Goal: Task Accomplishment & Management: Use online tool/utility

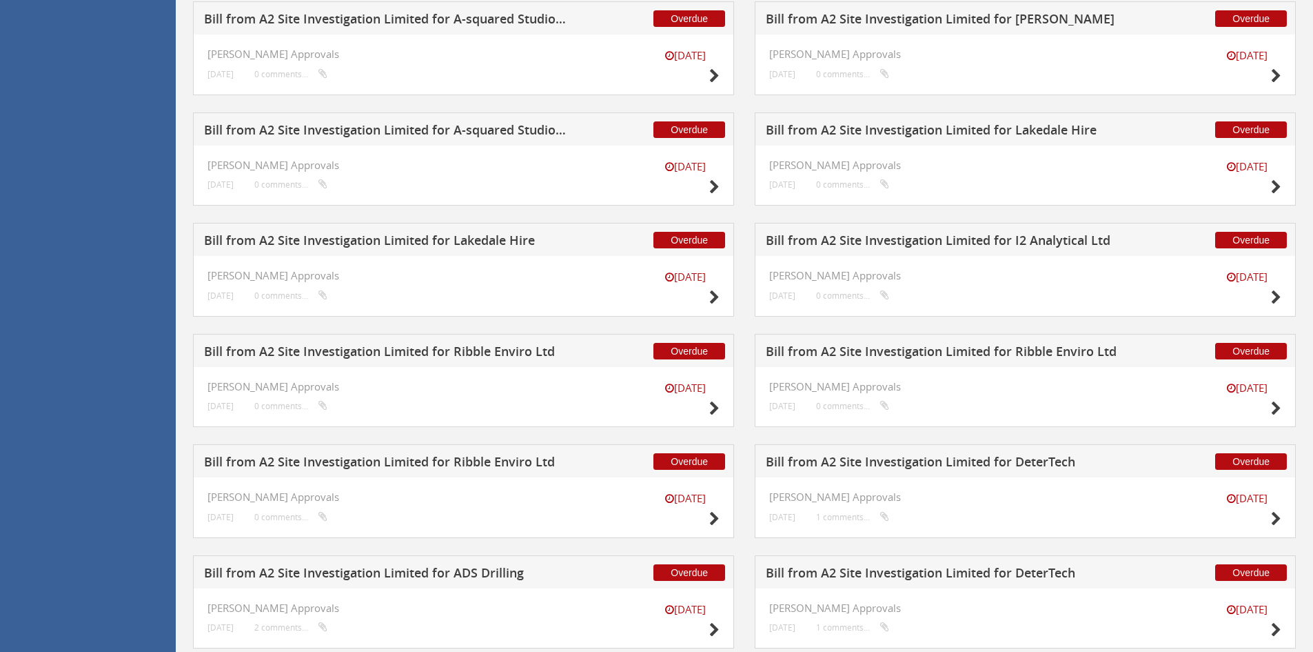
scroll to position [1475, 0]
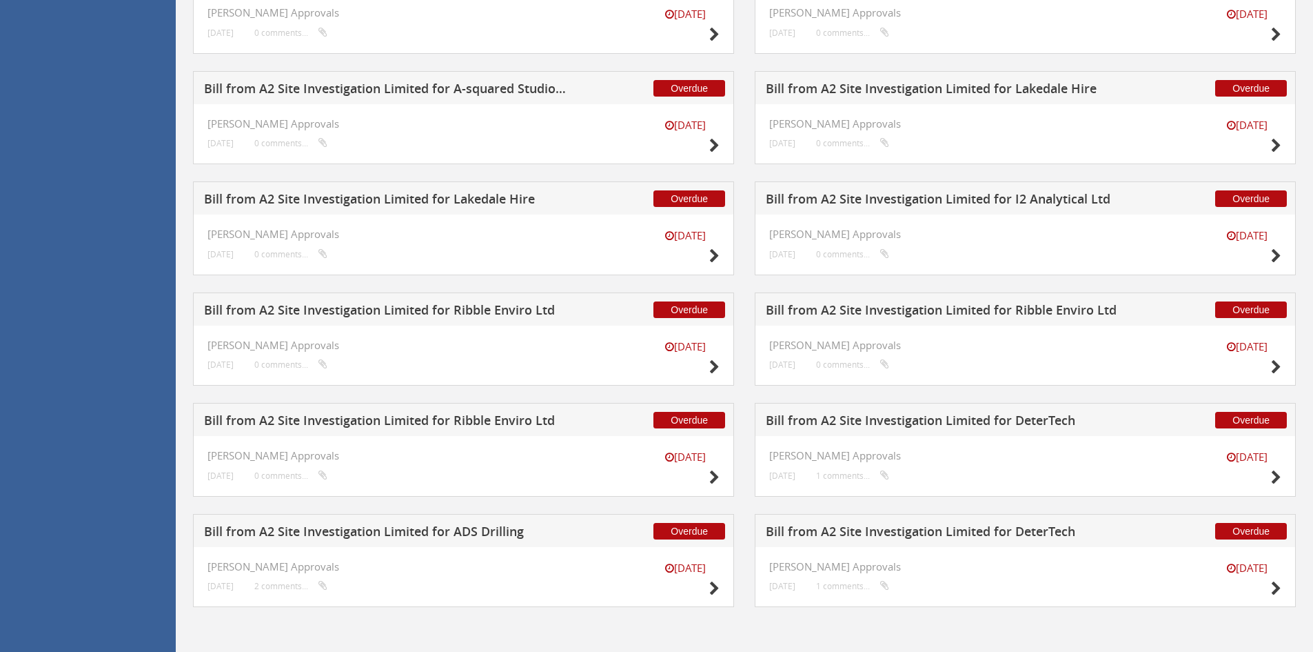
click at [891, 198] on h5 "Bill from A2 Site Investigation Limited for I2 Analytical Ltd" at bounding box center [947, 200] width 363 height 17
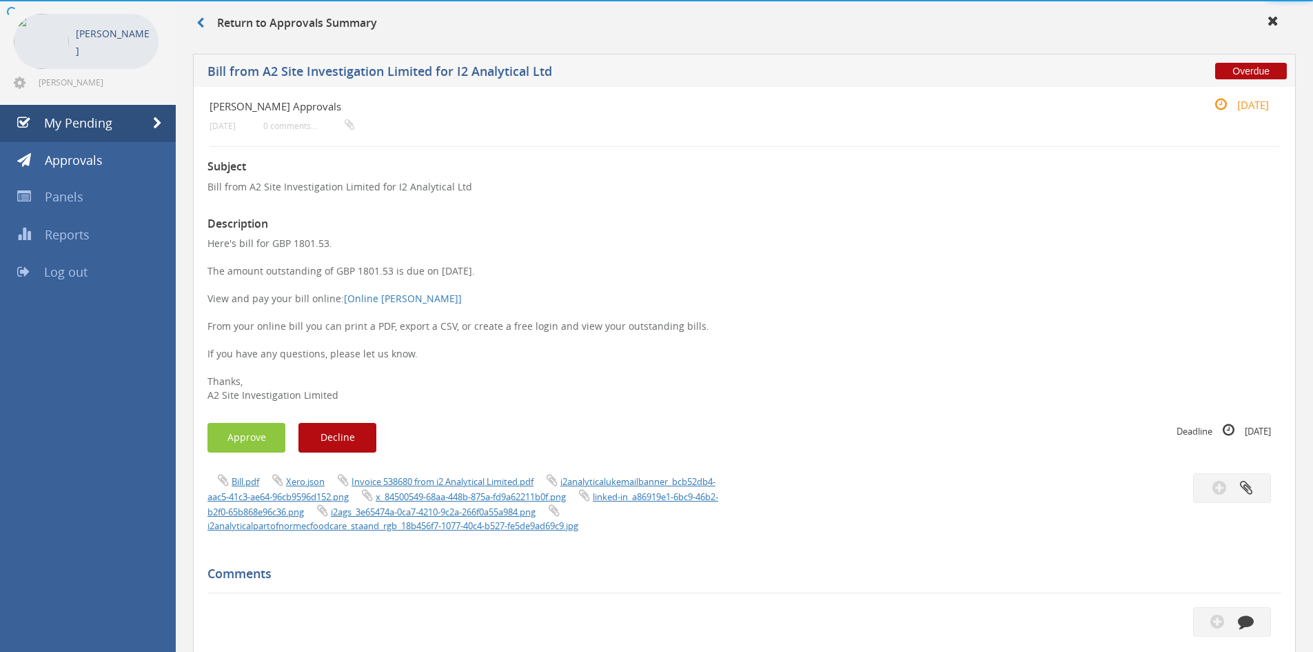
scroll to position [463, 0]
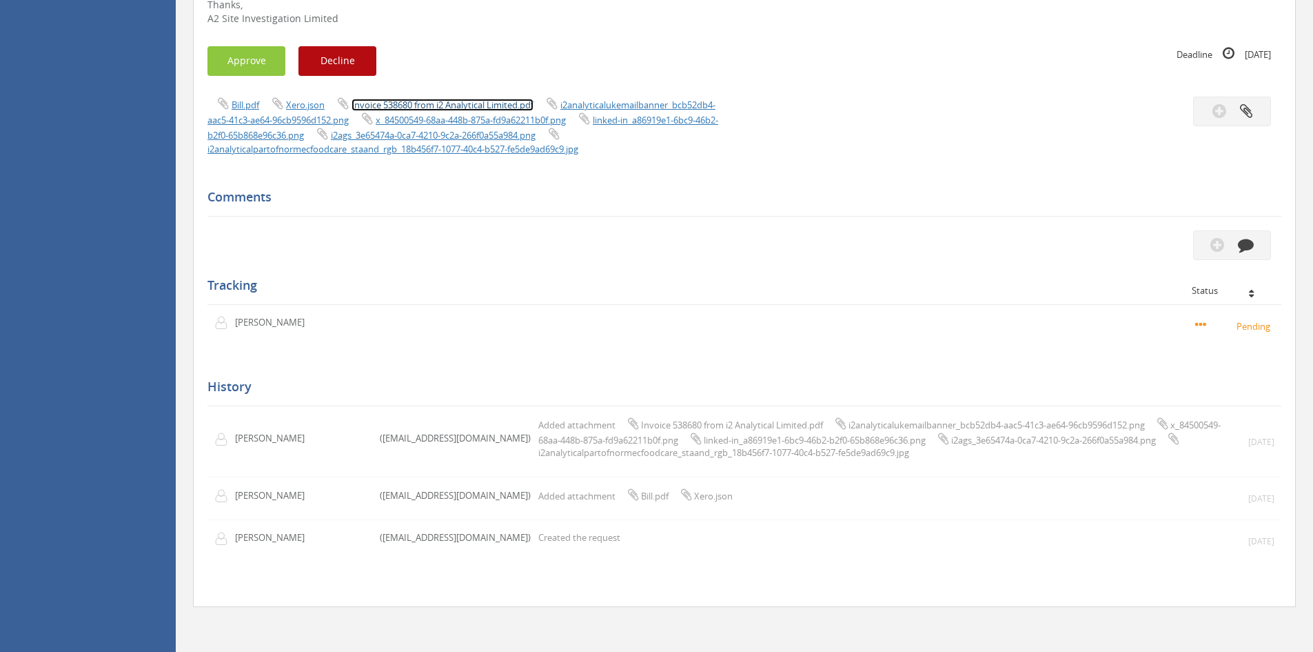
click at [481, 99] on link "Invoice 538680 from i2 Analytical Limited.pdf" at bounding box center [443, 105] width 182 height 12
click at [250, 46] on button "Approve" at bounding box center [247, 61] width 78 height 30
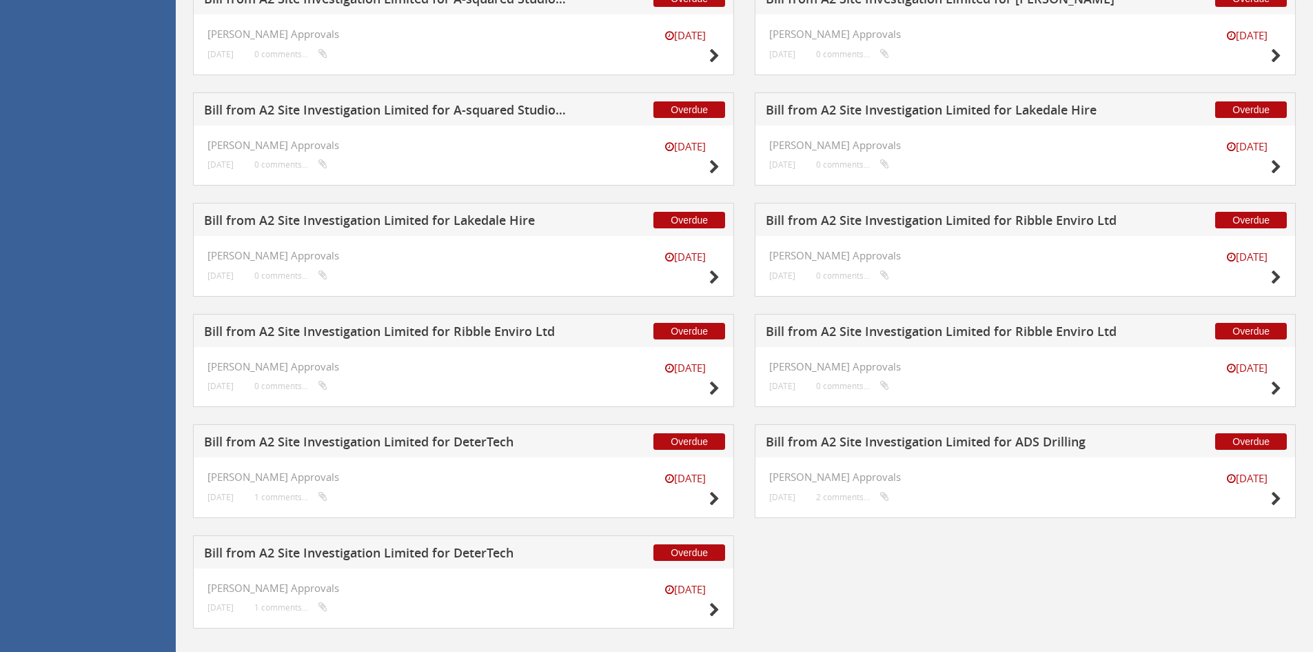
scroll to position [1475, 0]
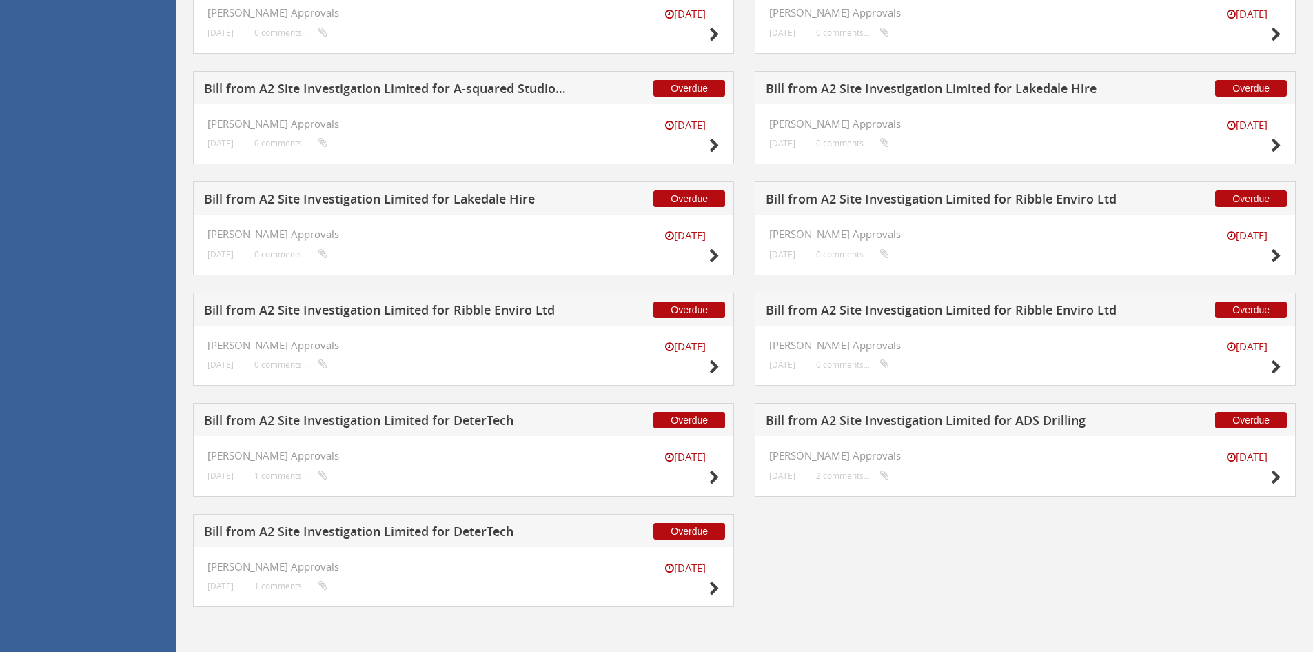
click at [805, 308] on h5 "Bill from A2 Site Investigation Limited for Ribble Enviro Ltd" at bounding box center [947, 311] width 363 height 17
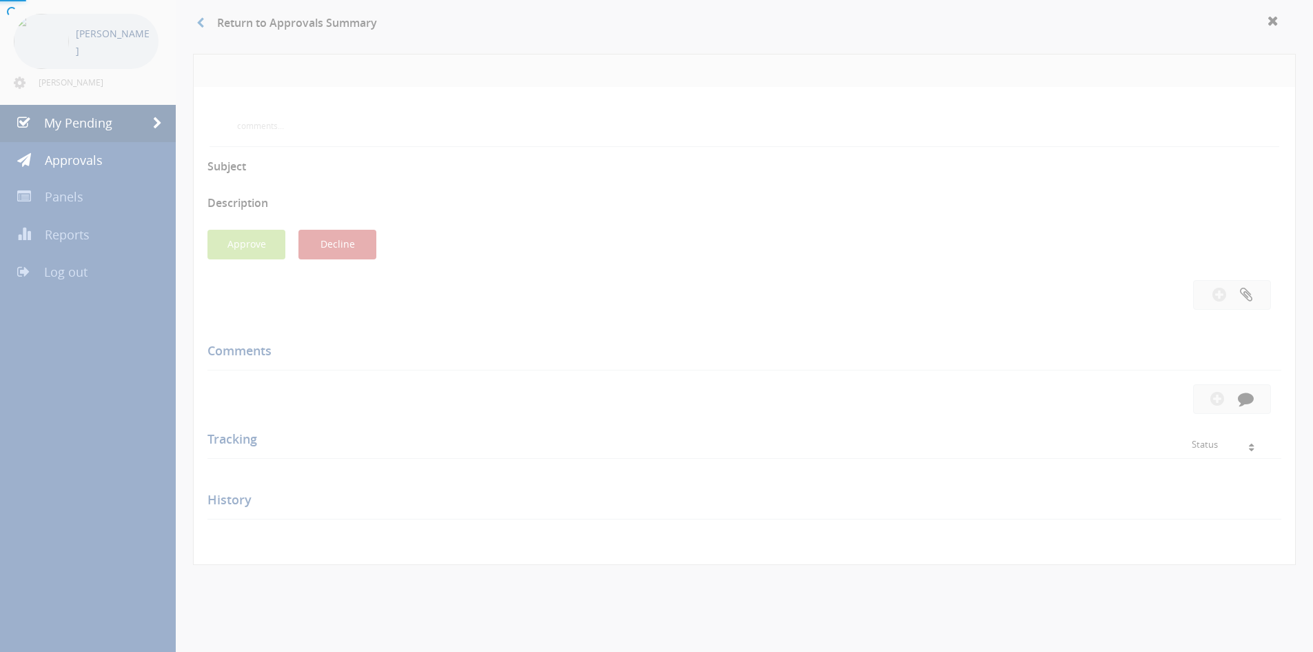
scroll to position [375, 0]
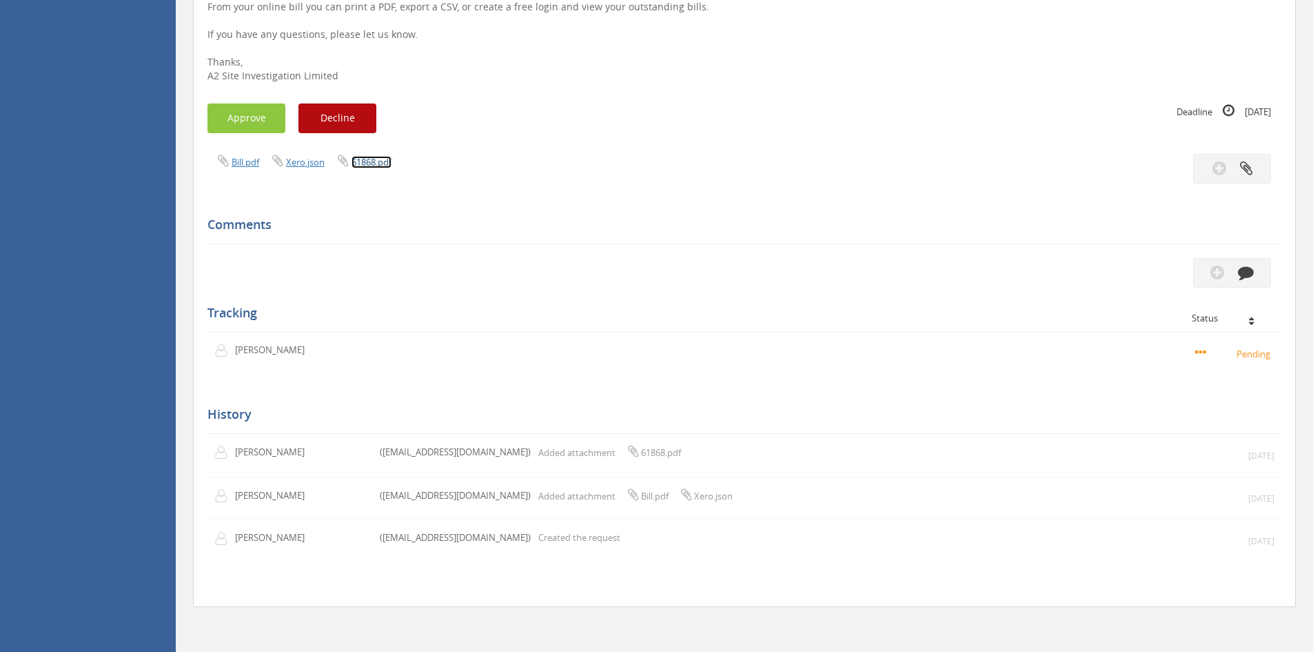
click at [354, 161] on link "61868.pdf" at bounding box center [372, 162] width 40 height 12
click at [1238, 270] on icon "button" at bounding box center [1246, 272] width 16 height 16
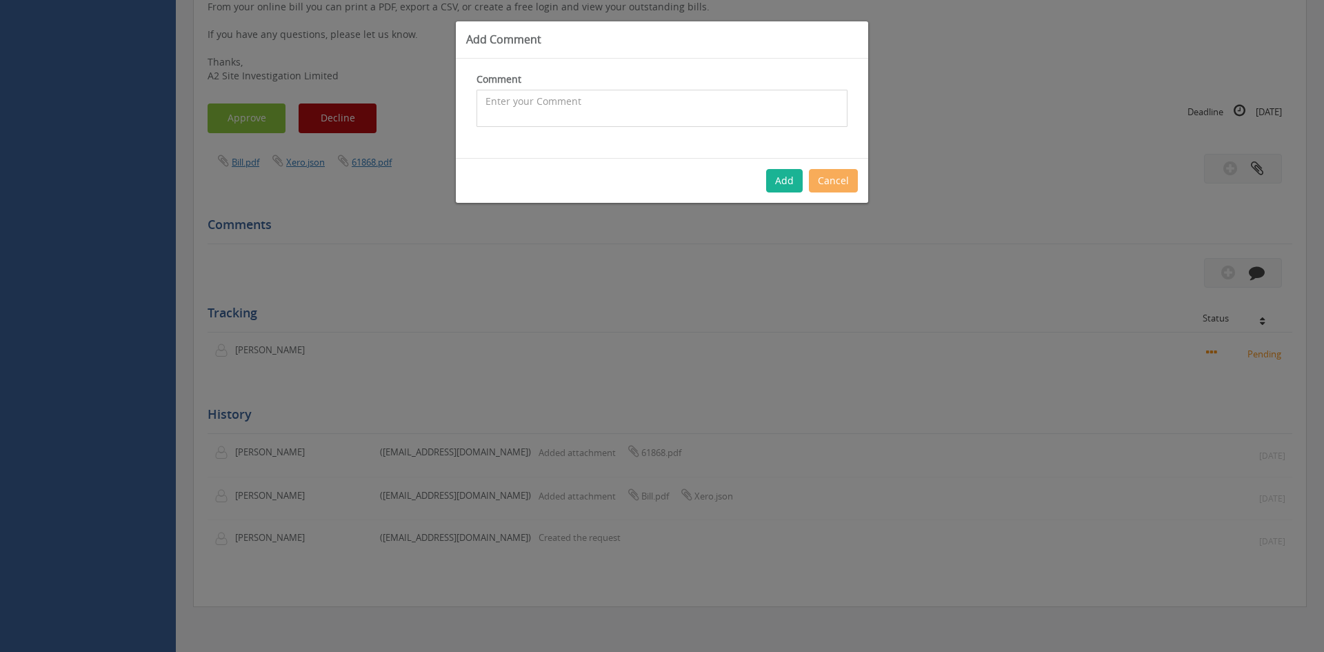
click at [573, 115] on textarea at bounding box center [661, 108] width 371 height 37
type textarea "C"
click at [752, 116] on textarea "Gasclam not working so don't pay - declined" at bounding box center [661, 108] width 371 height 37
type textarea "Gasclam not working so don't pay - declined as total credited"
click at [787, 185] on button "Add" at bounding box center [784, 180] width 37 height 23
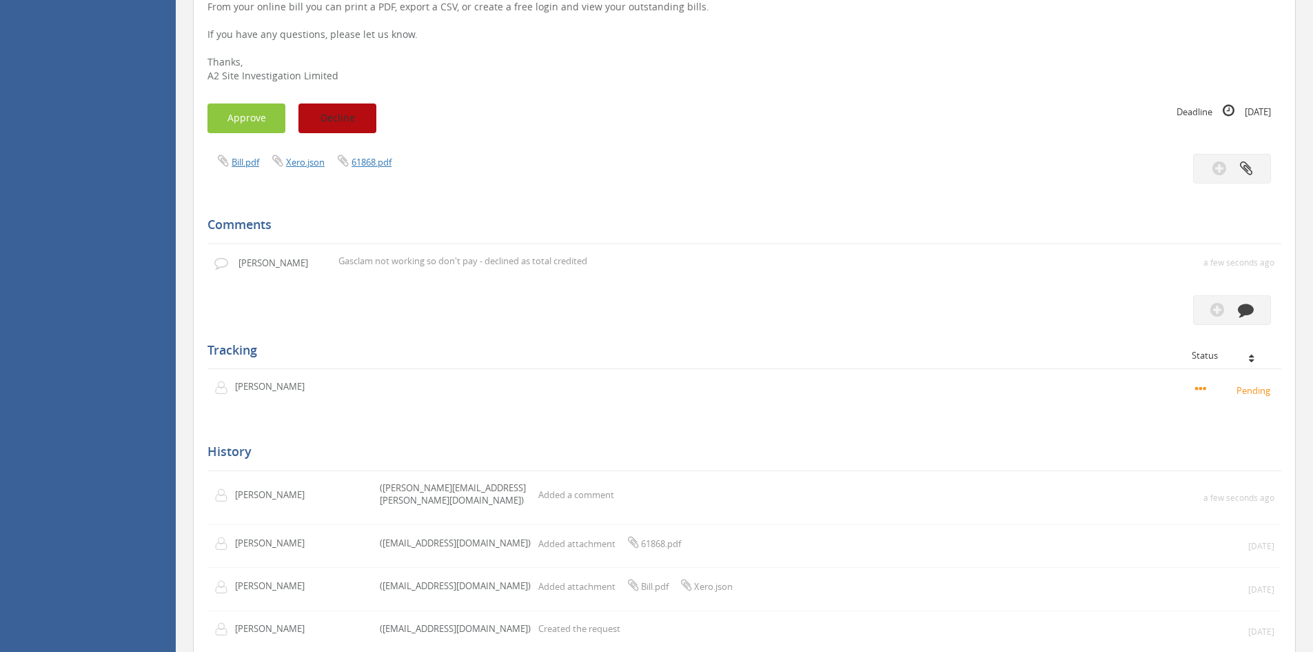
click at [329, 119] on button "Decline" at bounding box center [338, 118] width 78 height 30
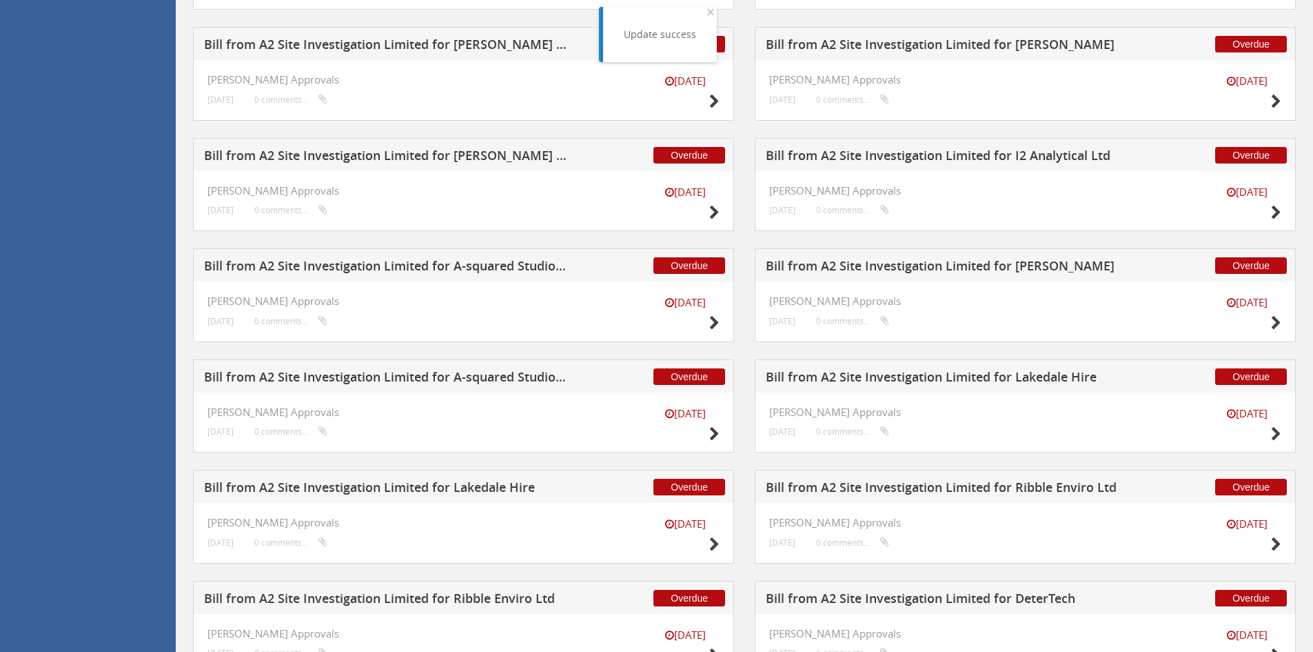
scroll to position [1364, 0]
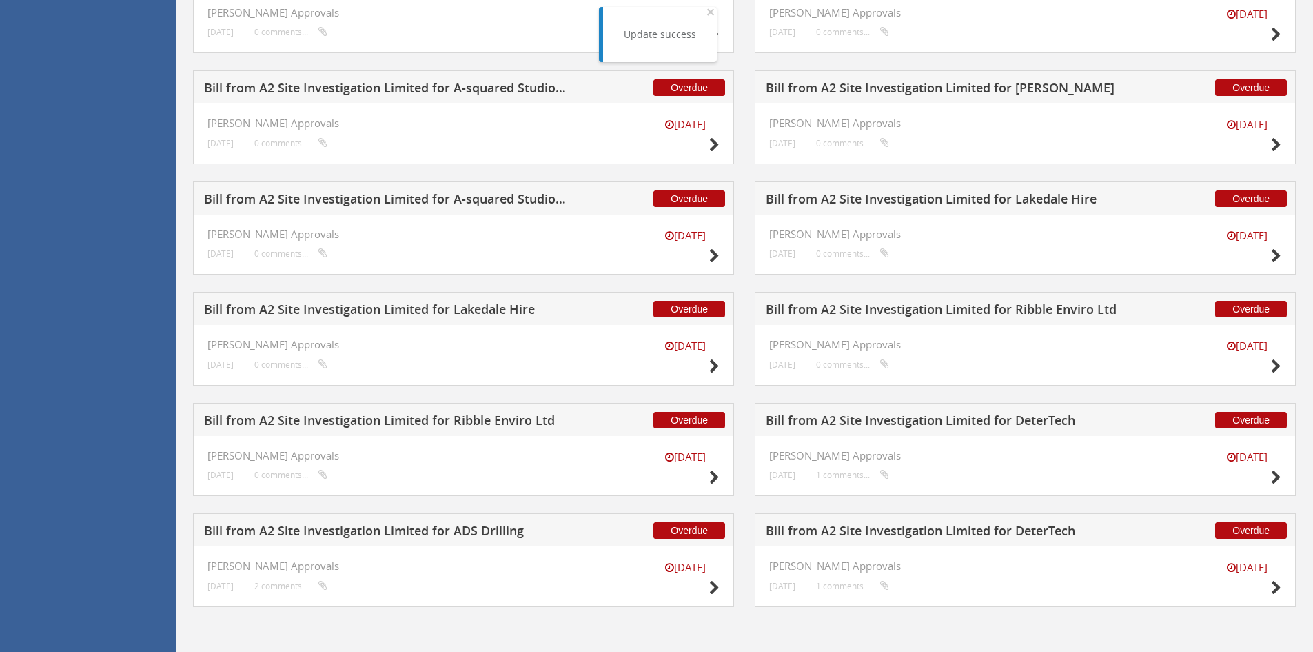
click at [481, 420] on h5 "Bill from A2 Site Investigation Limited for Ribble Enviro Ltd" at bounding box center [385, 422] width 363 height 17
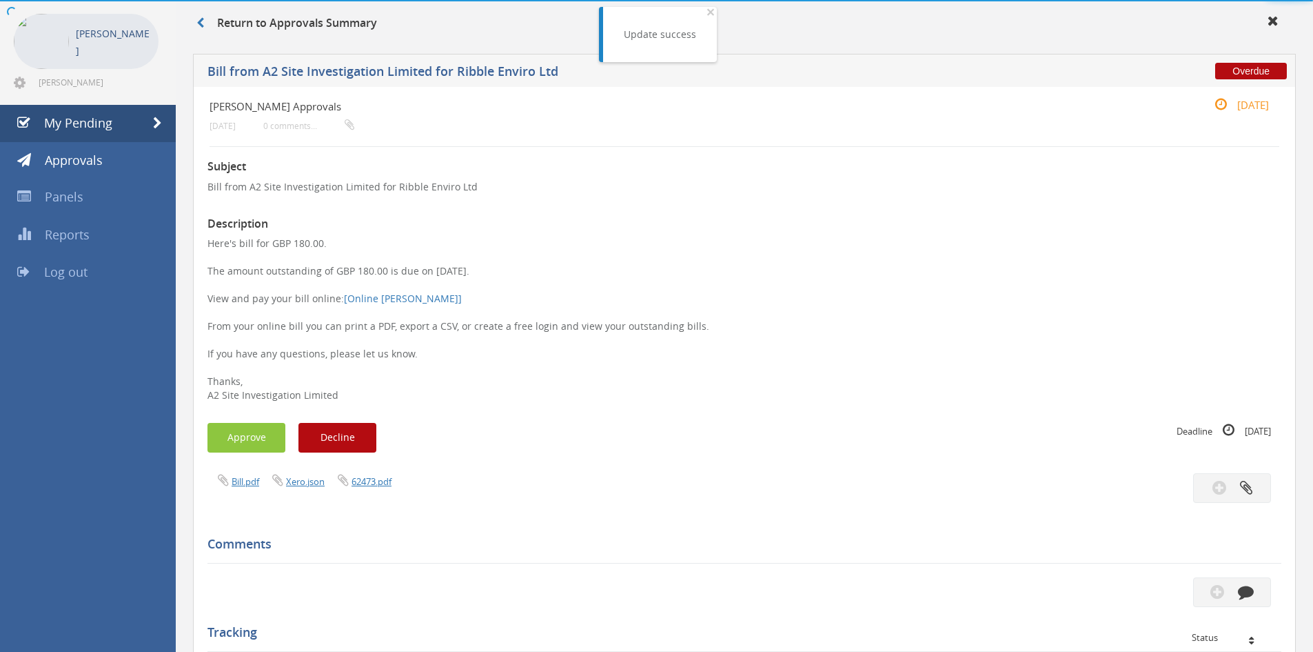
scroll to position [375, 0]
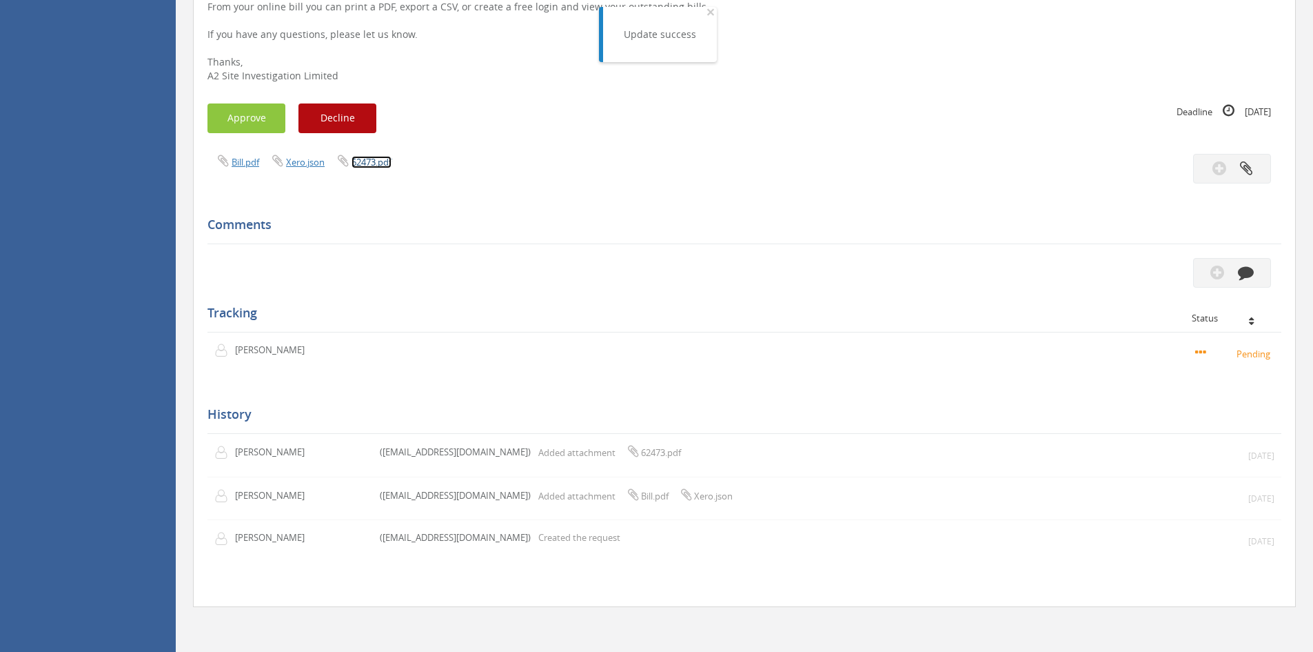
click at [362, 161] on link "62473.pdf" at bounding box center [372, 162] width 40 height 12
click at [1211, 266] on icon "button" at bounding box center [1218, 272] width 14 height 16
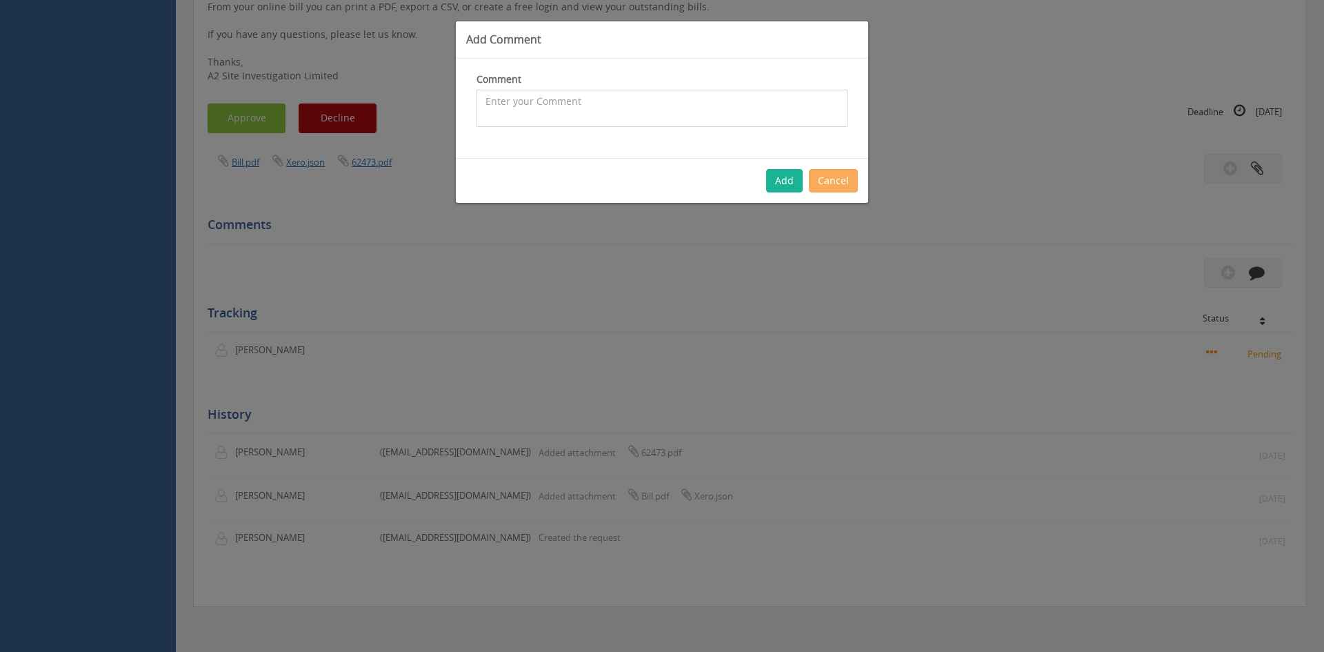
click at [512, 101] on textarea at bounding box center [661, 108] width 371 height 37
type textarea "Gasclam not working so total credited - do not pay"
drag, startPoint x: 698, startPoint y: 97, endPoint x: 423, endPoint y: 106, distance: 275.2
click at [416, 97] on div "Add Comment Comment Gasclam not working so total credited - do not pay The comm…" at bounding box center [662, 326] width 1324 height 652
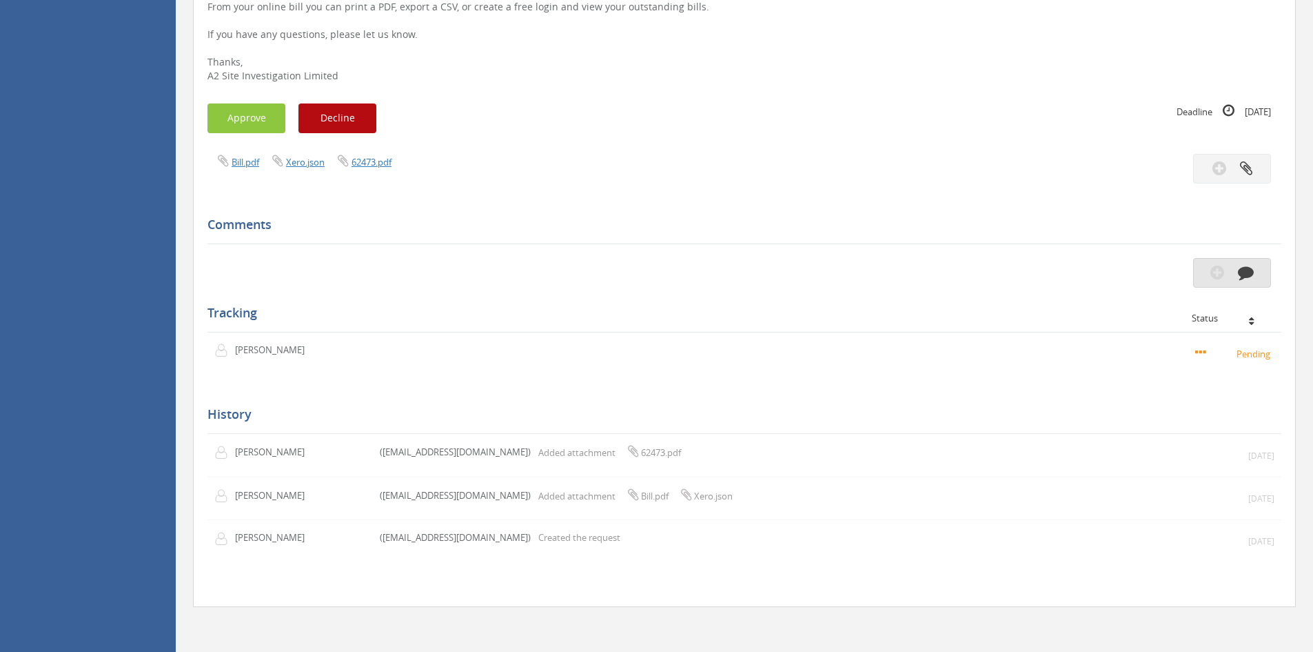
click at [1230, 281] on button "button" at bounding box center [1232, 273] width 78 height 30
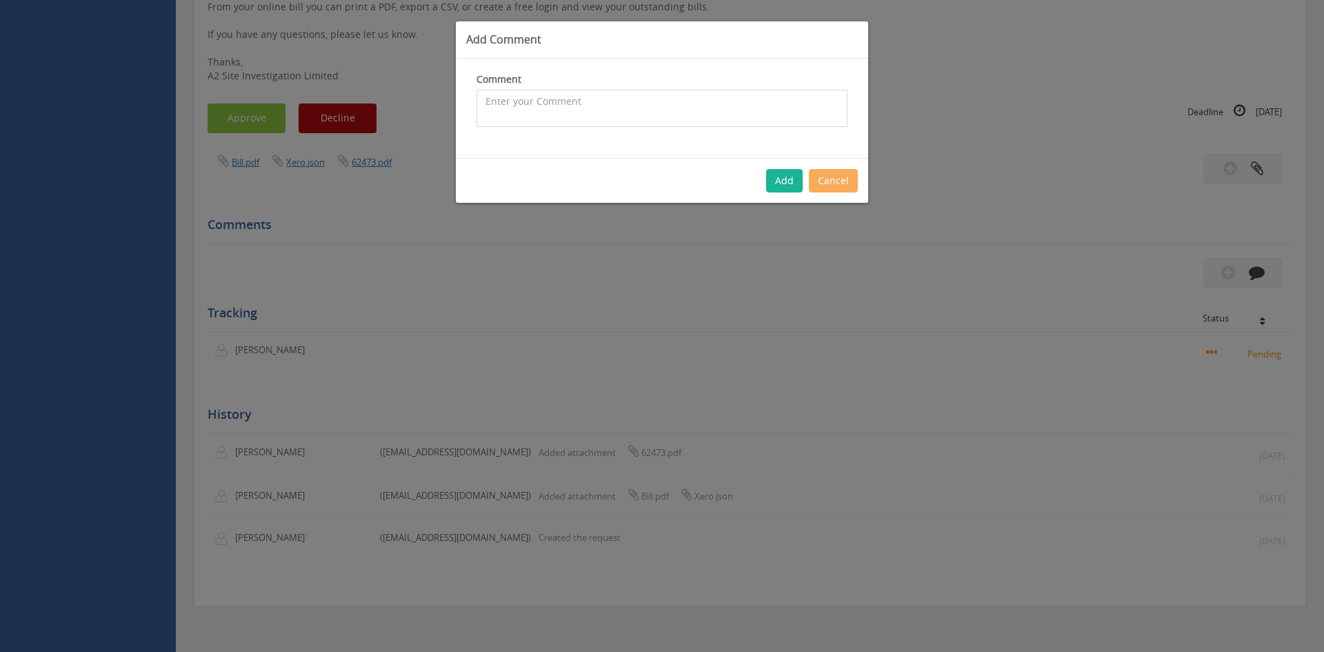
click at [609, 110] on textarea at bounding box center [661, 108] width 371 height 37
click at [757, 111] on textarea "Total credited as [PERSON_NAME] not working - do not pay" at bounding box center [661, 108] width 371 height 37
click at [740, 107] on textarea "Total credited as [PERSON_NAME] not working - do not pay" at bounding box center [661, 108] width 371 height 37
type textarea "Total credited as [PERSON_NAME] not working - do not pay"
click at [791, 183] on button "Add" at bounding box center [784, 180] width 37 height 23
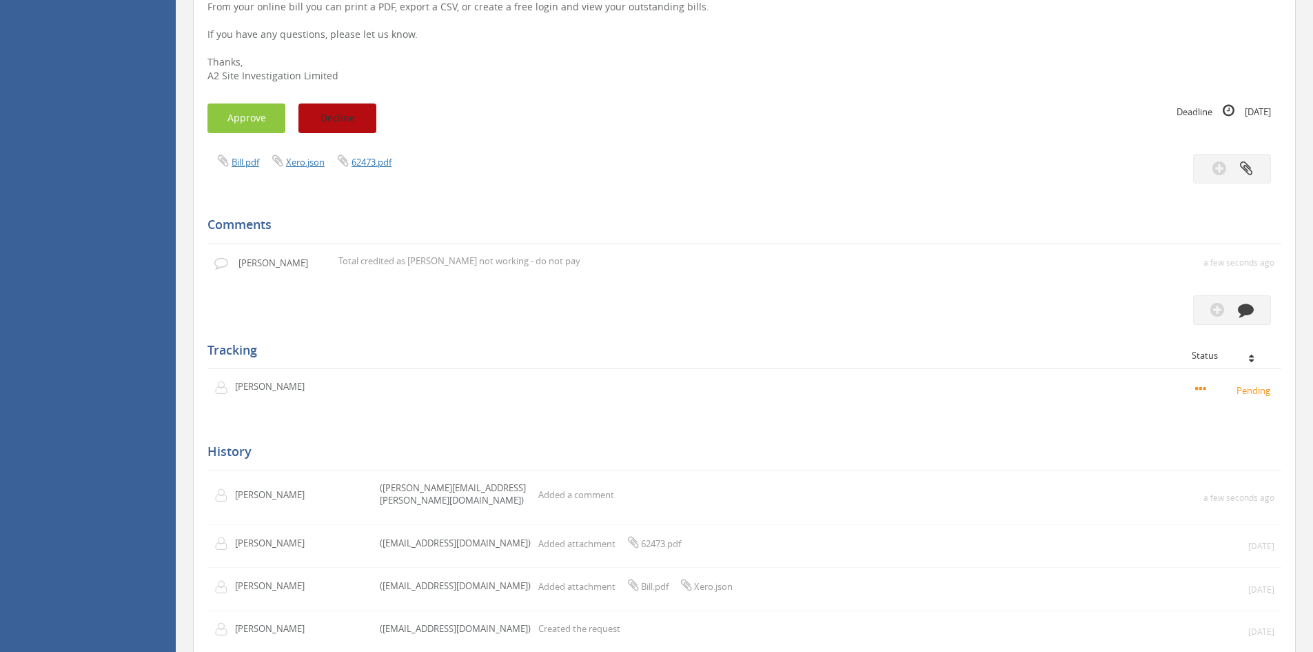
click at [333, 117] on button "Decline" at bounding box center [338, 118] width 78 height 30
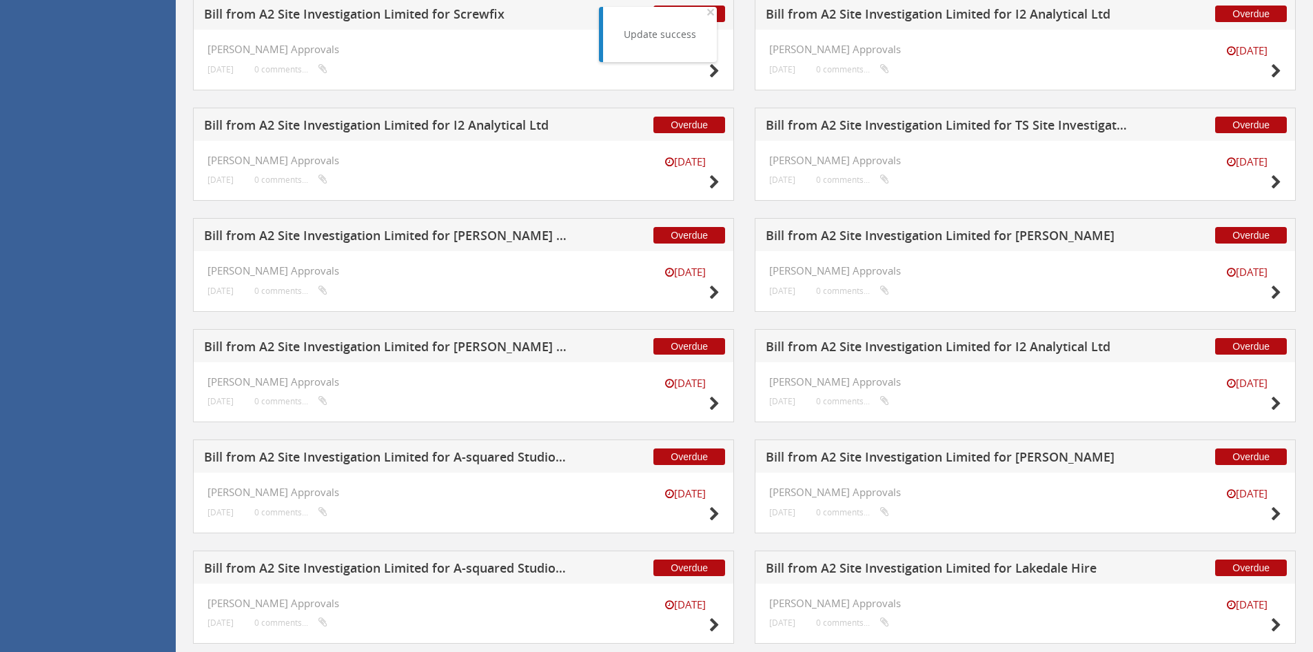
scroll to position [1364, 0]
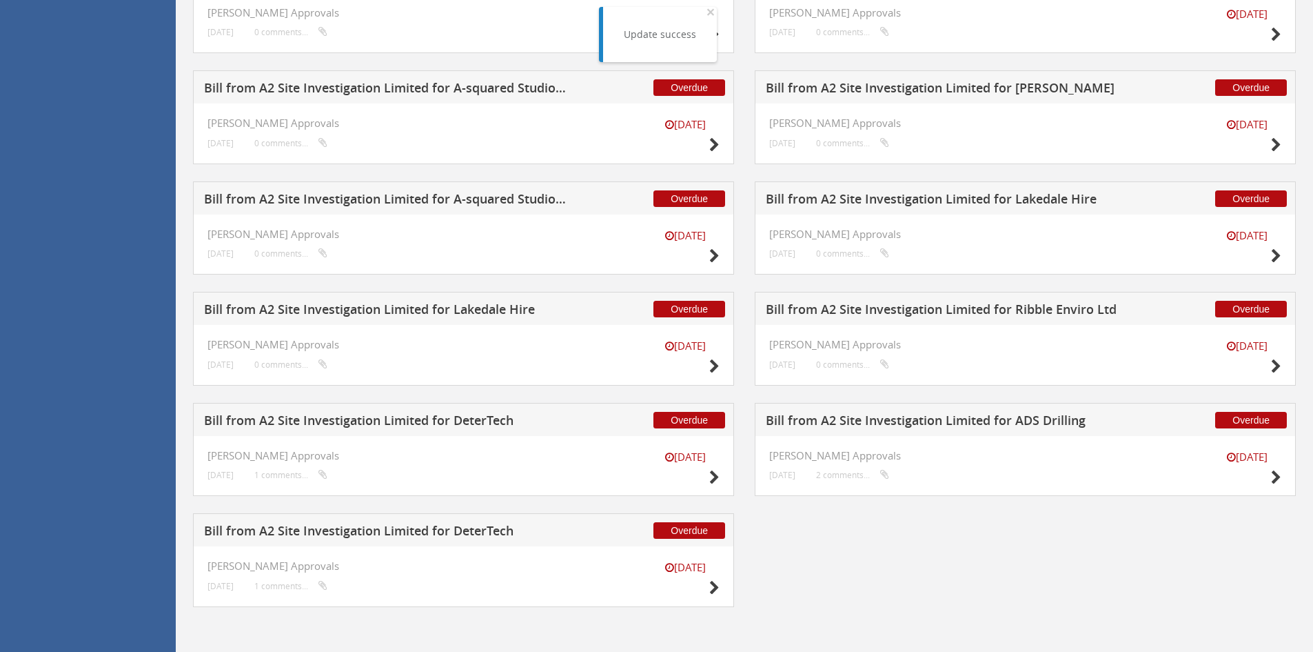
click at [858, 310] on h5 "Bill from A2 Site Investigation Limited for Ribble Enviro Ltd" at bounding box center [947, 311] width 363 height 17
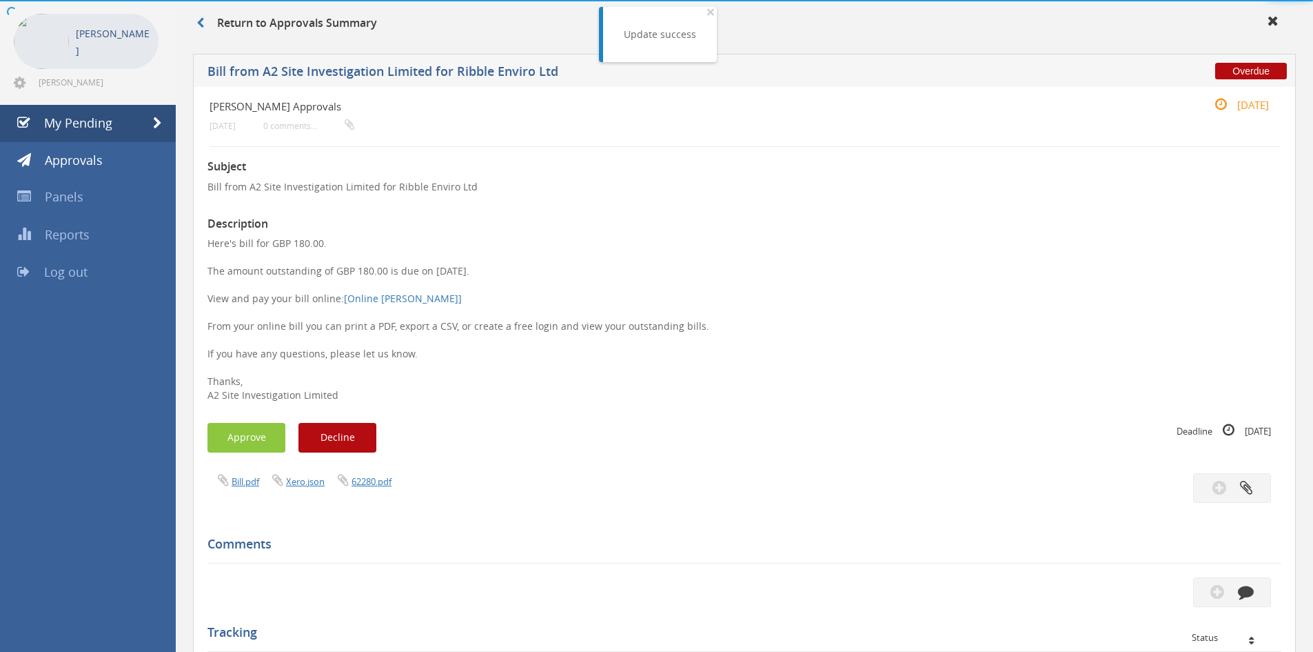
scroll to position [375, 0]
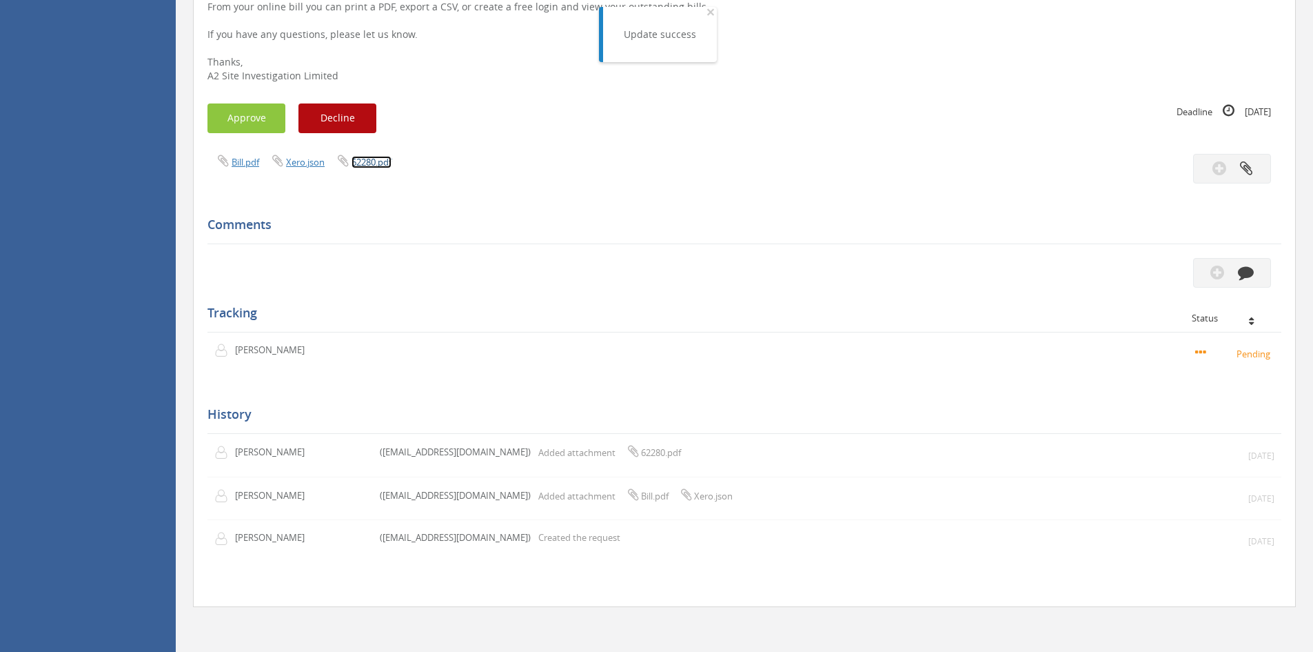
click at [362, 163] on link "62280.pdf" at bounding box center [372, 162] width 40 height 12
click at [1218, 262] on button "button" at bounding box center [1232, 273] width 78 height 30
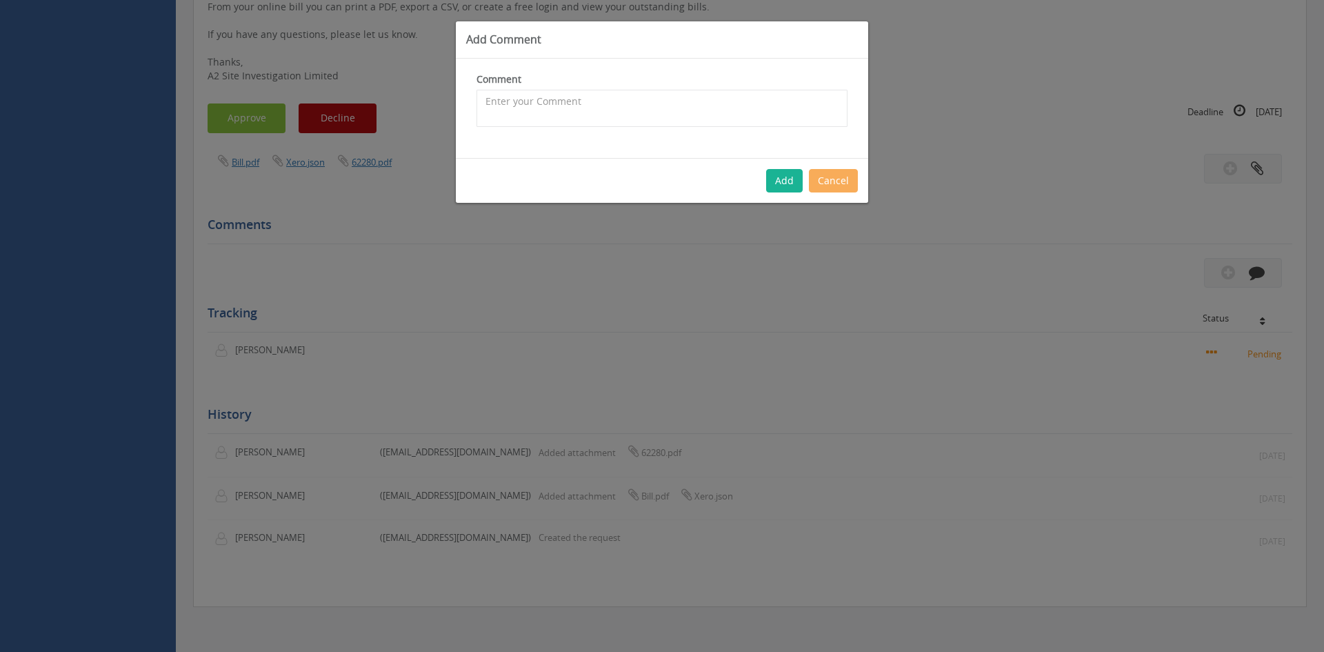
click at [600, 128] on div "Comment The comment is required." at bounding box center [662, 108] width 412 height 99
click at [594, 114] on textarea at bounding box center [661, 108] width 371 height 37
paste textarea "Total credited as [PERSON_NAME] not working - do not pay"
type textarea "Total credited as [PERSON_NAME] not working - do not pay"
click at [785, 174] on button "Add" at bounding box center [784, 180] width 37 height 23
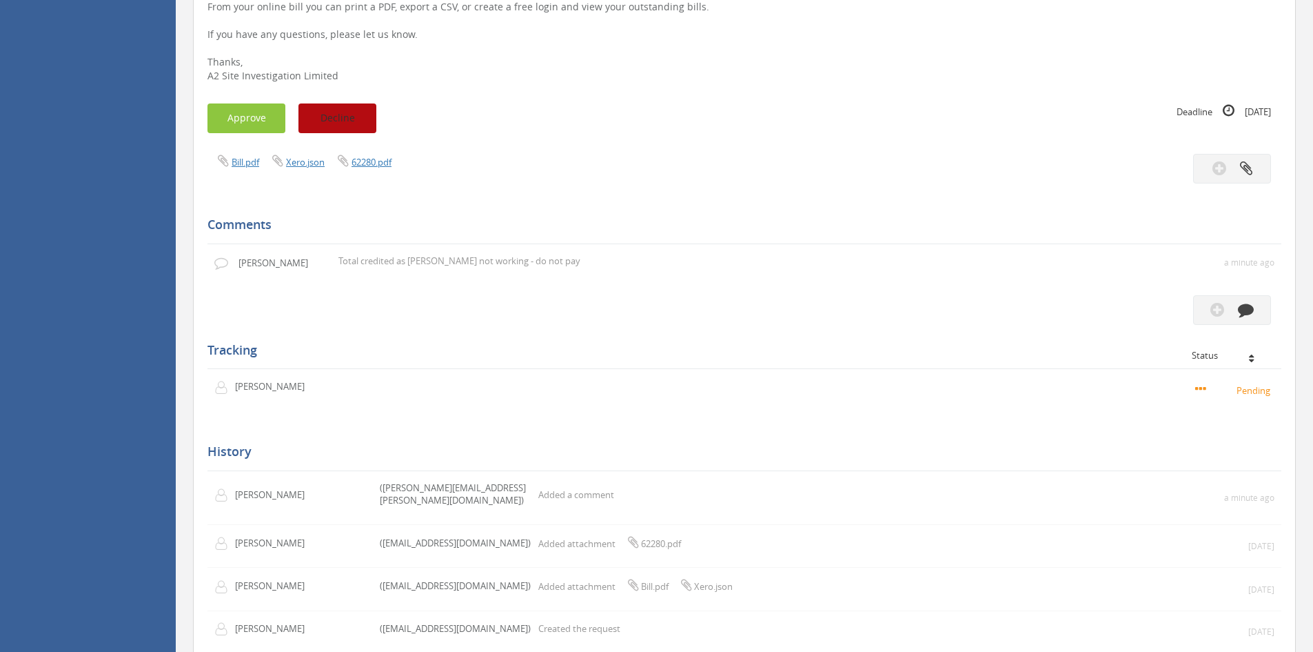
click at [345, 110] on button "Decline" at bounding box center [338, 118] width 78 height 30
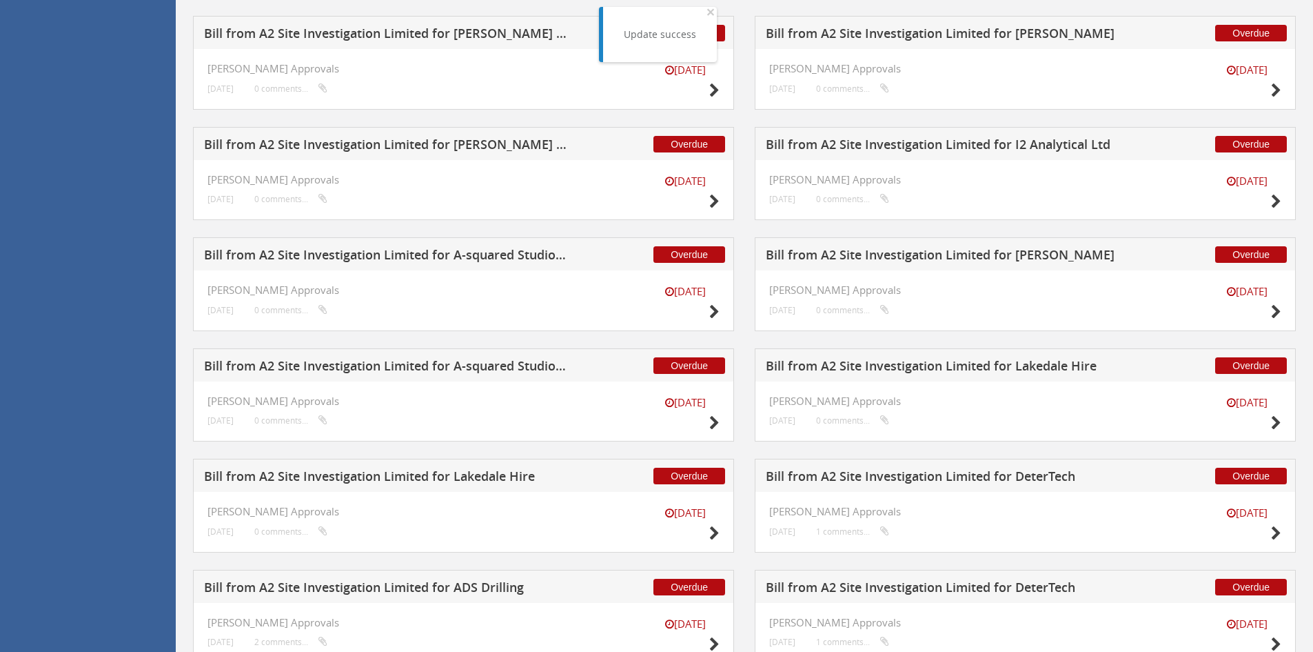
scroll to position [1253, 0]
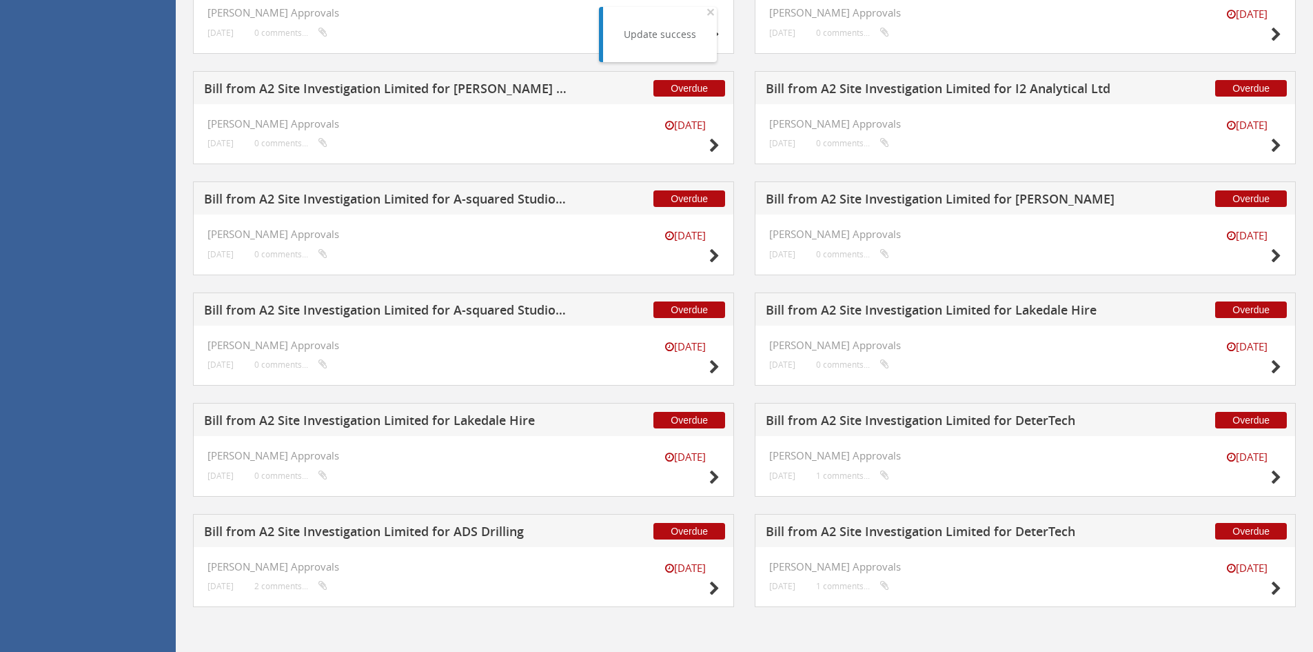
click at [494, 418] on h5 "Bill from A2 Site Investigation Limited for Lakedale Hire" at bounding box center [385, 422] width 363 height 17
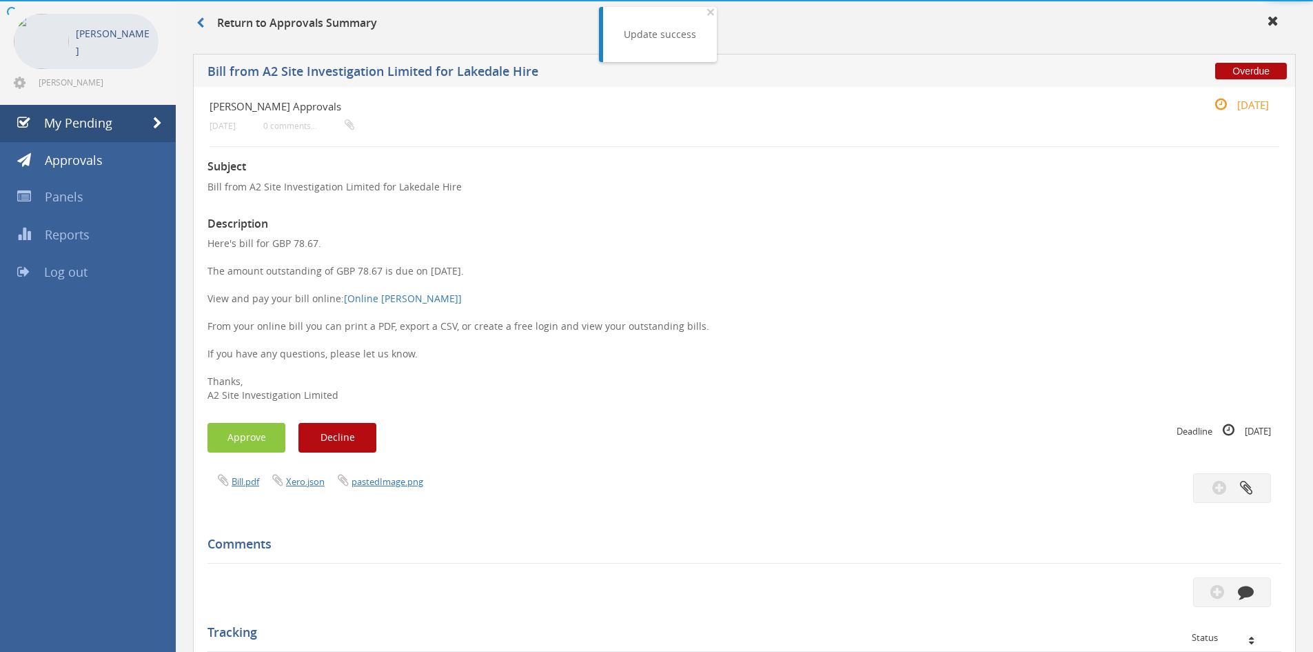
scroll to position [375, 0]
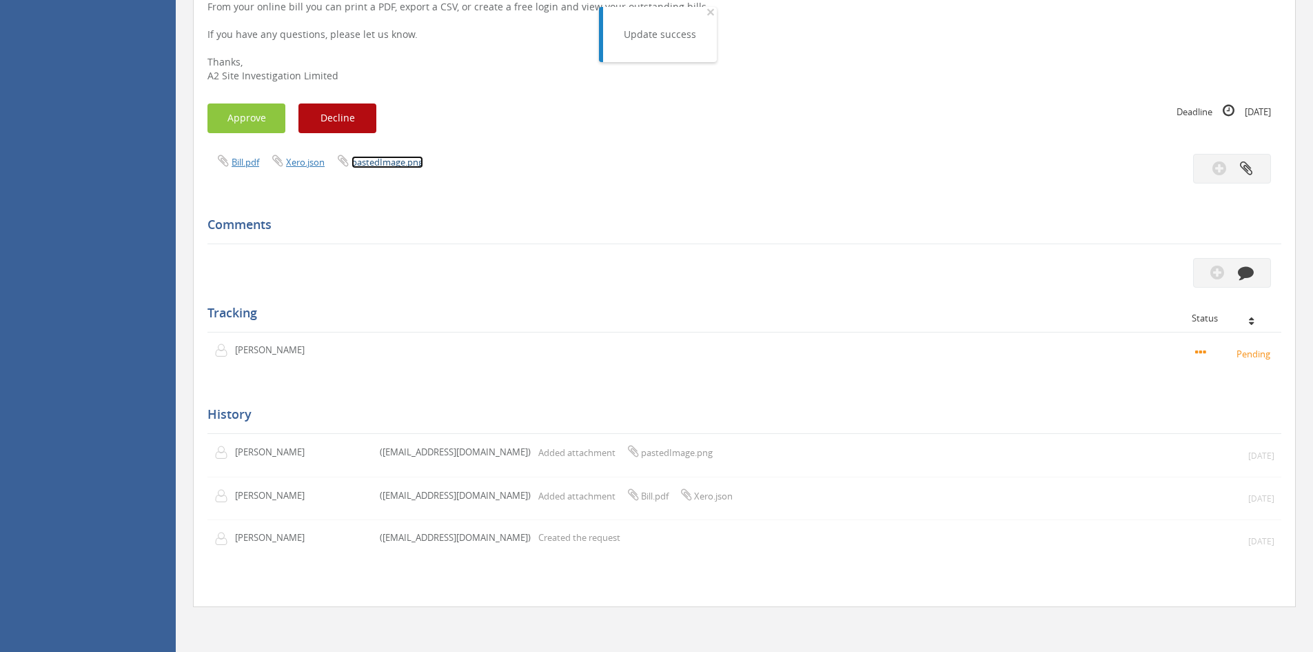
click at [401, 163] on link "pastedImage.png" at bounding box center [388, 162] width 72 height 12
click at [367, 163] on link "pastedImage.png" at bounding box center [388, 162] width 72 height 12
click at [249, 160] on link "Bill.pdf" at bounding box center [246, 162] width 28 height 12
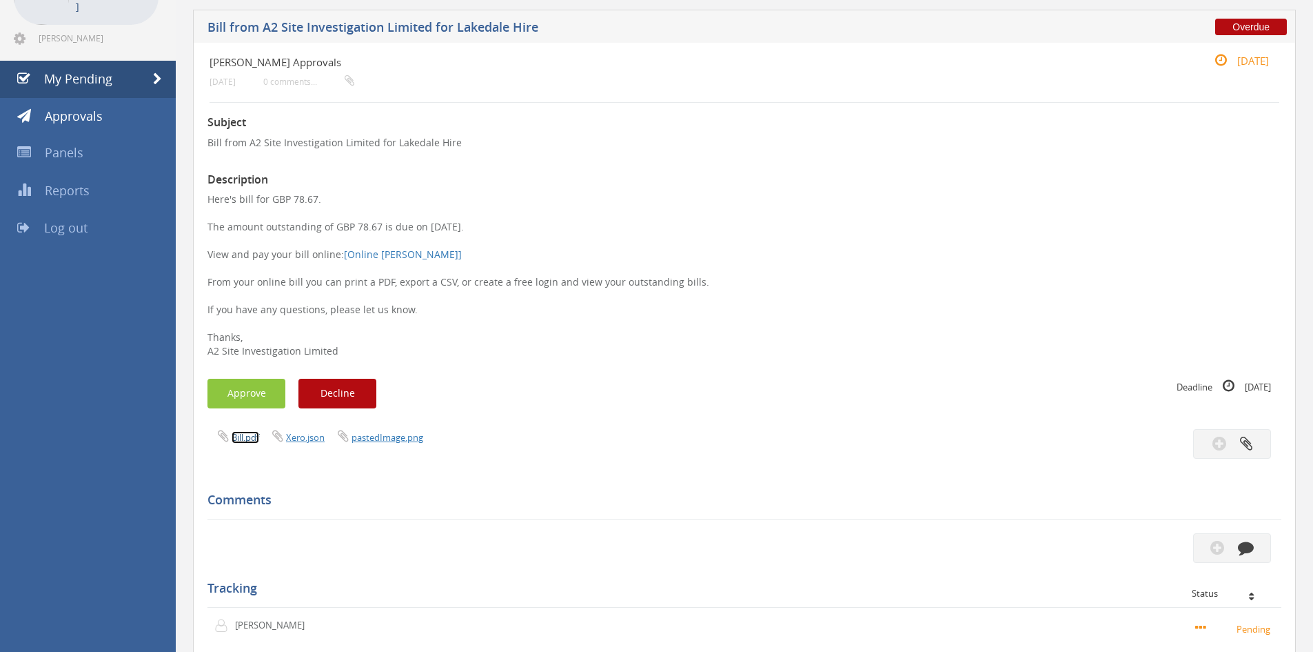
scroll to position [99, 0]
click at [388, 439] on link "pastedImage.png" at bounding box center [388, 438] width 72 height 12
click at [74, 81] on span "My Pending" at bounding box center [78, 79] width 68 height 17
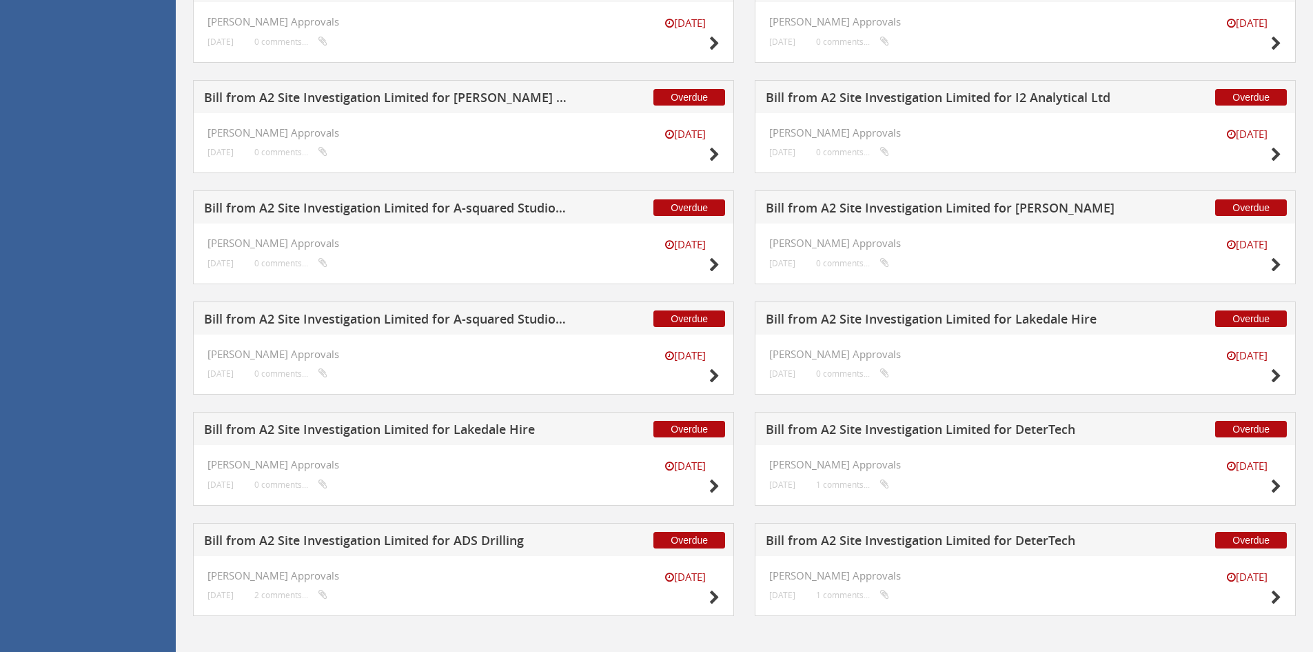
scroll to position [1253, 0]
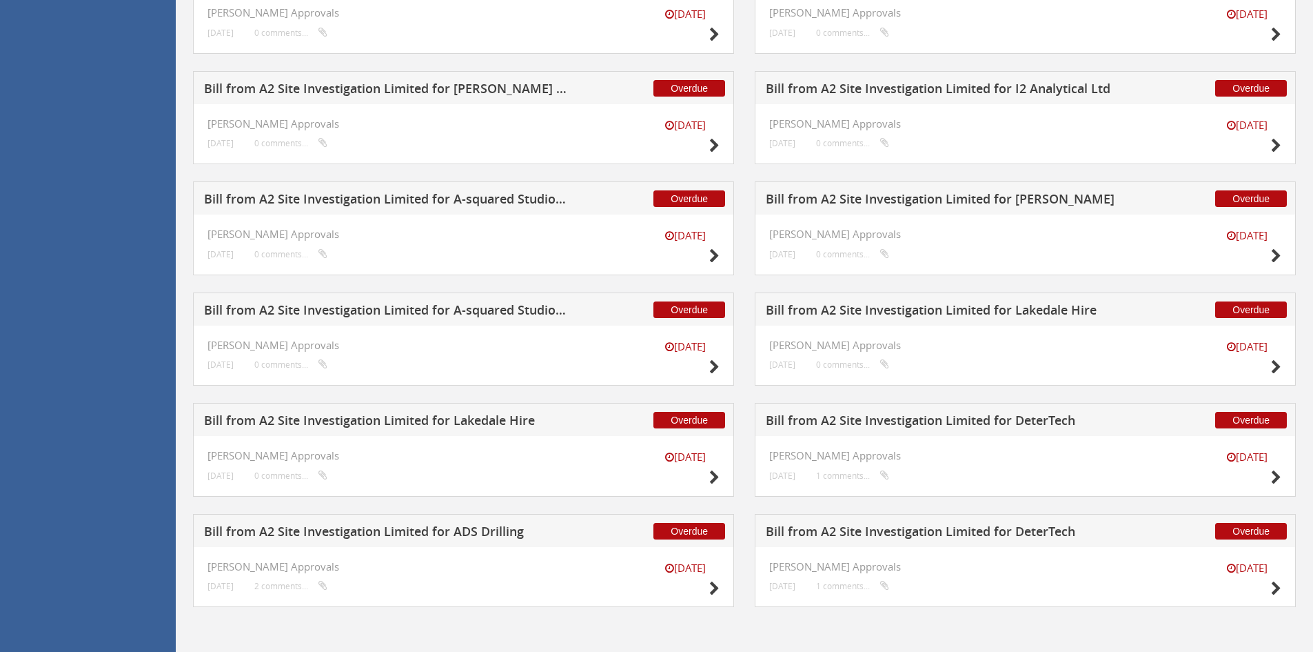
click at [860, 312] on h5 "Bill from A2 Site Investigation Limited for Lakedale Hire" at bounding box center [947, 311] width 363 height 17
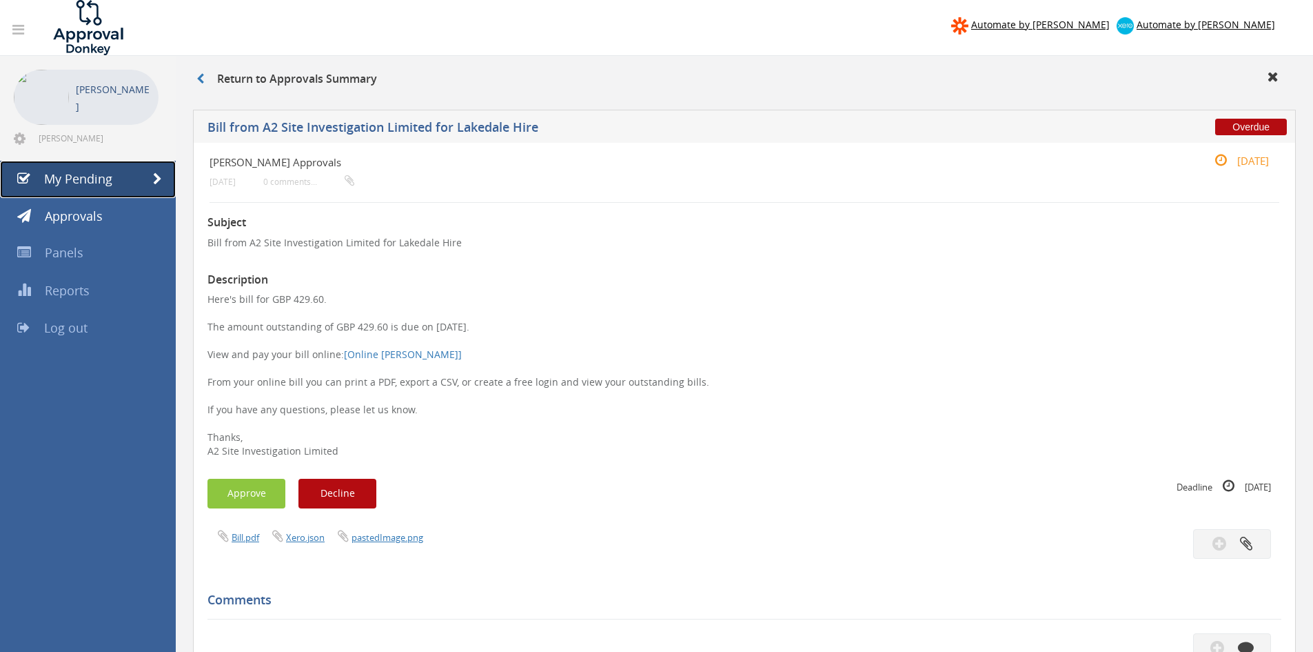
click at [103, 179] on span "My Pending" at bounding box center [78, 178] width 68 height 17
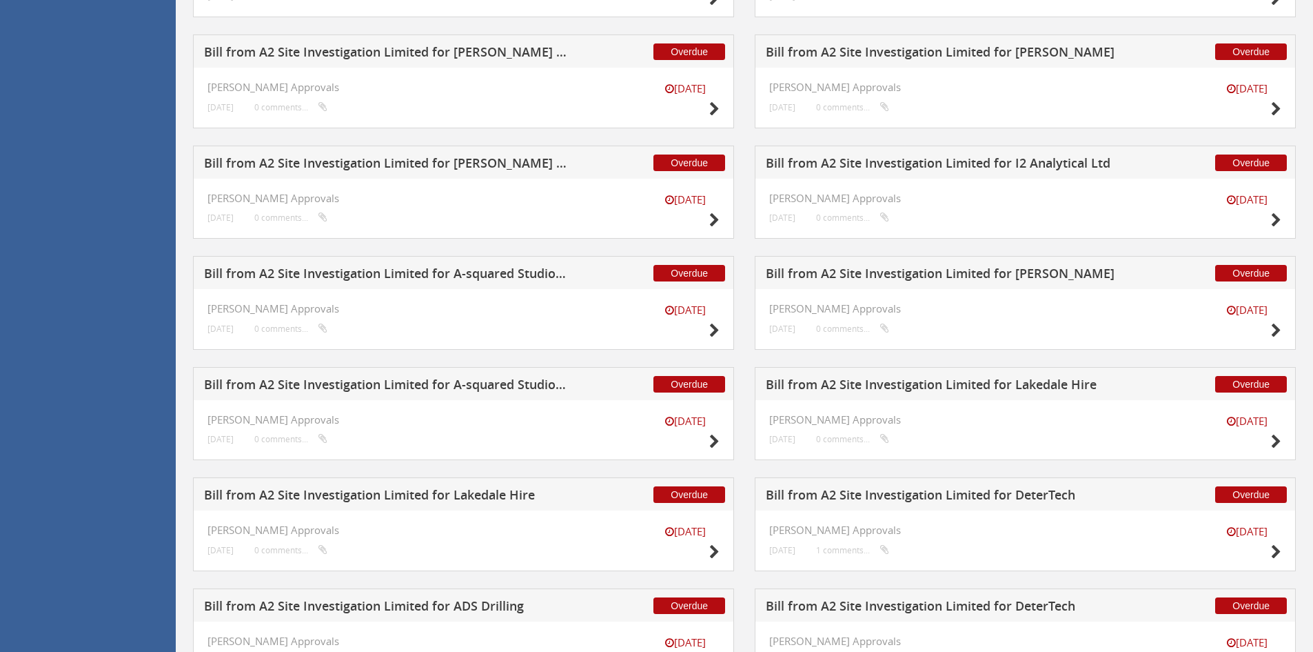
scroll to position [1253, 0]
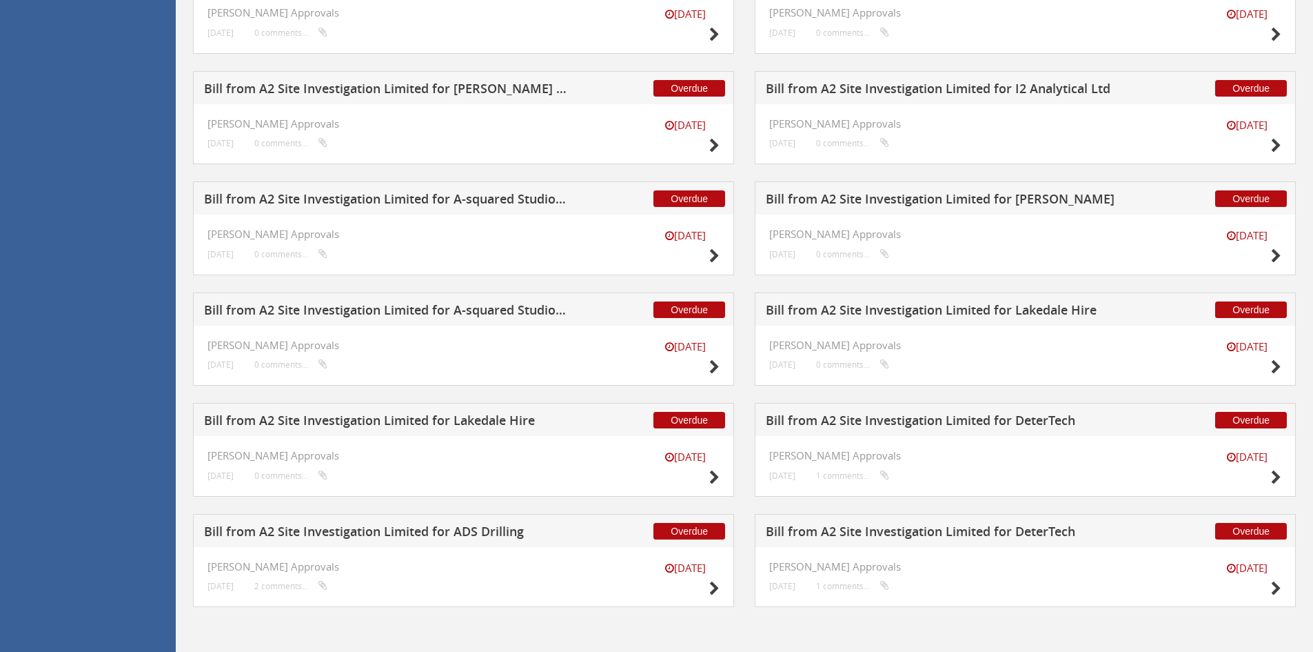
click at [444, 307] on h5 "Bill from A2 Site Investigation Limited for A-squared Studio Engineers" at bounding box center [385, 311] width 363 height 17
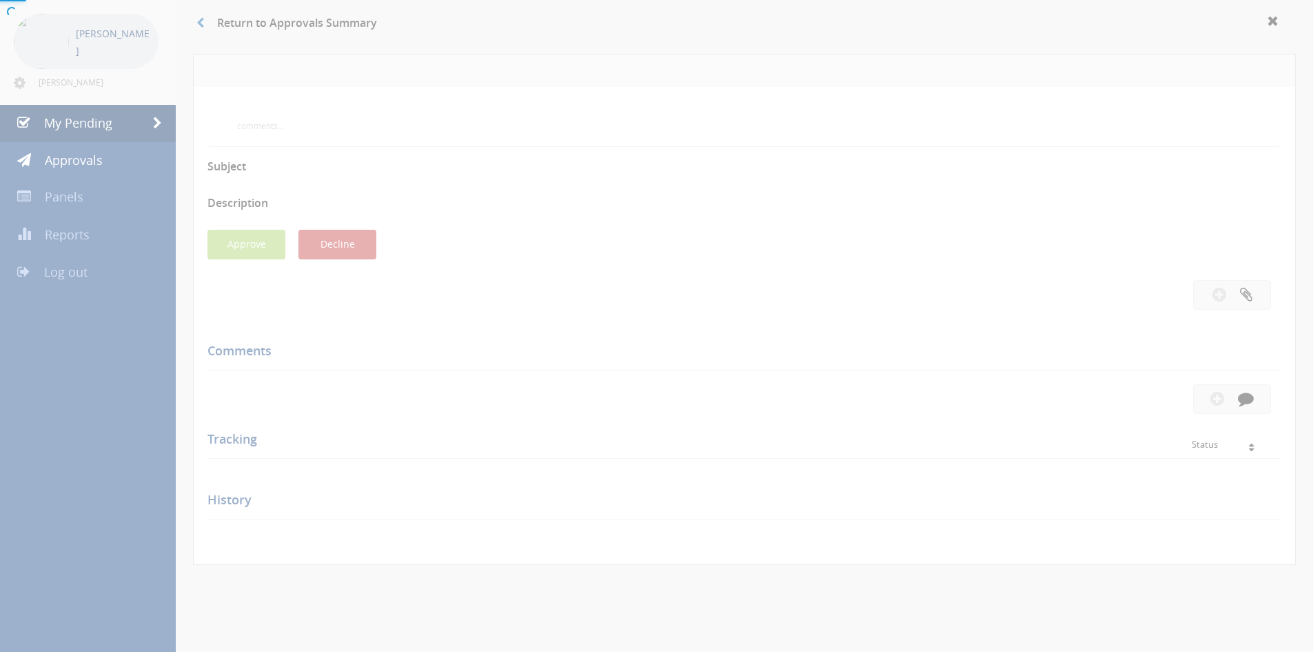
scroll to position [375, 0]
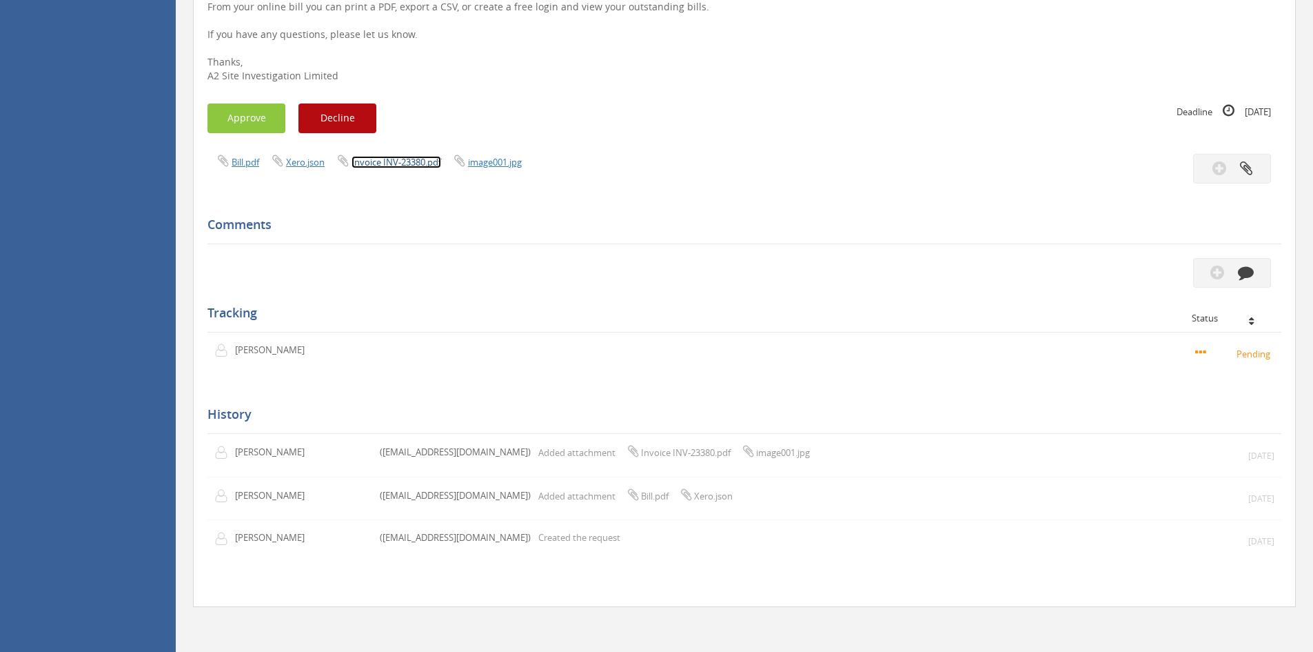
click at [381, 158] on link "Invoice INV-23380.pdf" at bounding box center [397, 162] width 90 height 12
click at [256, 110] on button "Approve" at bounding box center [247, 118] width 78 height 30
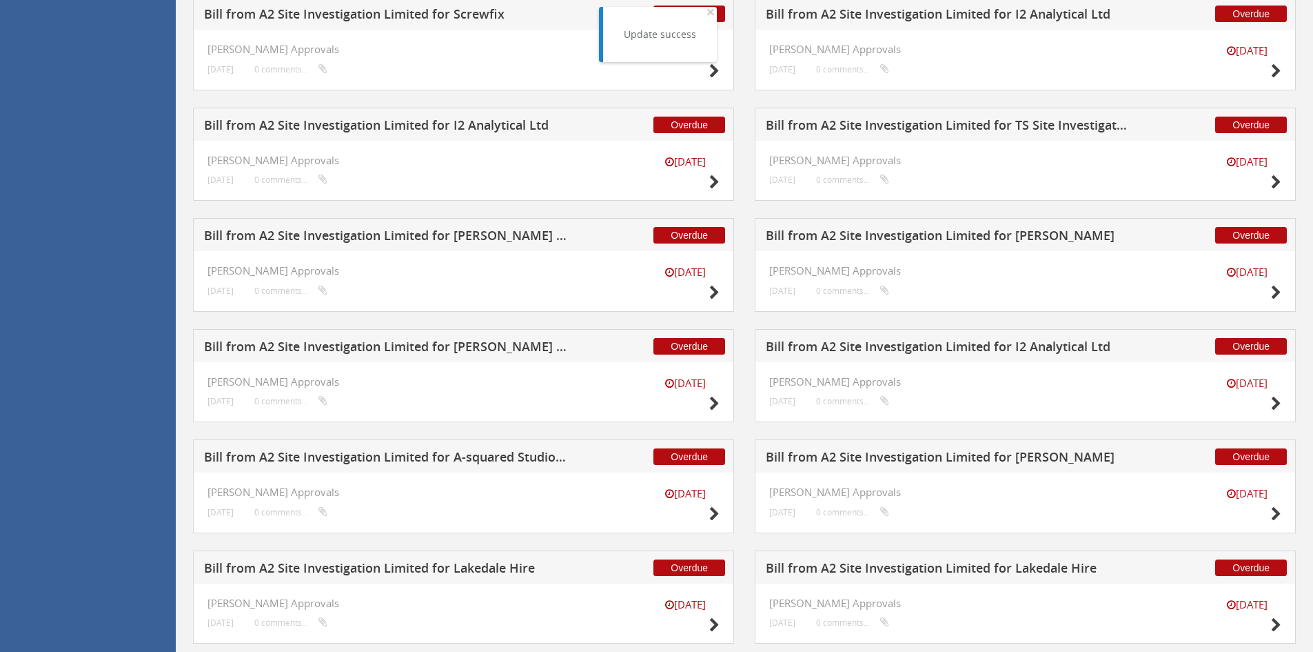
scroll to position [1253, 0]
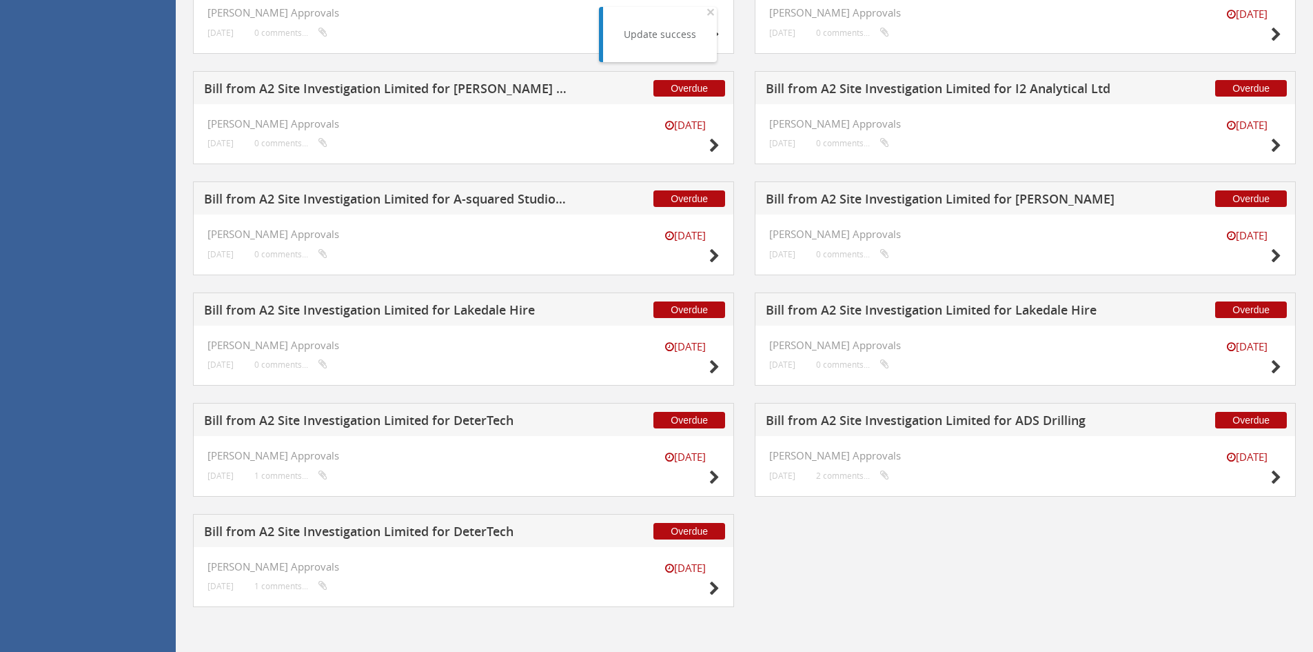
click at [886, 200] on h5 "Bill from A2 Site Investigation Limited for [PERSON_NAME]" at bounding box center [947, 200] width 363 height 17
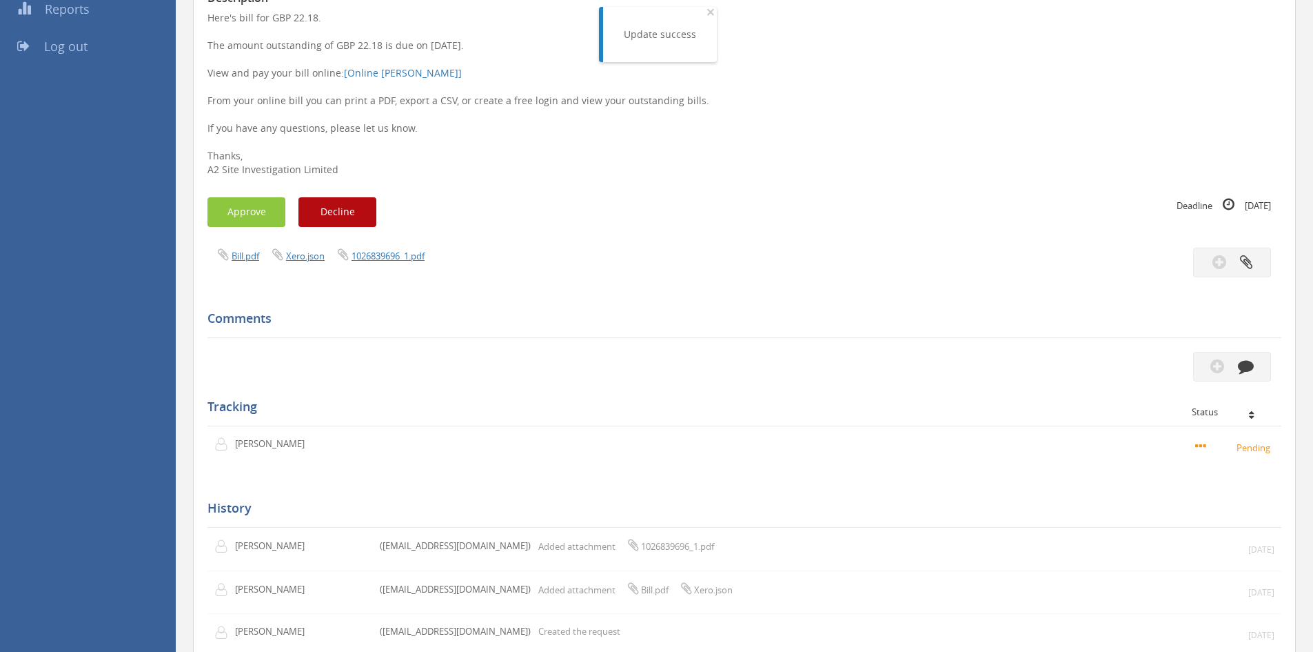
scroll to position [99, 0]
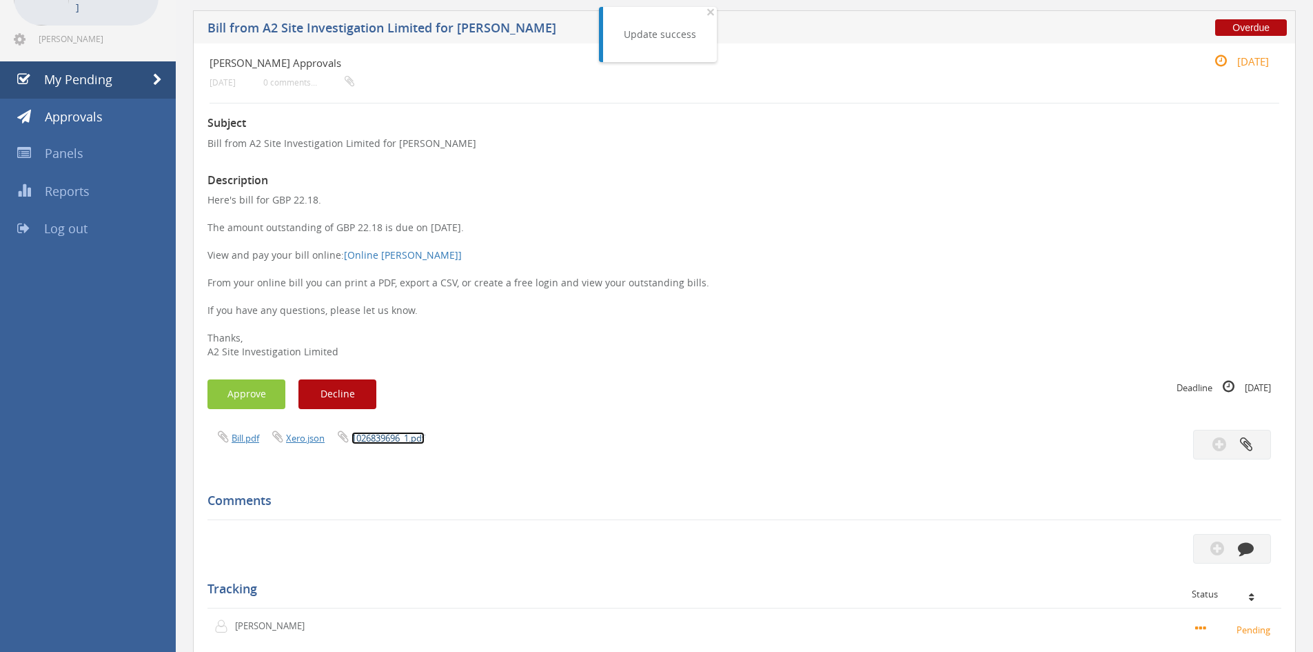
click at [375, 433] on link "1026839696_1.pdf" at bounding box center [388, 438] width 73 height 12
click at [245, 390] on button "Approve" at bounding box center [247, 394] width 78 height 30
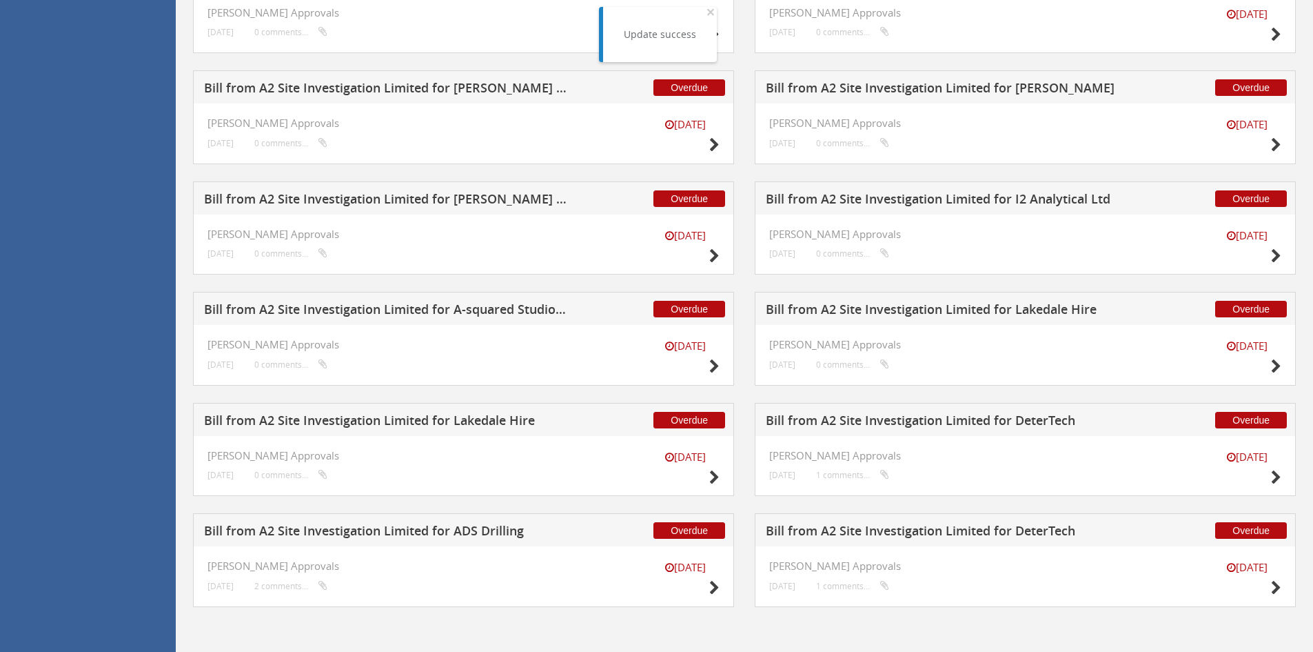
scroll to position [1143, 0]
click at [497, 306] on h5 "Bill from A2 Site Investigation Limited for A-squared Studio Engineers" at bounding box center [385, 311] width 363 height 17
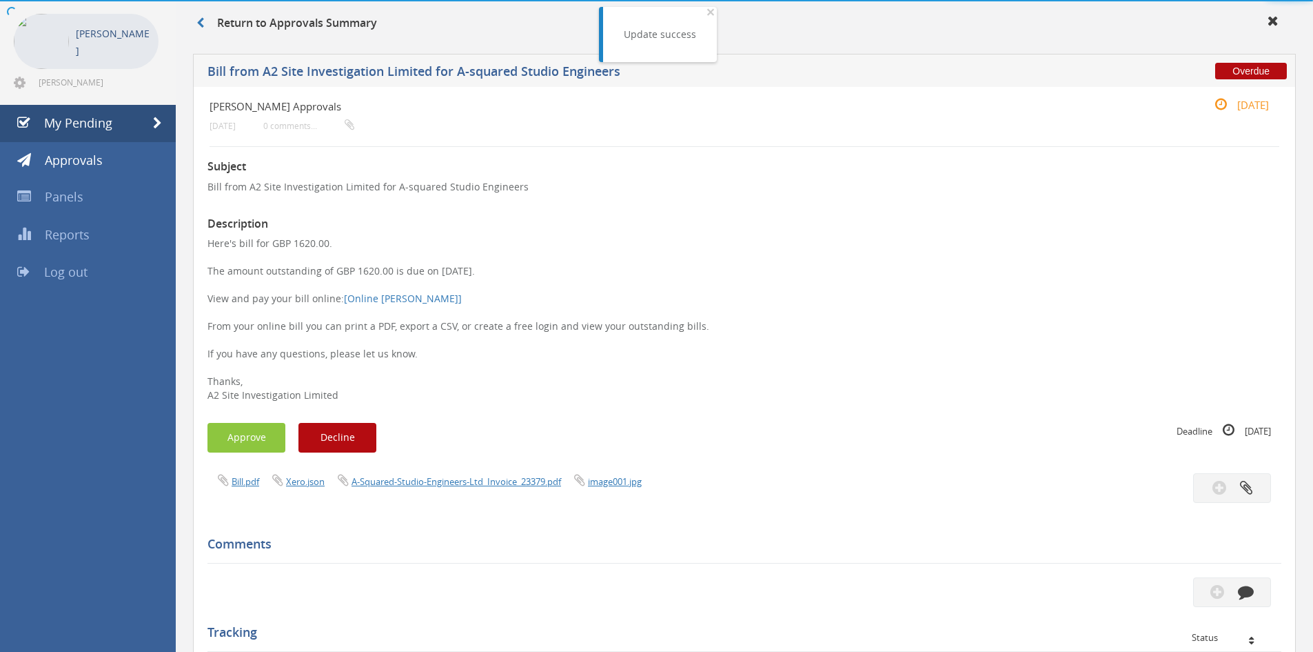
scroll to position [375, 0]
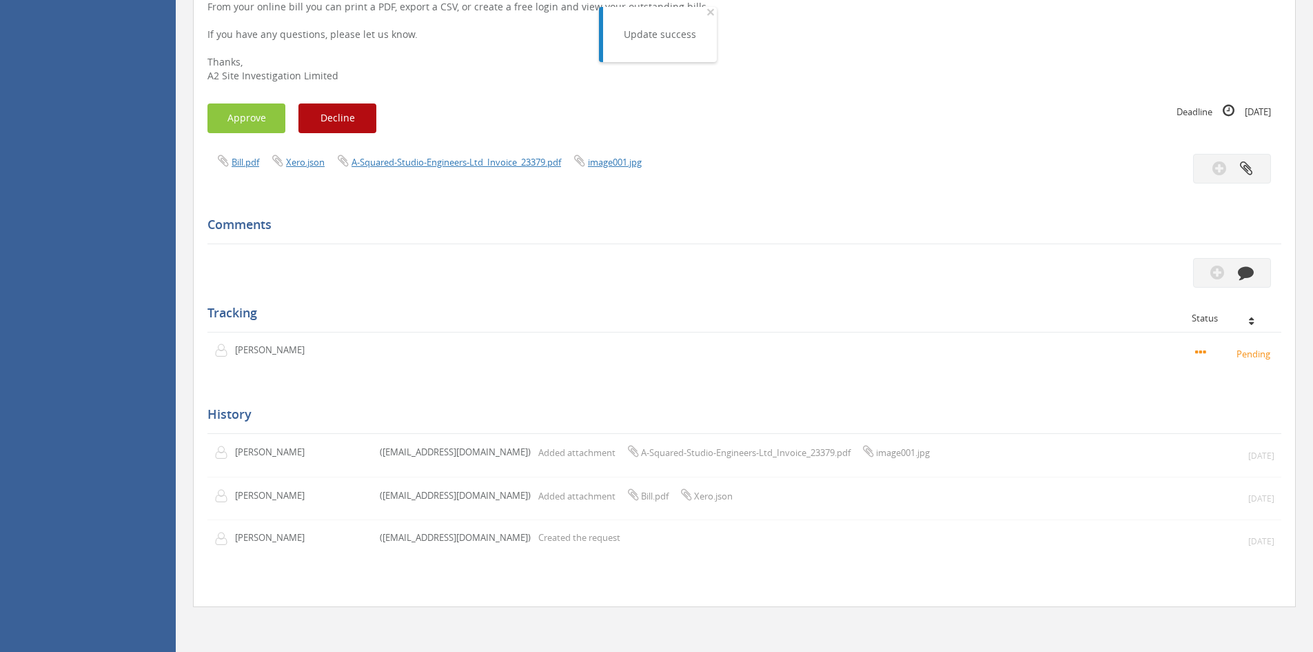
click at [415, 154] on div "Bill.pdf Xero.json A-Squared-Studio-Engineers-Ltd_Invoice_23379.pdf image001.jpg" at bounding box center [470, 161] width 547 height 15
click at [416, 158] on link "A-Squared-Studio-Engineers-Ltd_Invoice_23379.pdf" at bounding box center [457, 162] width 210 height 12
click at [215, 117] on button "Approve" at bounding box center [247, 118] width 78 height 30
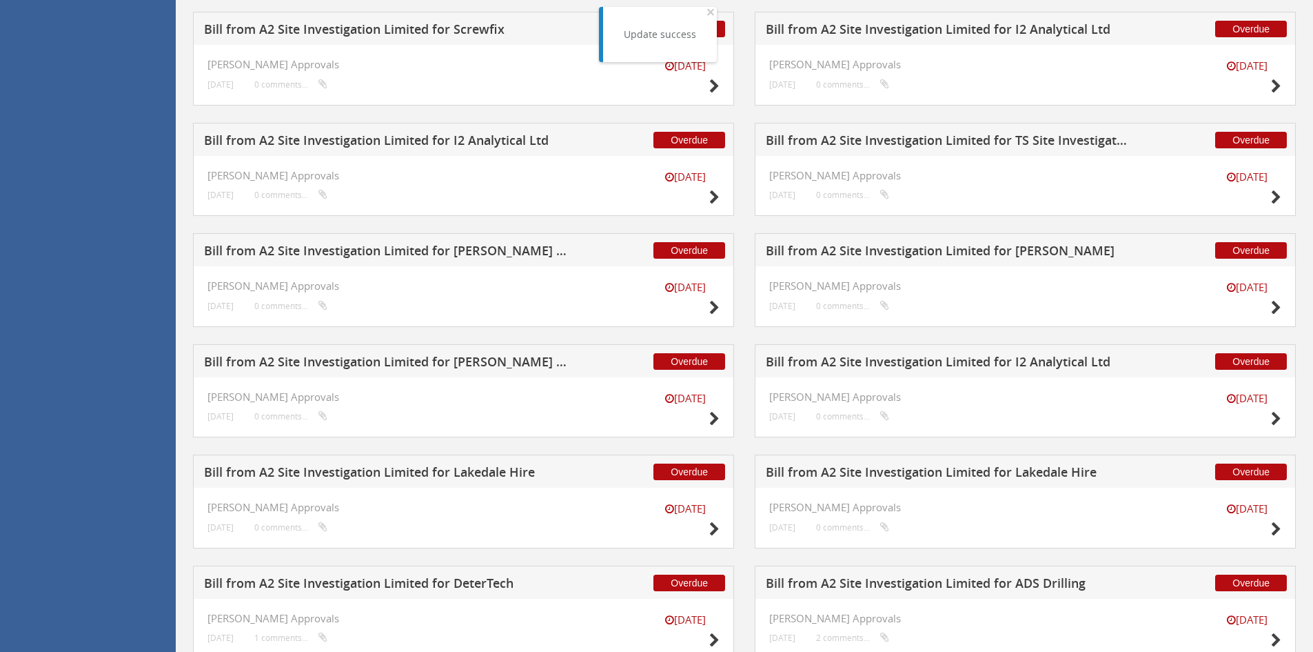
scroll to position [1143, 0]
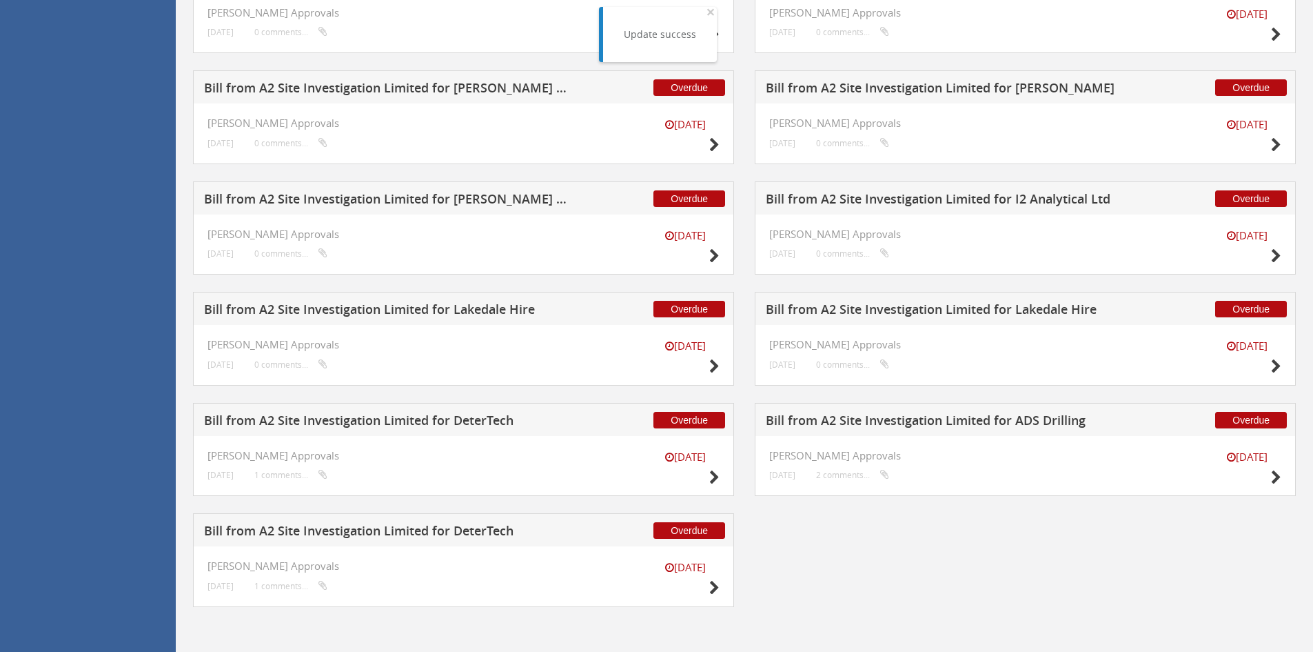
click at [885, 201] on h5 "Bill from A2 Site Investigation Limited for I2 Analytical Ltd" at bounding box center [947, 200] width 363 height 17
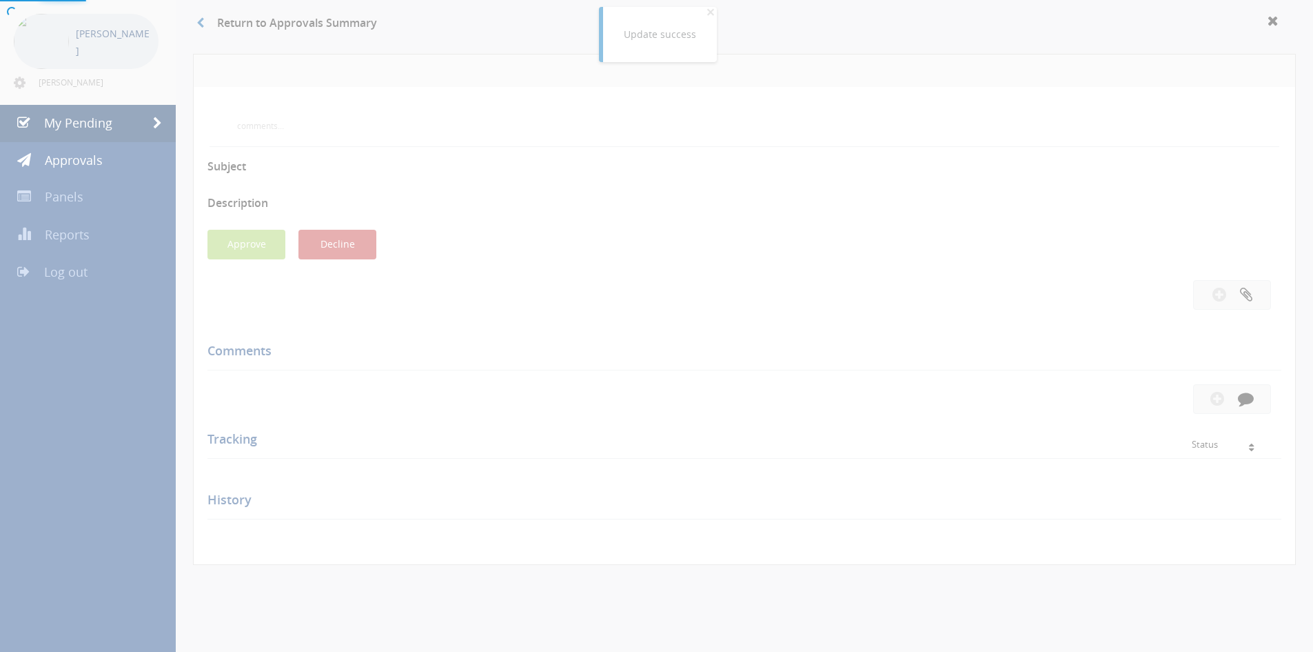
scroll to position [463, 0]
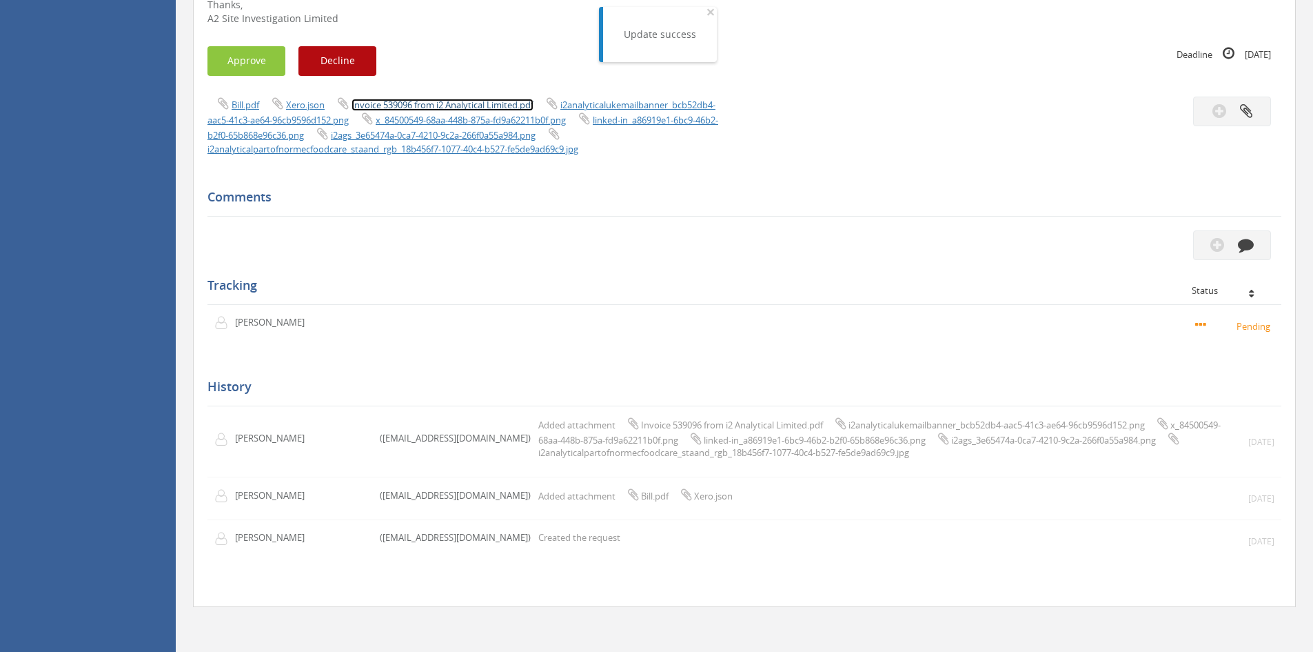
click at [427, 99] on link "Invoice 539096 from i2 Analytical Limited.pdf" at bounding box center [443, 105] width 182 height 12
click at [237, 46] on button "Approve" at bounding box center [247, 61] width 78 height 30
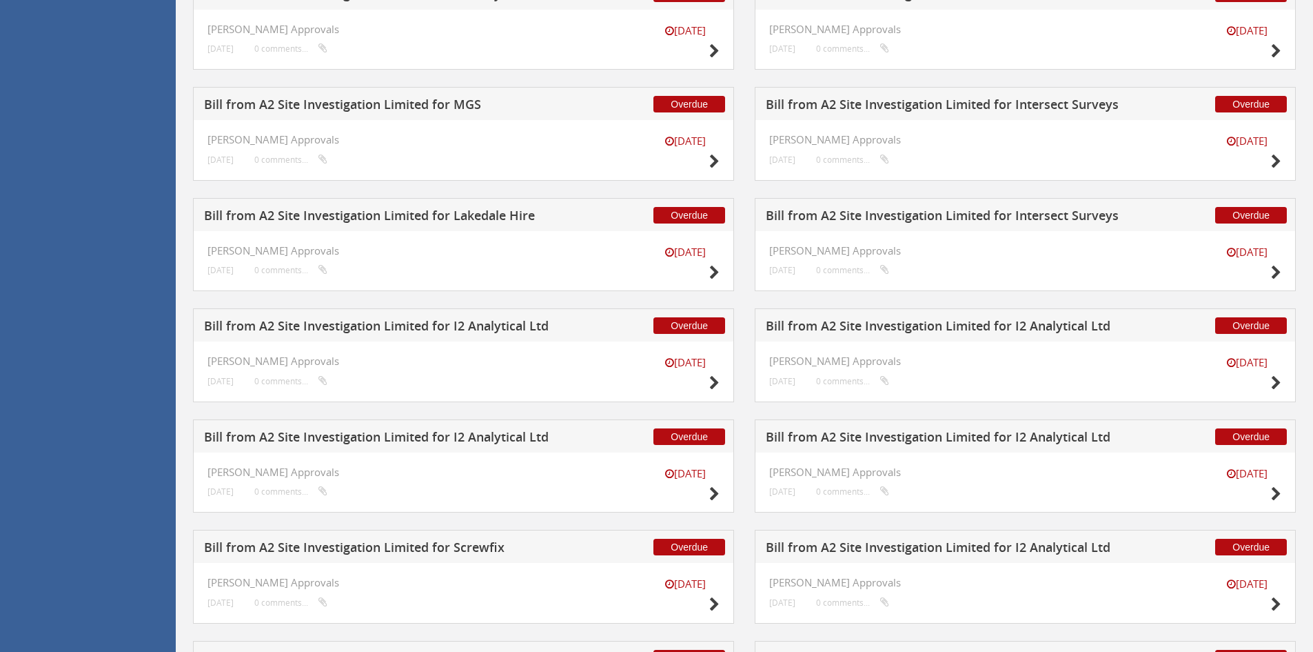
scroll to position [1032, 0]
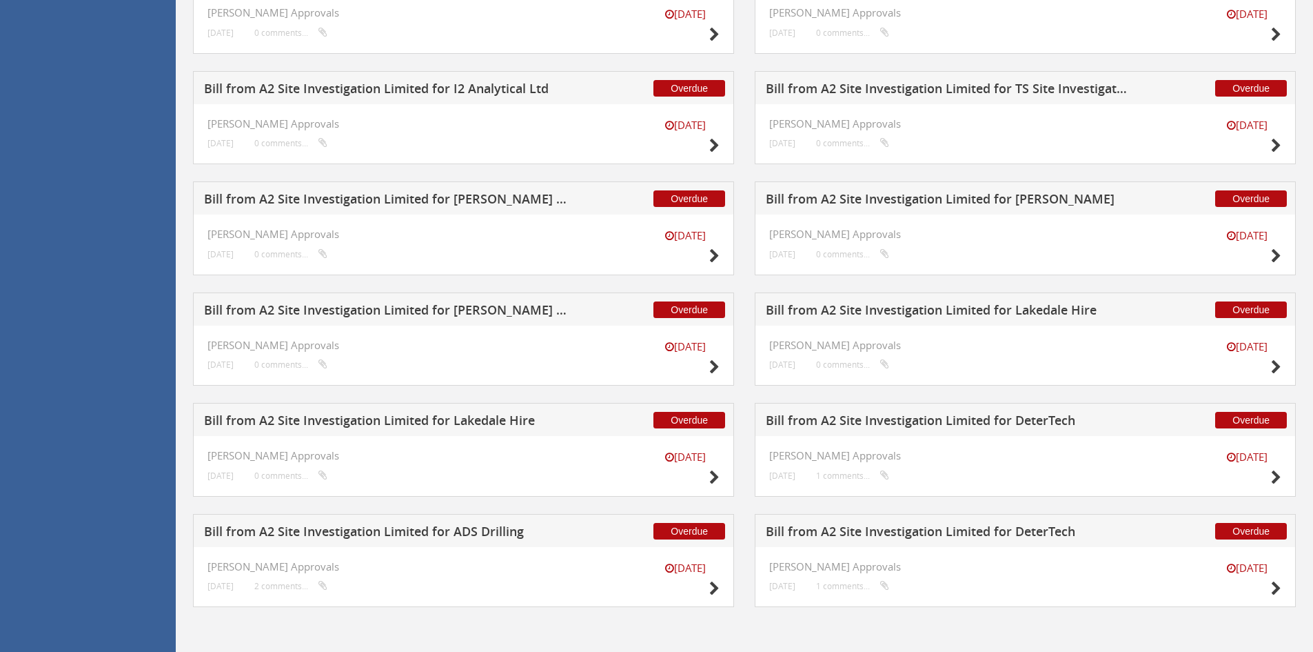
click at [483, 309] on h5 "Bill from A2 Site Investigation Limited for [PERSON_NAME] Drilling Ltd" at bounding box center [385, 311] width 363 height 17
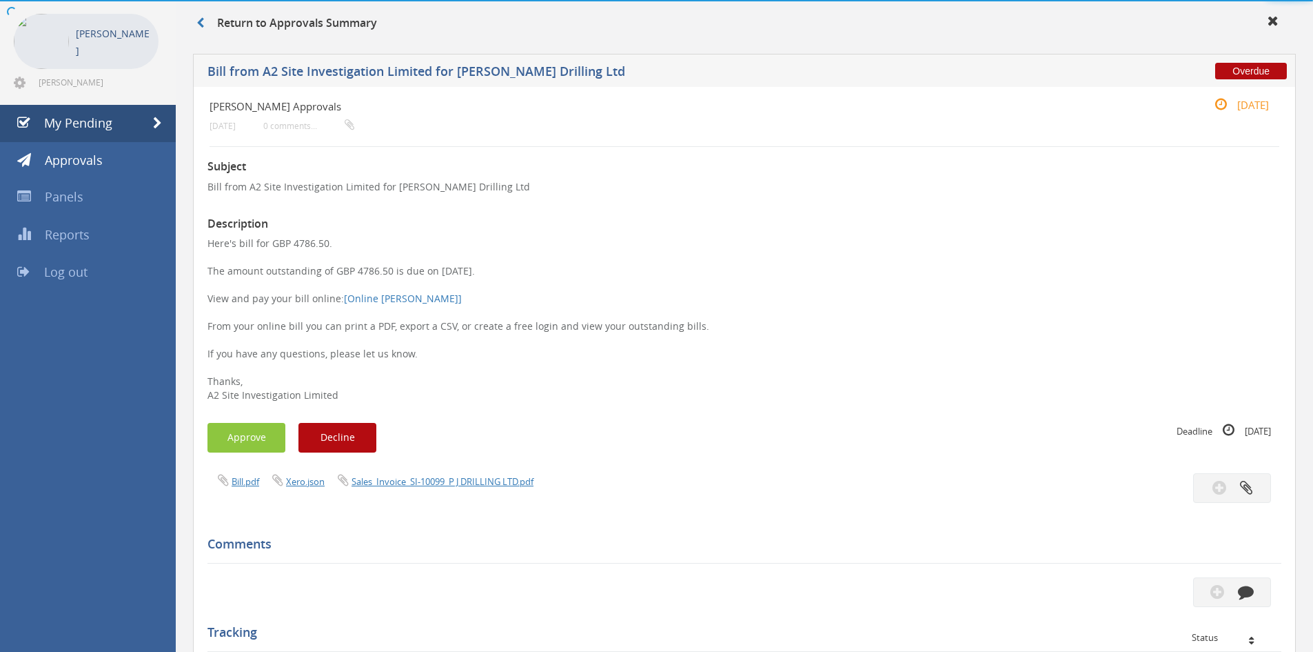
scroll to position [375, 0]
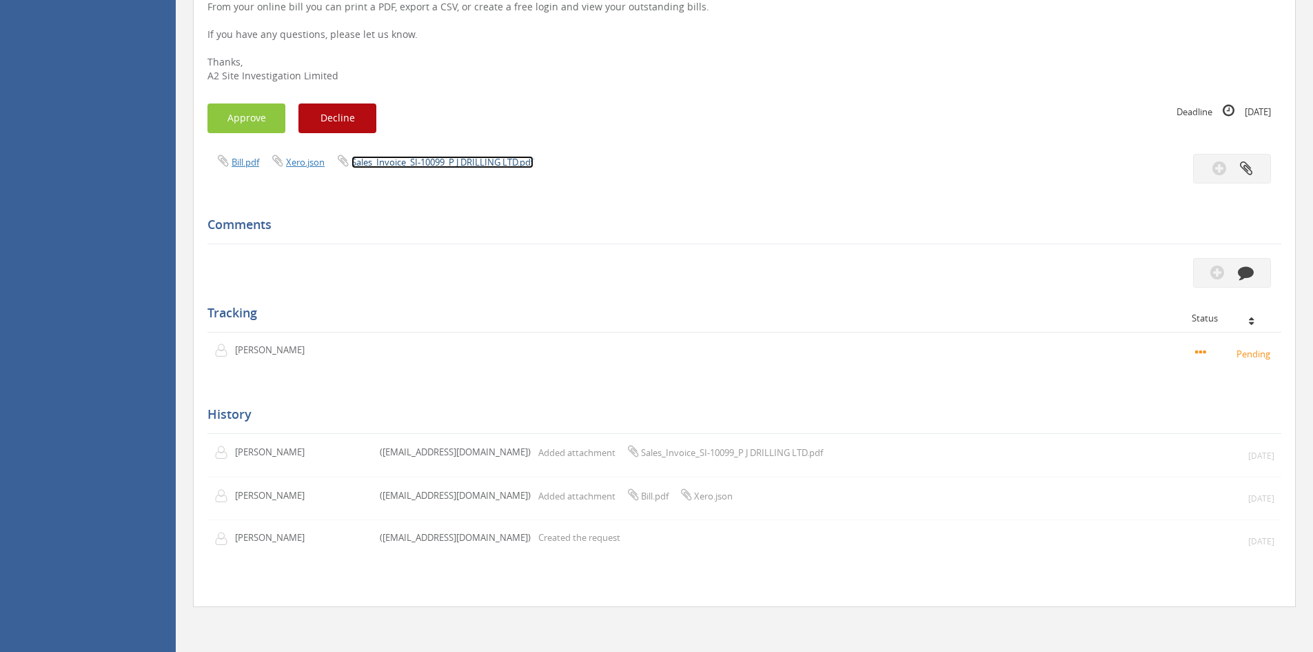
click at [395, 163] on link "Sales_Invoice_SI-10099_P J DRILLING LTD.pdf" at bounding box center [443, 162] width 182 height 12
click at [232, 121] on button "Approve" at bounding box center [247, 118] width 78 height 30
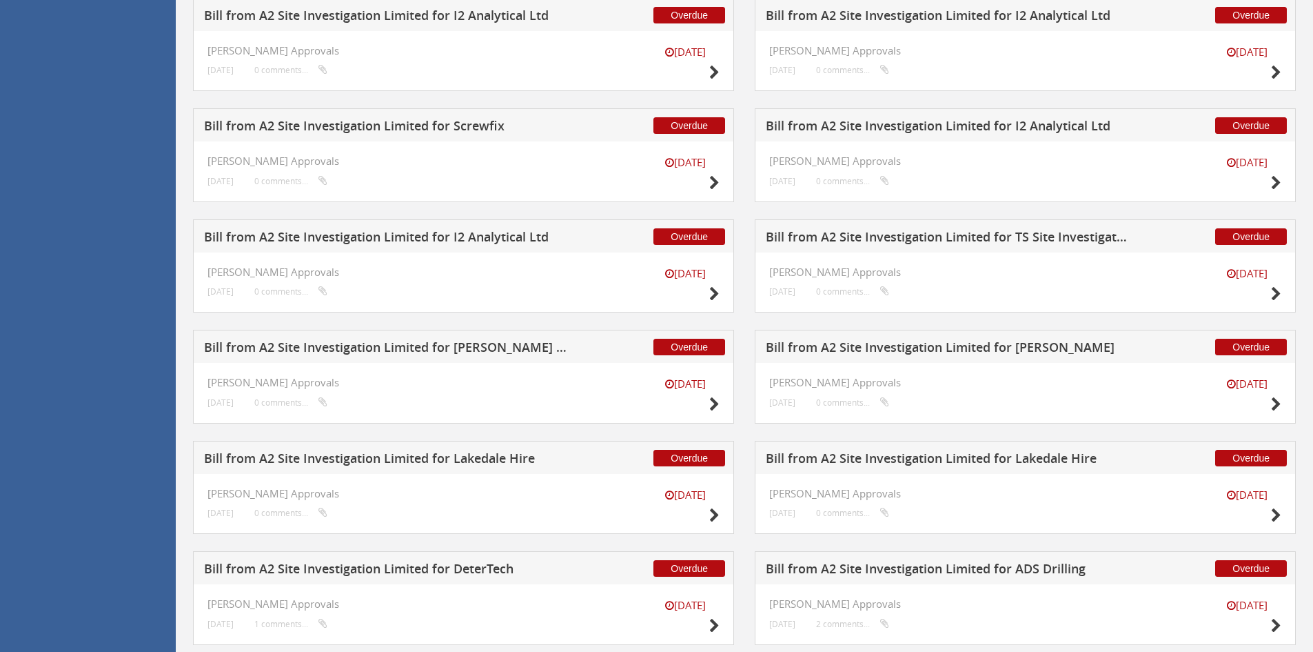
scroll to position [1032, 0]
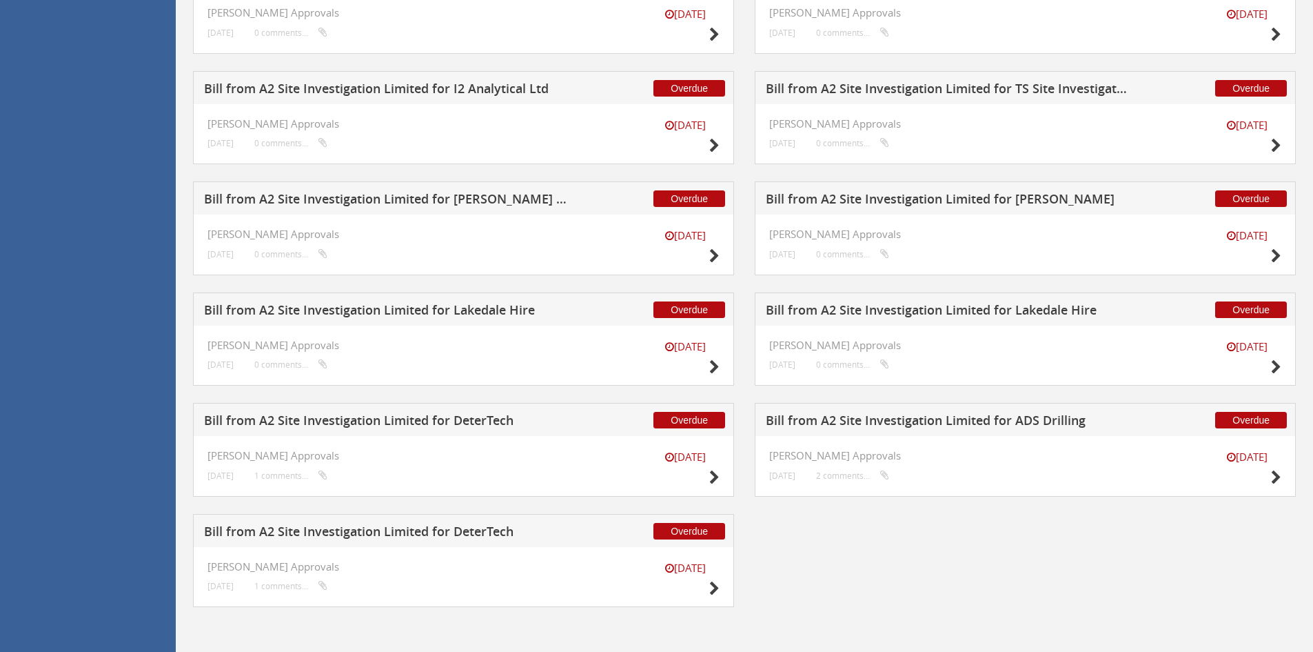
click at [426, 197] on h5 "Bill from A2 Site Investigation Limited for [PERSON_NAME] Drilling Ltd" at bounding box center [385, 200] width 363 height 17
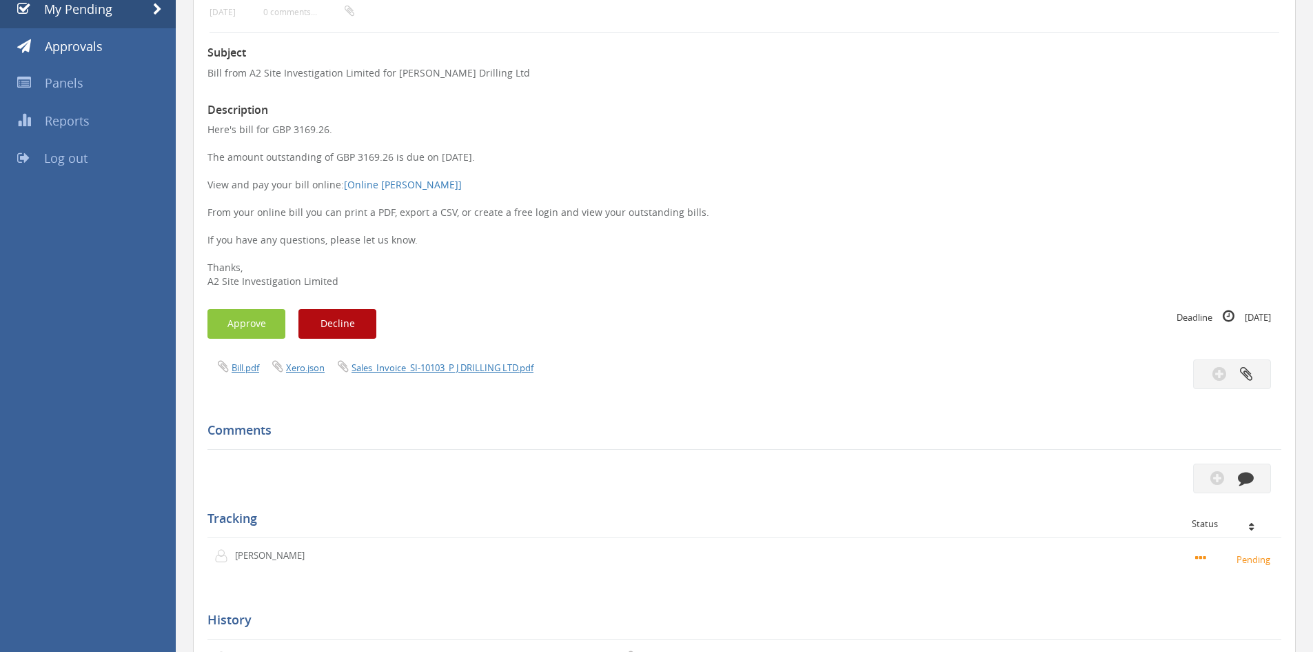
scroll to position [168, 0]
click at [399, 370] on link "Sales_Invoice_SI-10103_P J DRILLING LTD.pdf" at bounding box center [443, 369] width 182 height 12
drag, startPoint x: 79, startPoint y: 8, endPoint x: 83, endPoint y: 21, distance: 14.6
click at [79, 8] on span "My Pending" at bounding box center [78, 10] width 68 height 17
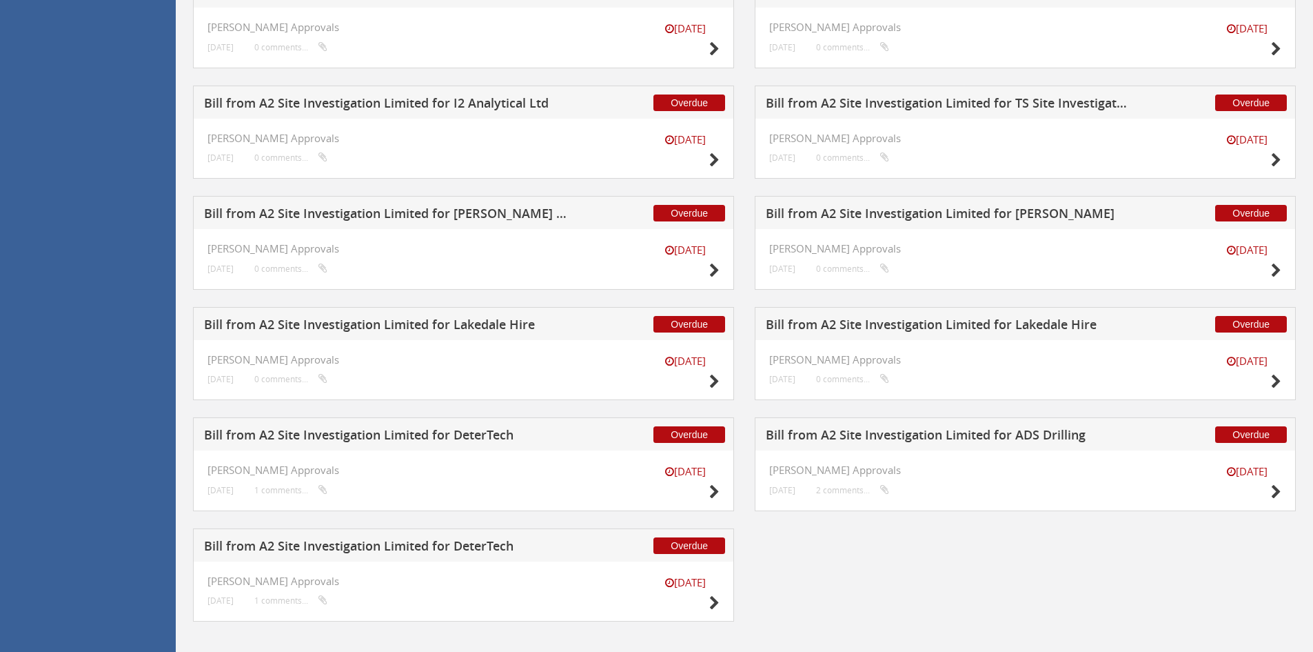
scroll to position [1032, 0]
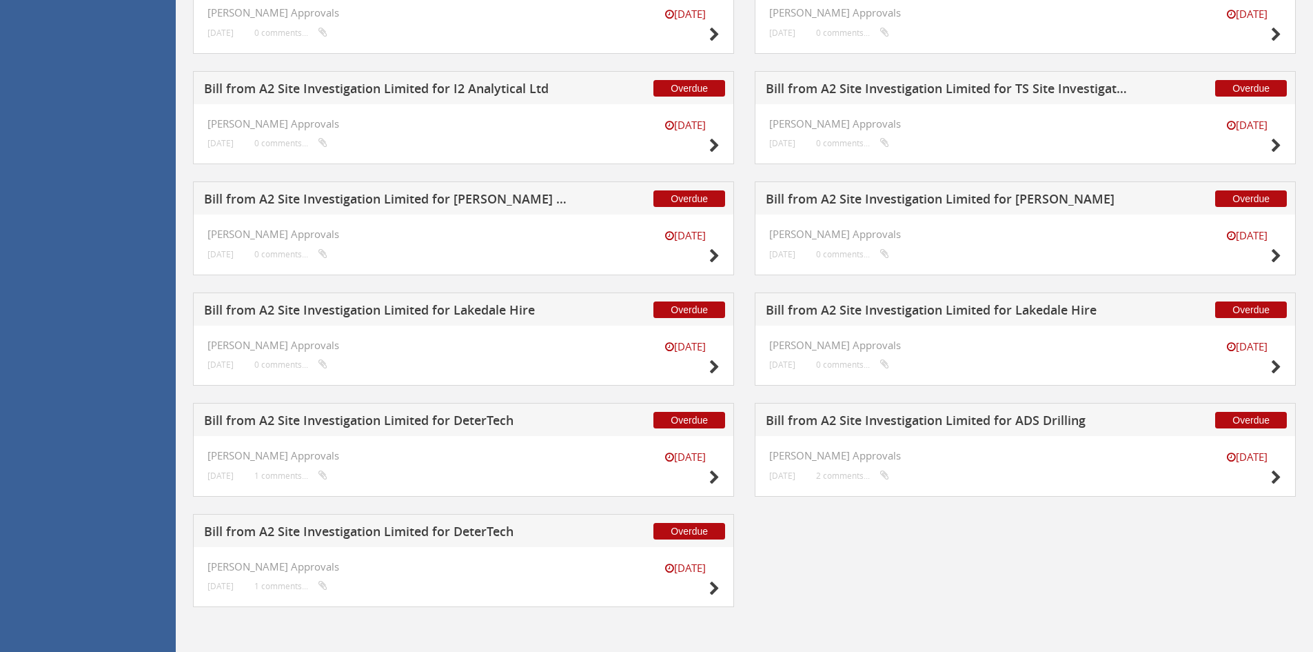
click at [959, 200] on h5 "Bill from A2 Site Investigation Limited for [PERSON_NAME]" at bounding box center [947, 200] width 363 height 17
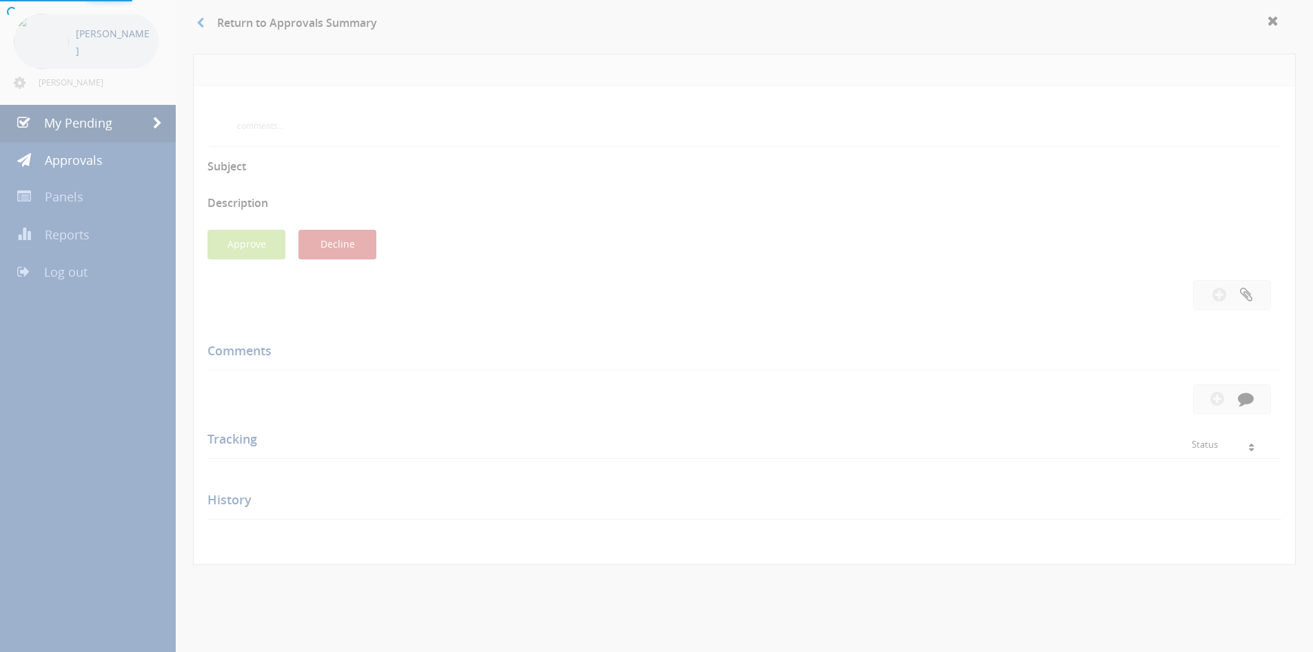
scroll to position [375, 0]
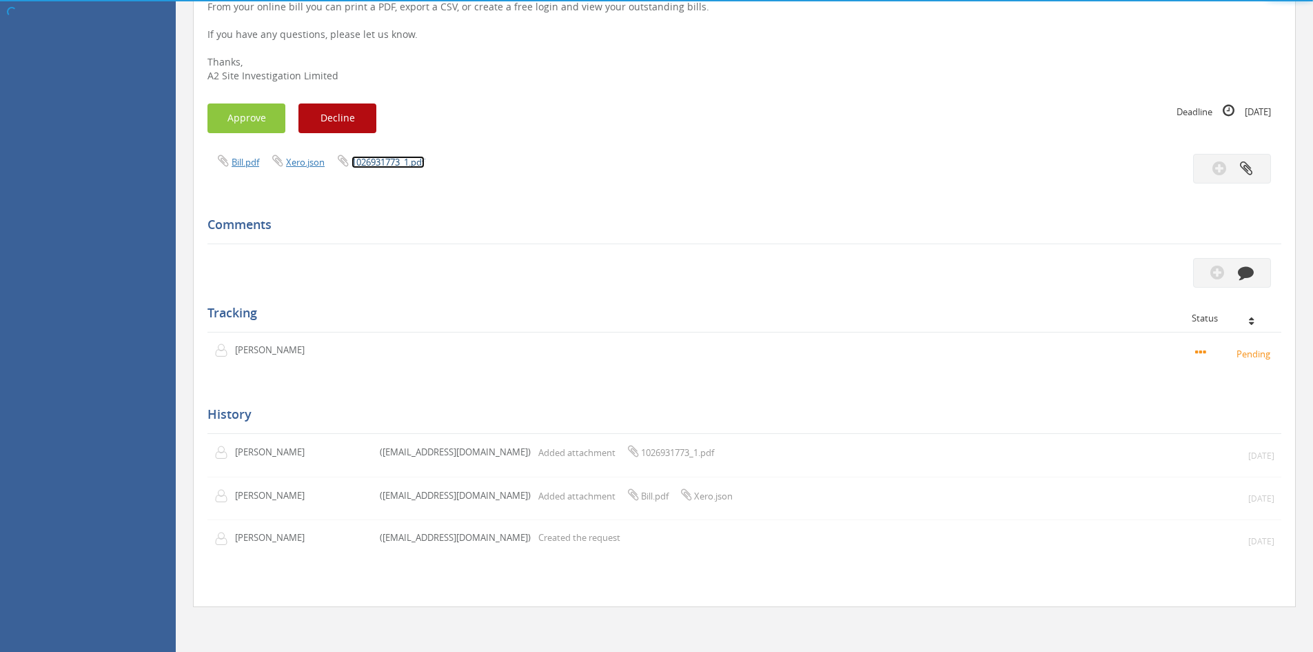
click at [374, 163] on link "1026931773_1.pdf" at bounding box center [388, 162] width 73 height 12
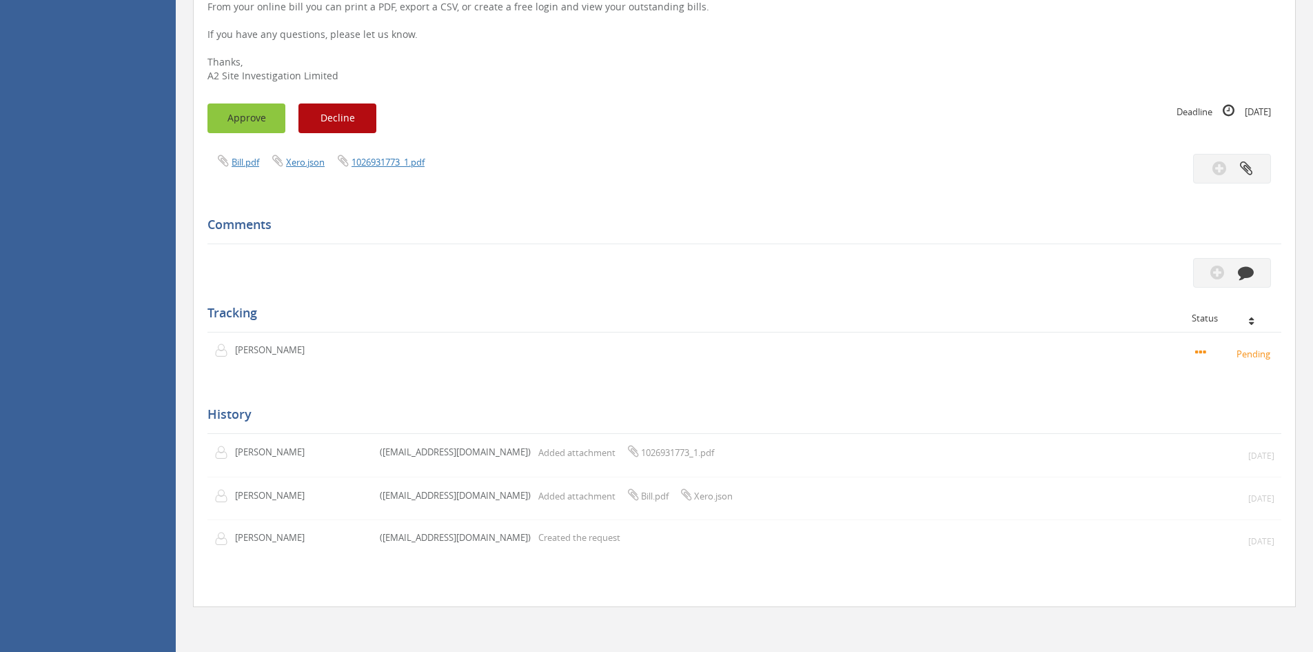
click at [256, 111] on button "Approve" at bounding box center [247, 118] width 78 height 30
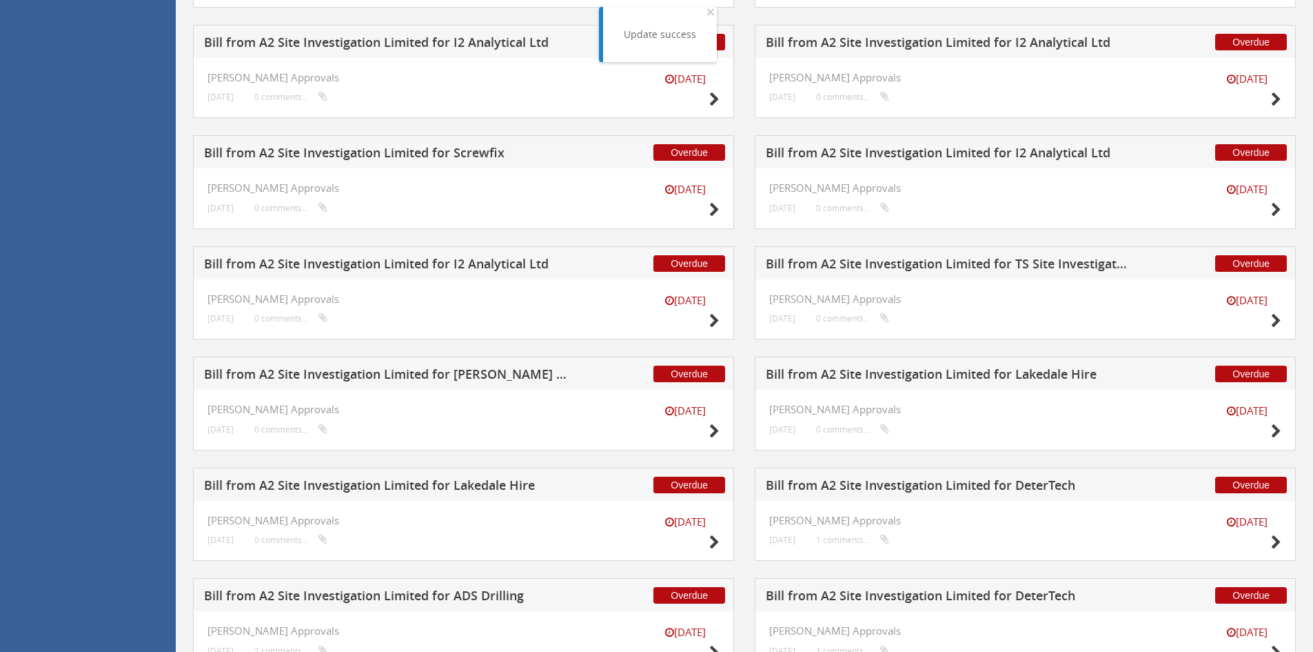
scroll to position [922, 0]
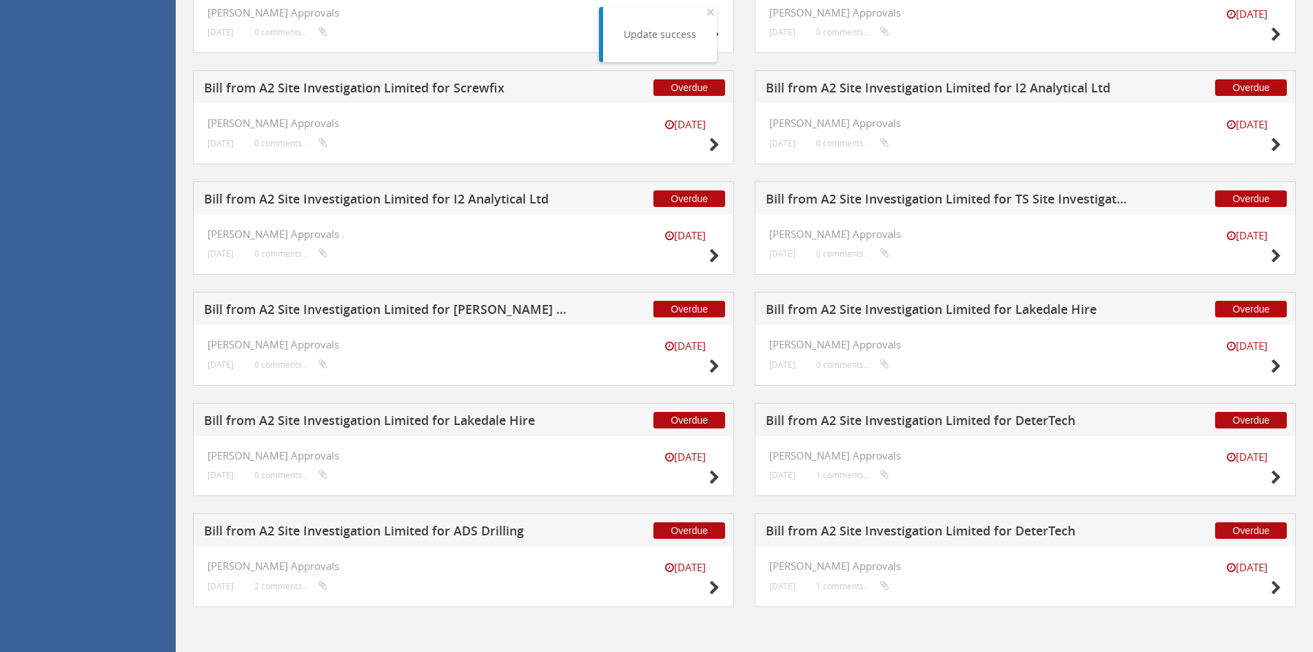
click at [866, 196] on h5 "Bill from A2 Site Investigation Limited for TS Site Investigation Ltd" at bounding box center [947, 200] width 363 height 17
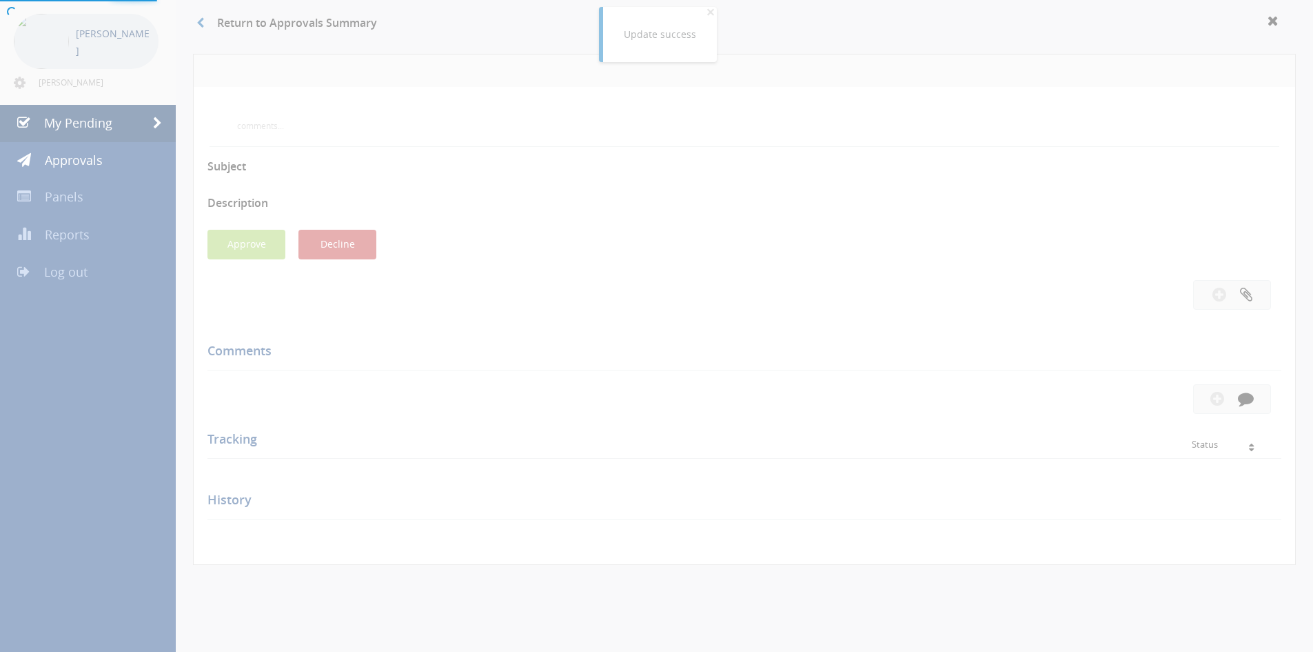
scroll to position [375, 0]
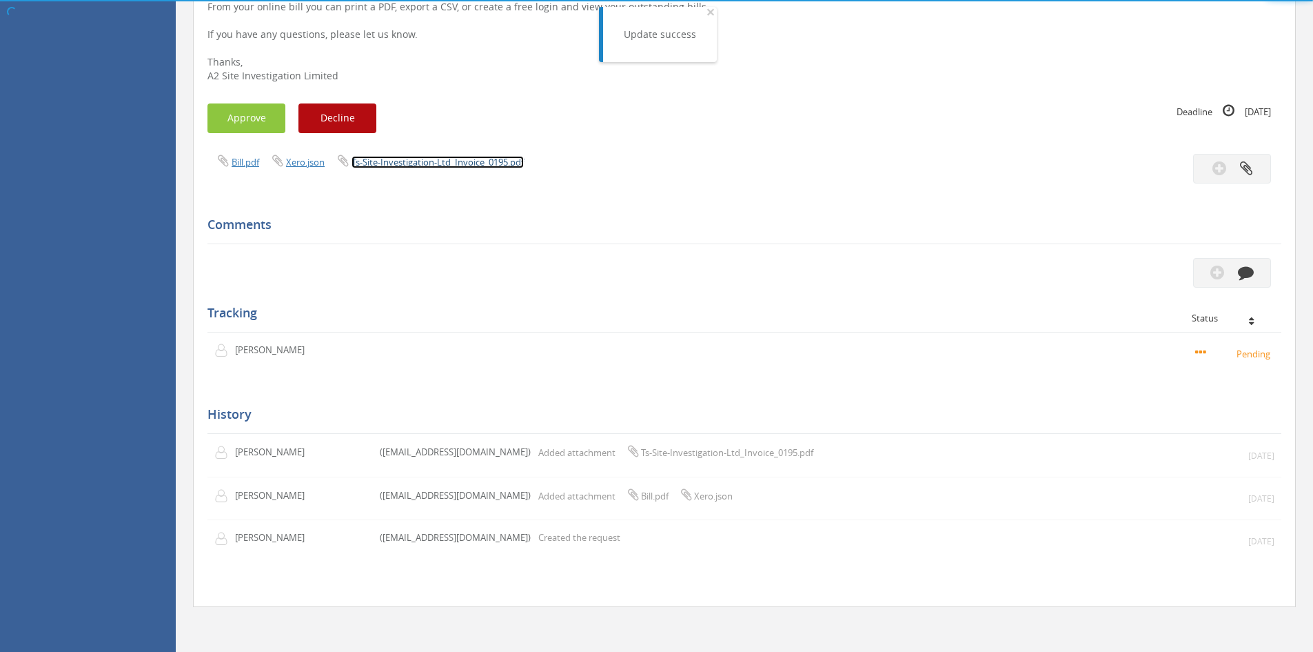
click at [418, 158] on link "Ts-Site-Investigation-Ltd_Invoice_0195.pdf" at bounding box center [438, 162] width 172 height 12
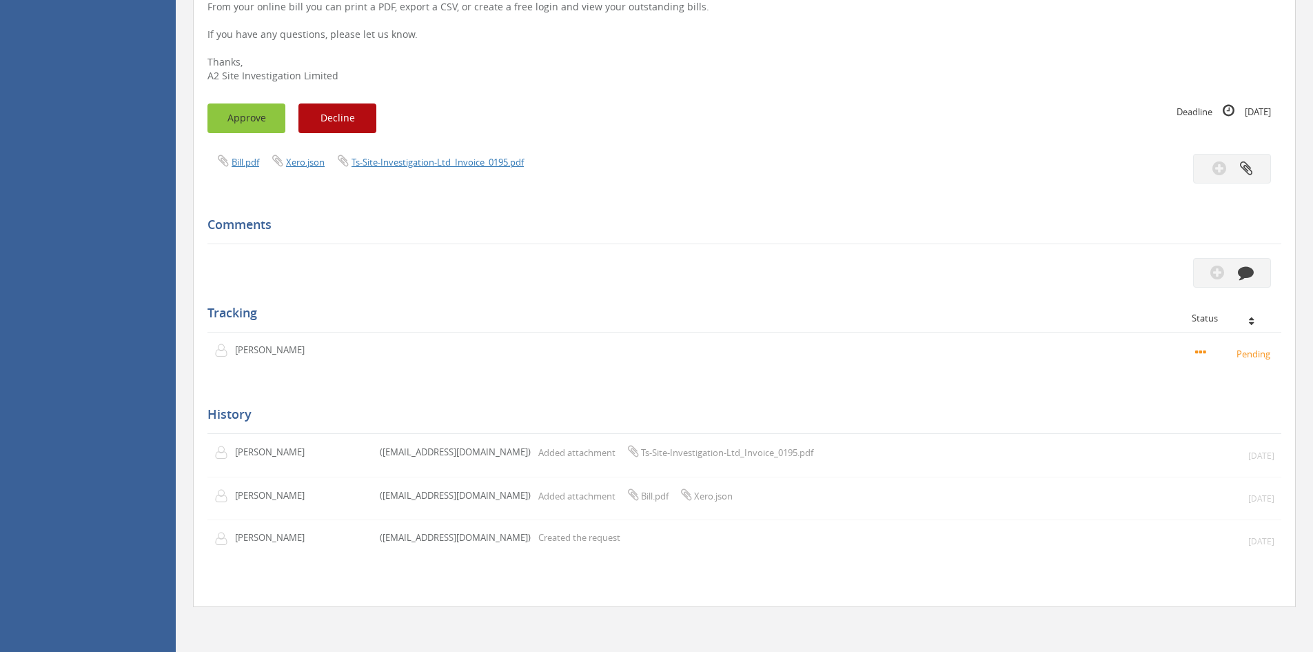
click at [256, 114] on button "Approve" at bounding box center [247, 118] width 78 height 30
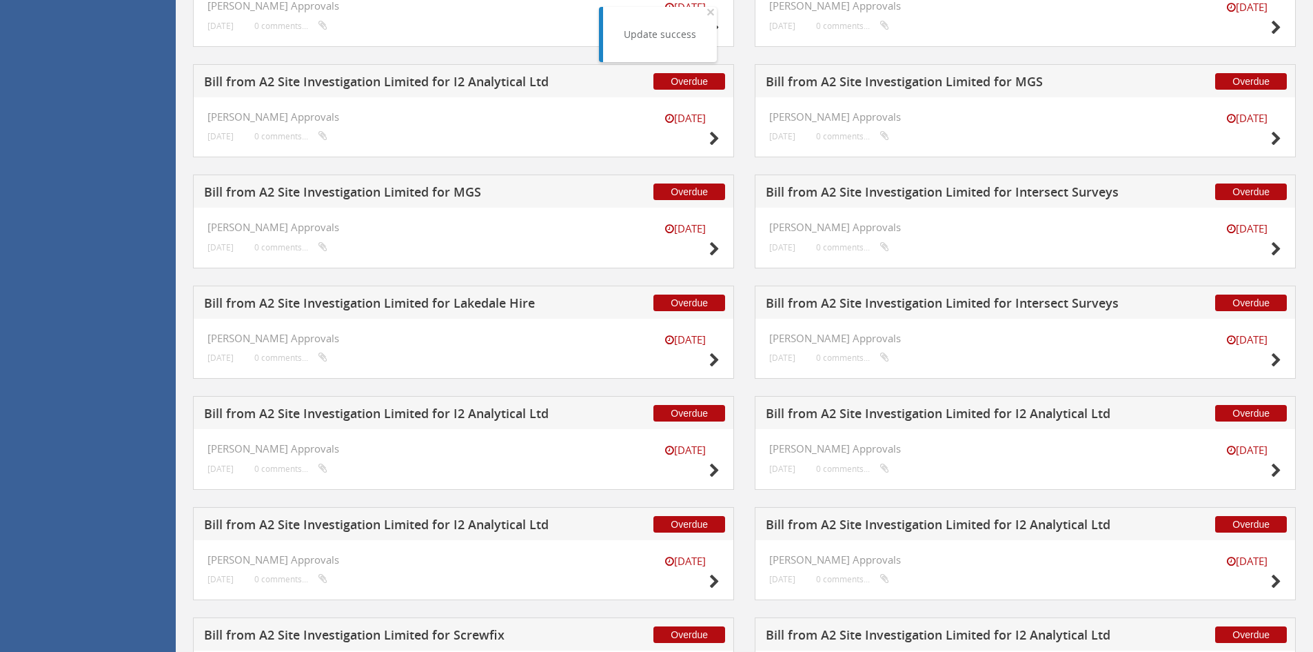
scroll to position [922, 0]
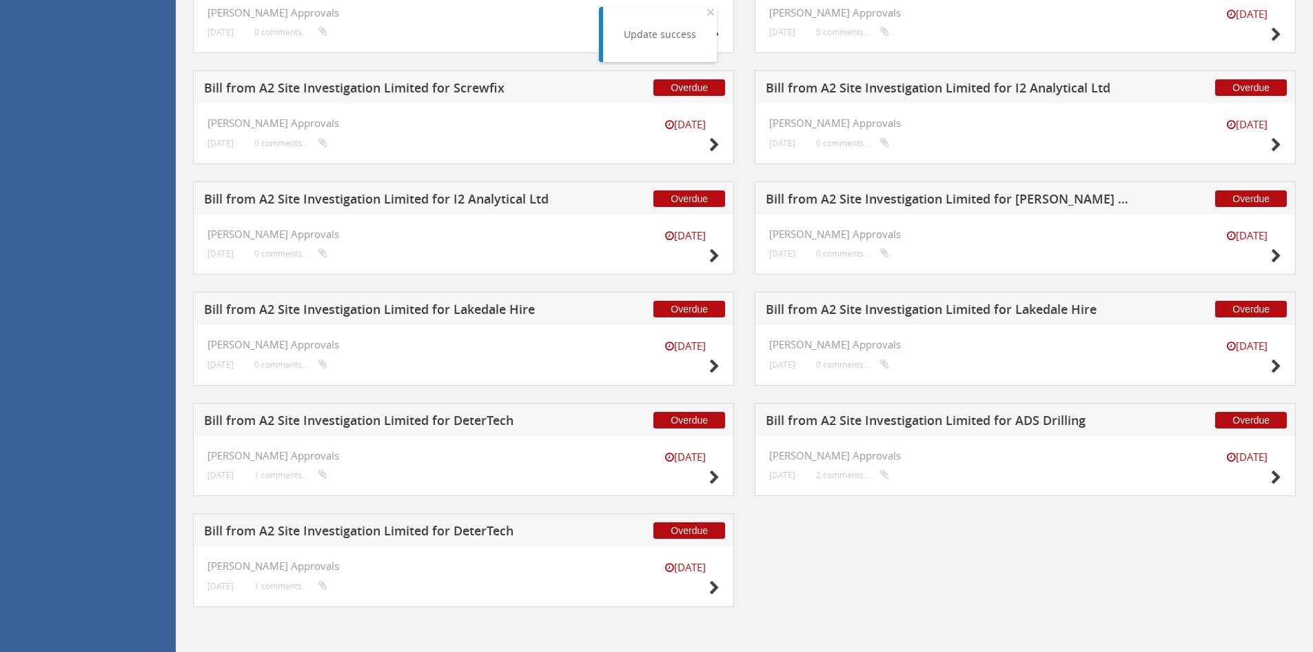
click at [404, 201] on h5 "Bill from A2 Site Investigation Limited for I2 Analytical Ltd" at bounding box center [385, 200] width 363 height 17
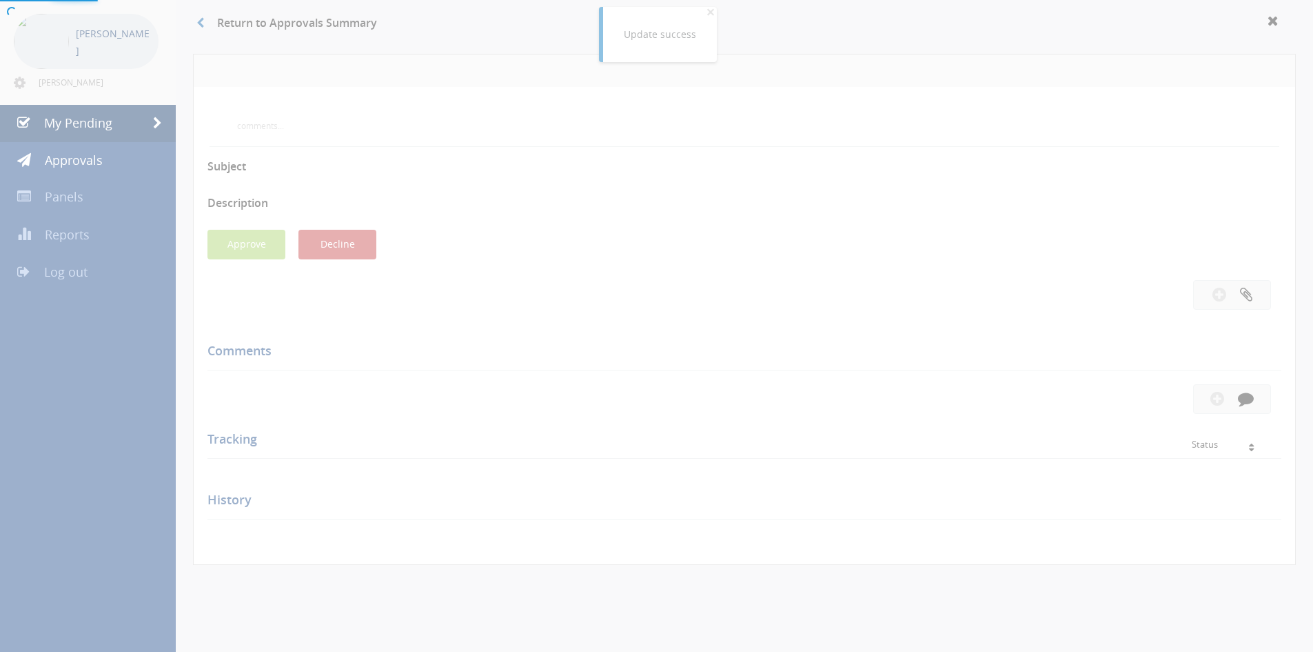
scroll to position [463, 0]
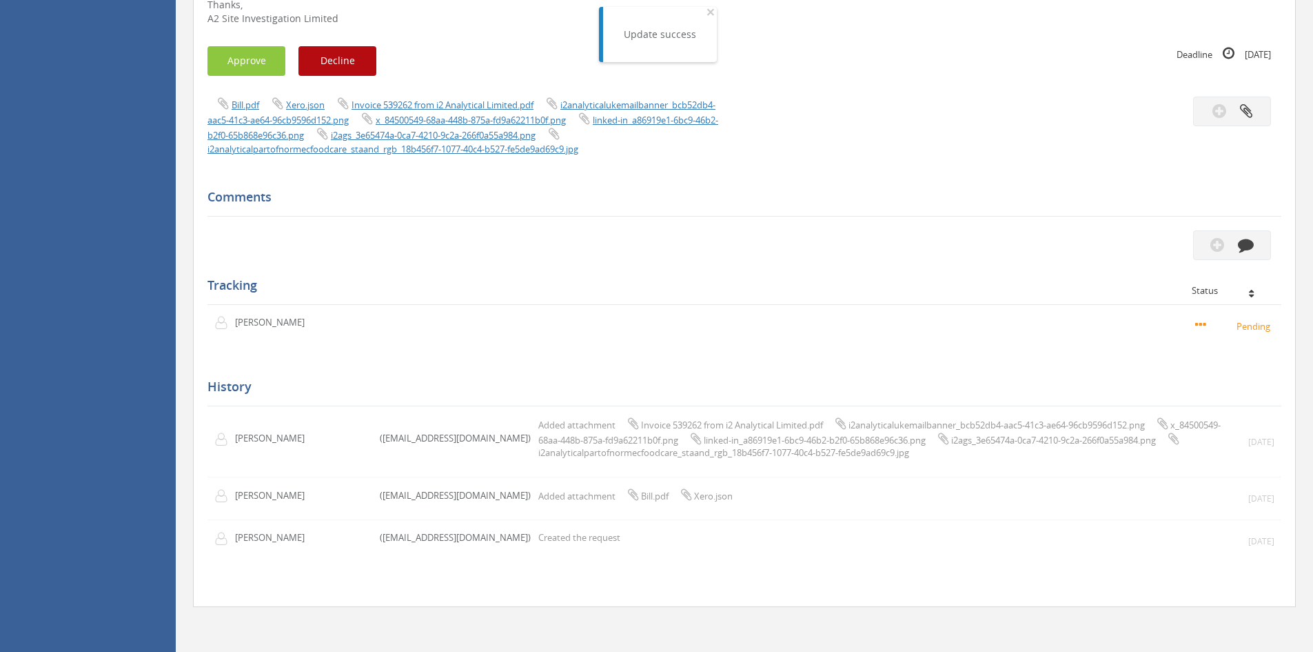
click at [415, 97] on div "Bill.pdf Xero.json Invoice 539262 from i2 Analytical Limited.pdf i2analyticaluk…" at bounding box center [470, 126] width 547 height 59
click at [417, 99] on link "Invoice 539262 from i2 Analytical Limited.pdf" at bounding box center [443, 105] width 182 height 12
click at [239, 46] on button "Approve" at bounding box center [247, 61] width 78 height 30
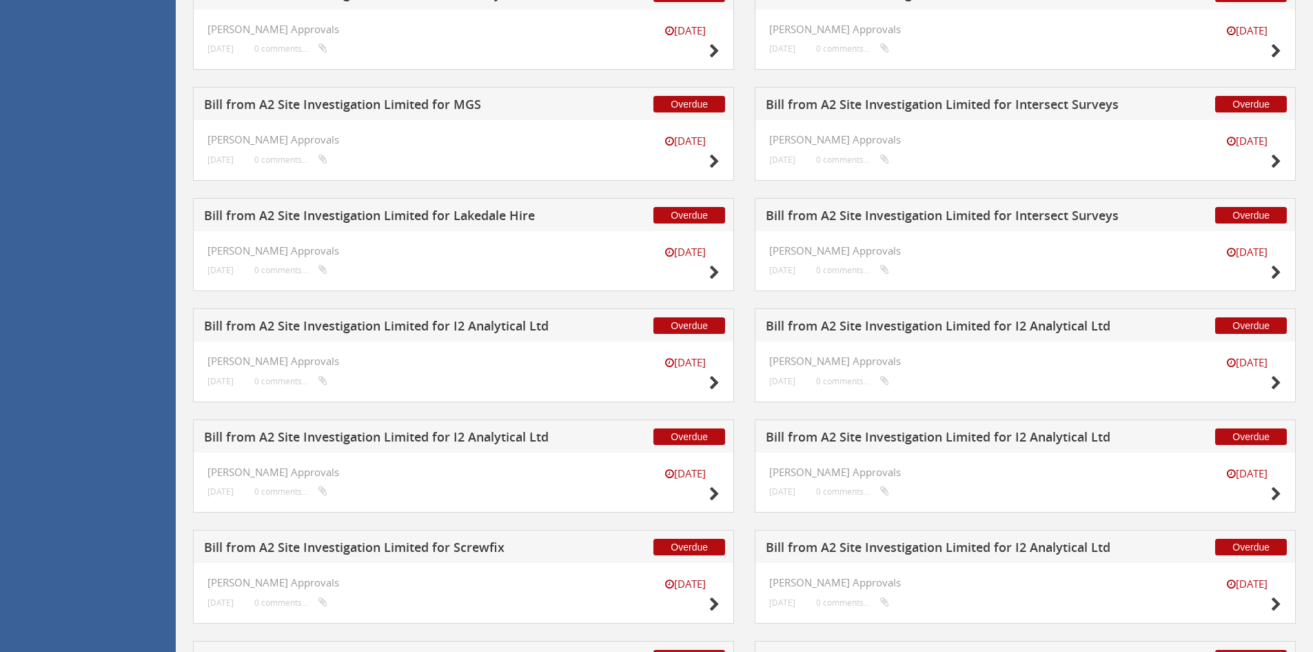
scroll to position [811, 0]
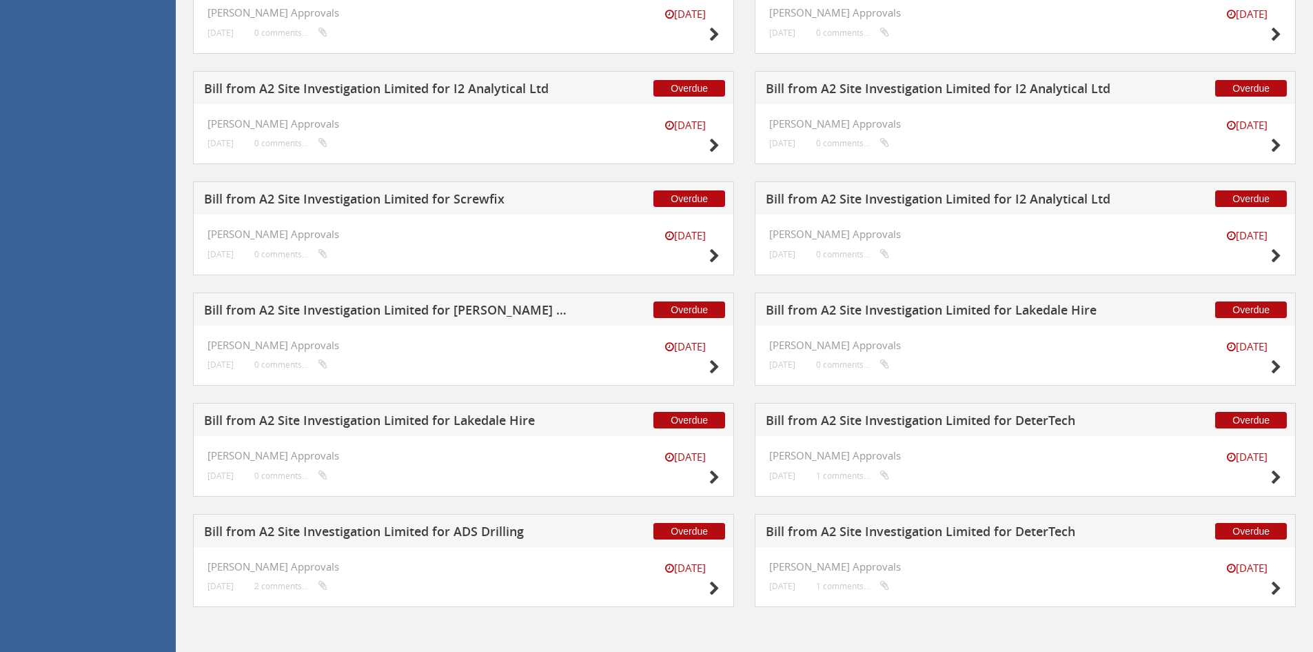
click at [882, 196] on h5 "Bill from A2 Site Investigation Limited for I2 Analytical Ltd" at bounding box center [947, 200] width 363 height 17
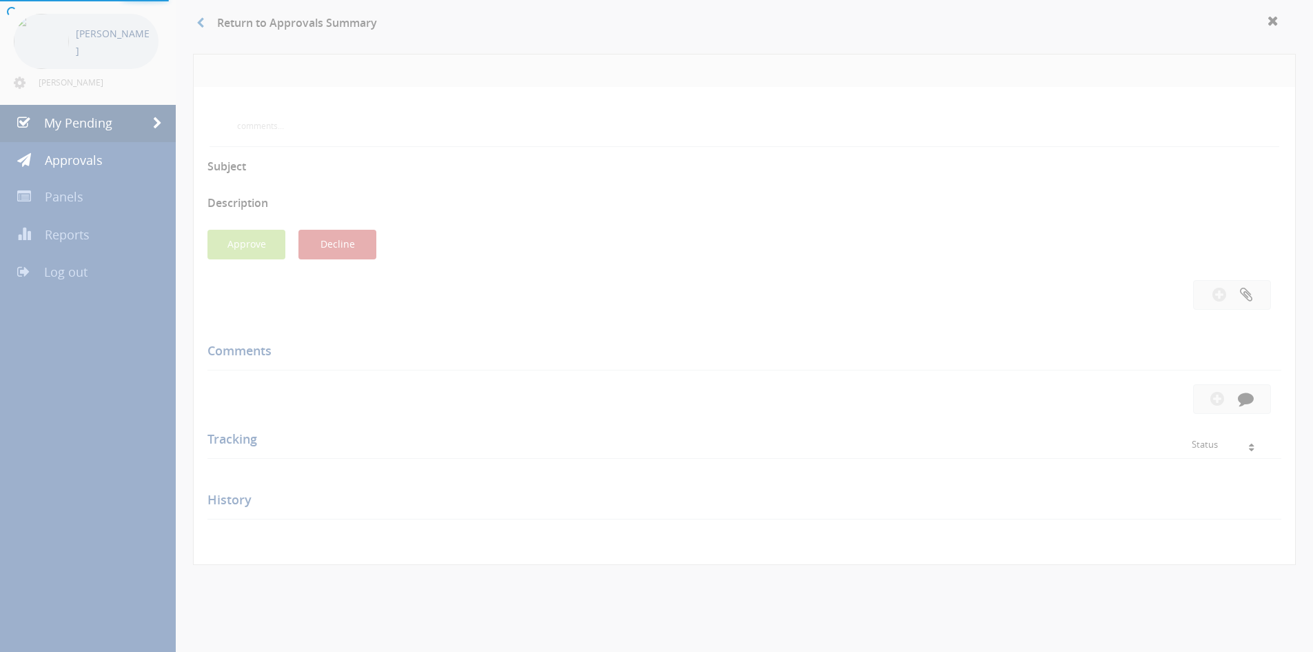
scroll to position [463, 0]
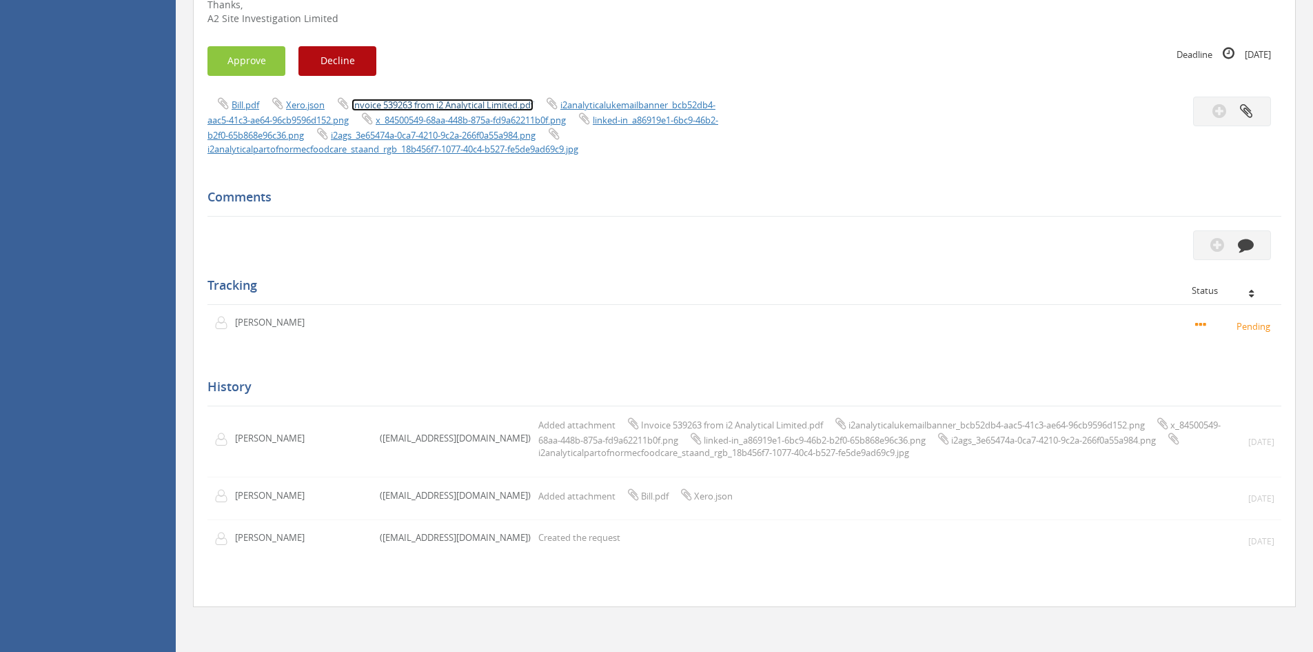
click at [483, 99] on link "Invoice 539263 from i2 Analytical Limited.pdf" at bounding box center [443, 105] width 182 height 12
click at [261, 46] on button "Approve" at bounding box center [247, 61] width 78 height 30
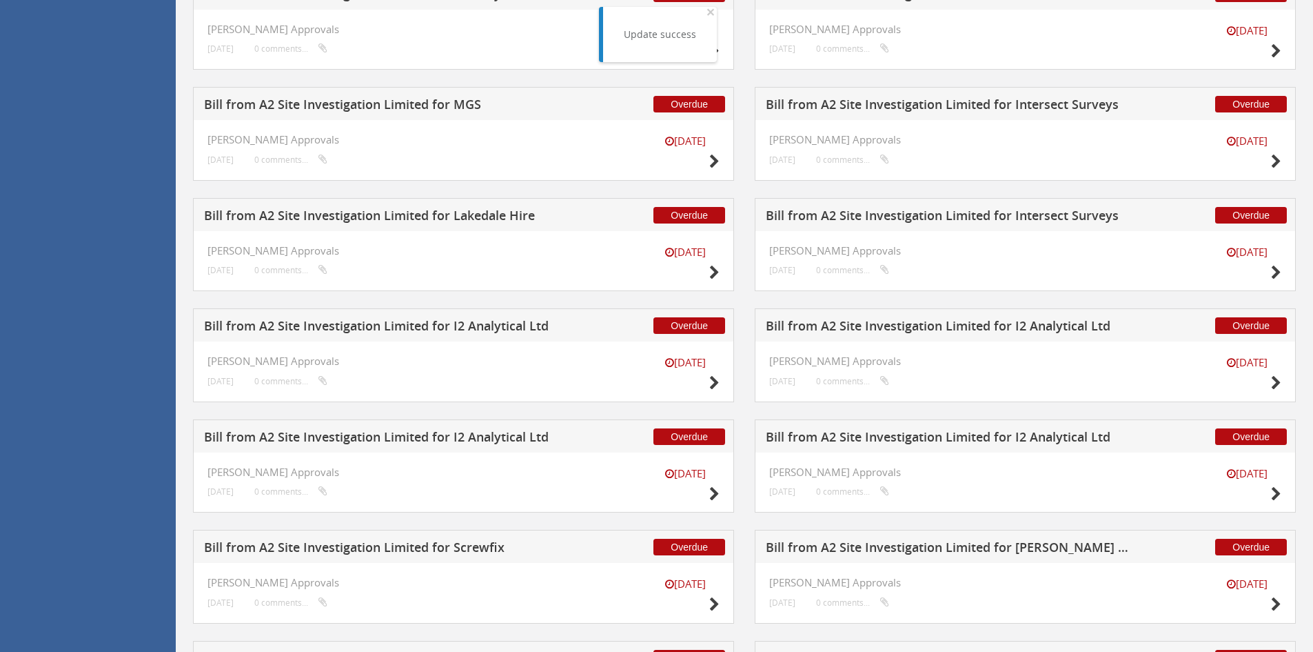
scroll to position [811, 0]
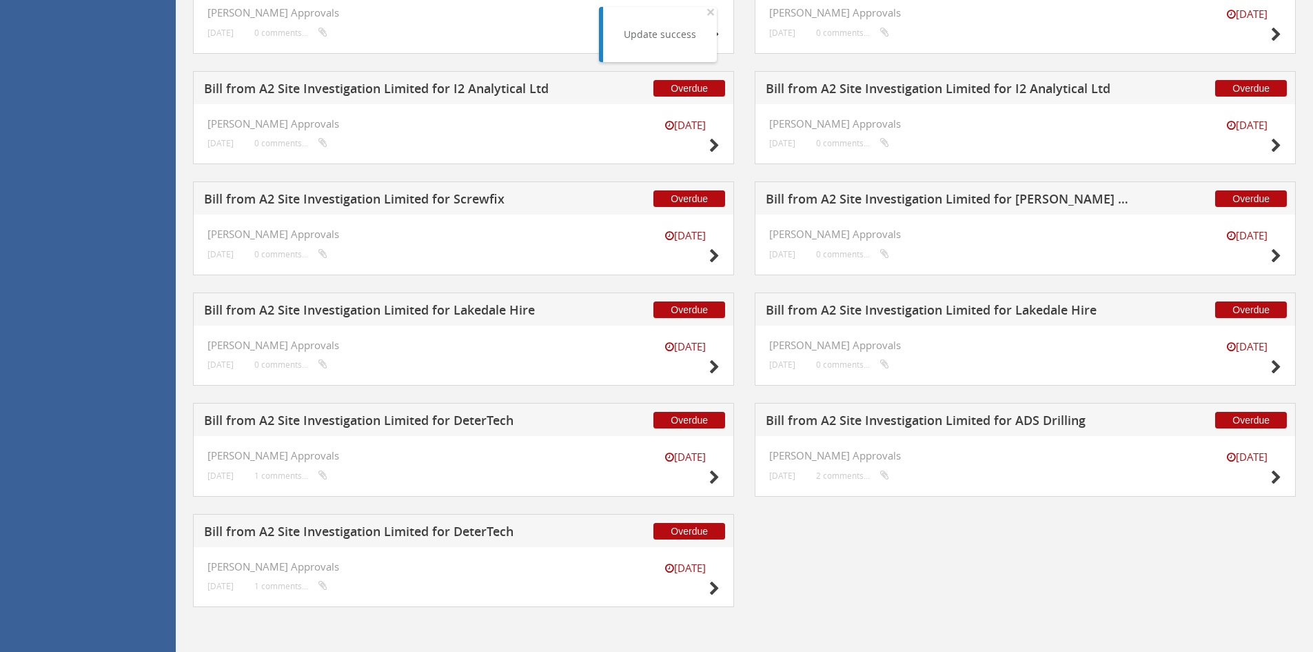
click at [414, 201] on h5 "Bill from A2 Site Investigation Limited for Screwfix" at bounding box center [385, 200] width 363 height 17
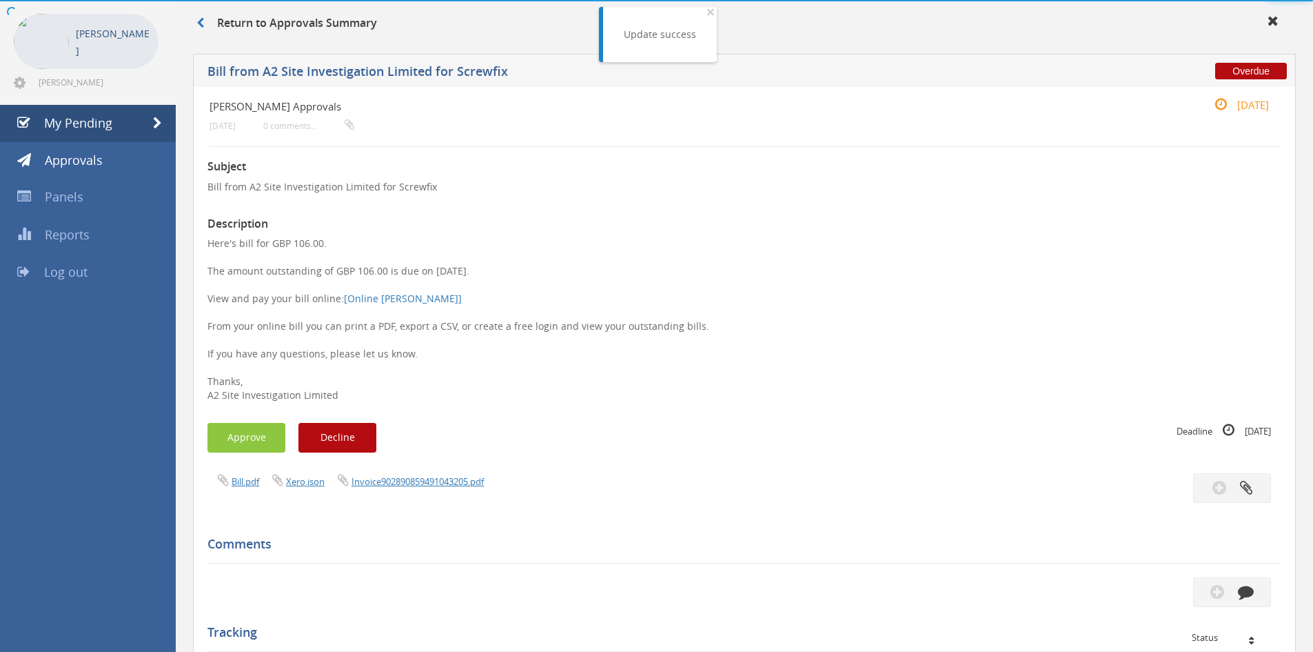
scroll to position [375, 0]
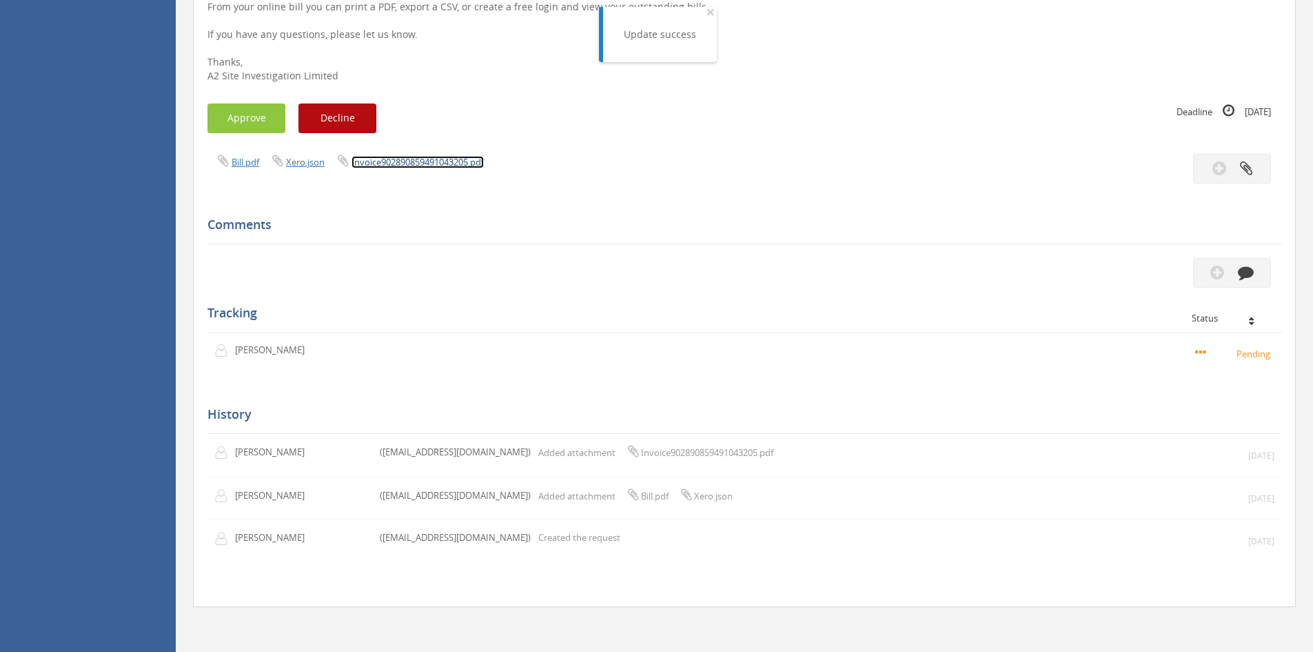
click at [404, 161] on link "Invoice902890859491043205.pdf" at bounding box center [418, 162] width 132 height 12
click at [231, 111] on button "Approve" at bounding box center [247, 118] width 78 height 30
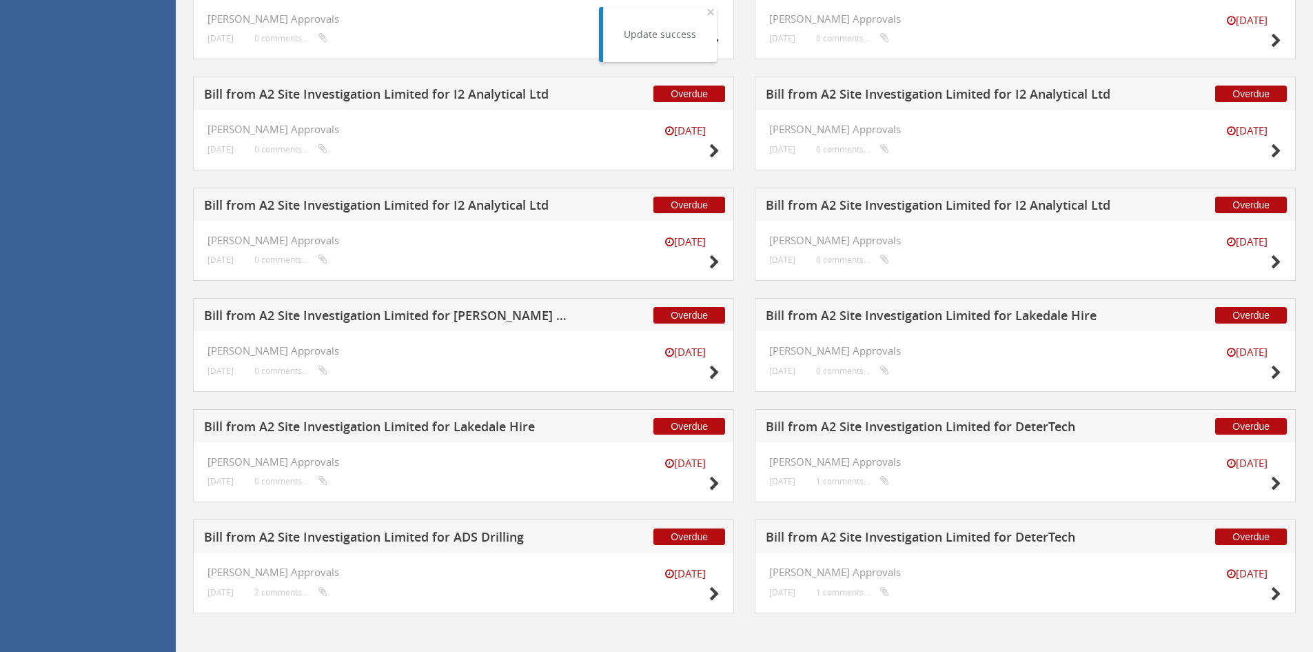
scroll to position [700, 0]
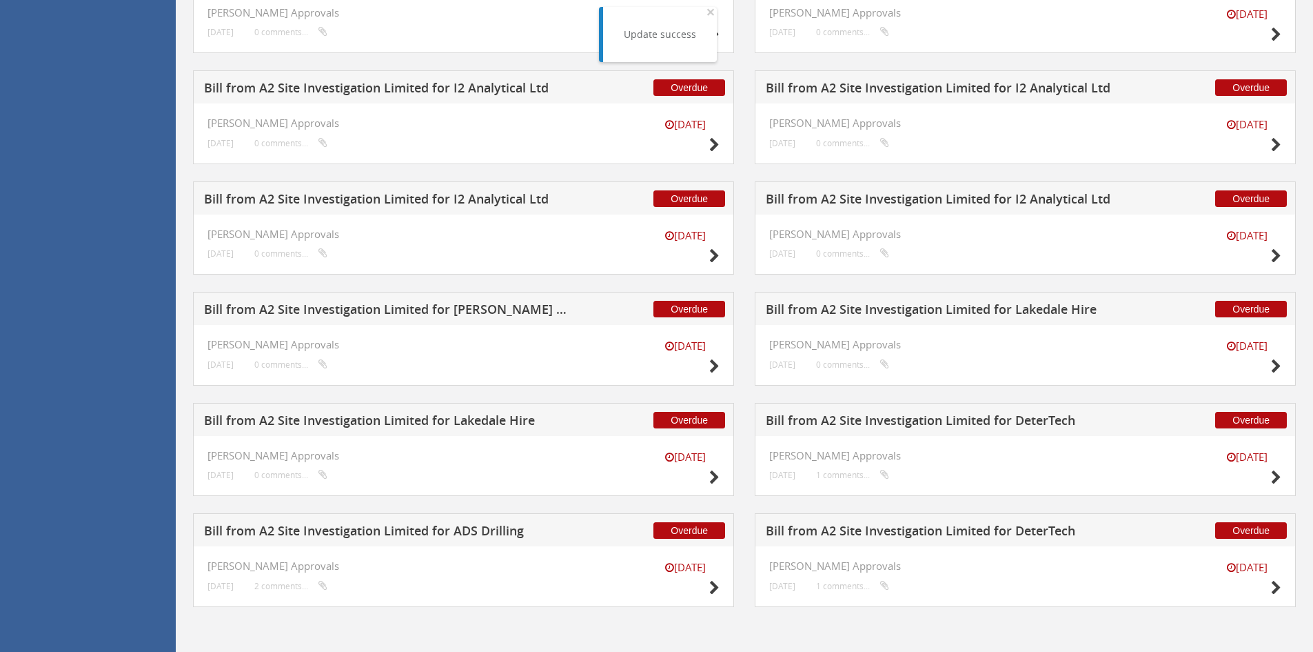
click at [879, 197] on h5 "Bill from A2 Site Investigation Limited for I2 Analytical Ltd" at bounding box center [947, 200] width 363 height 17
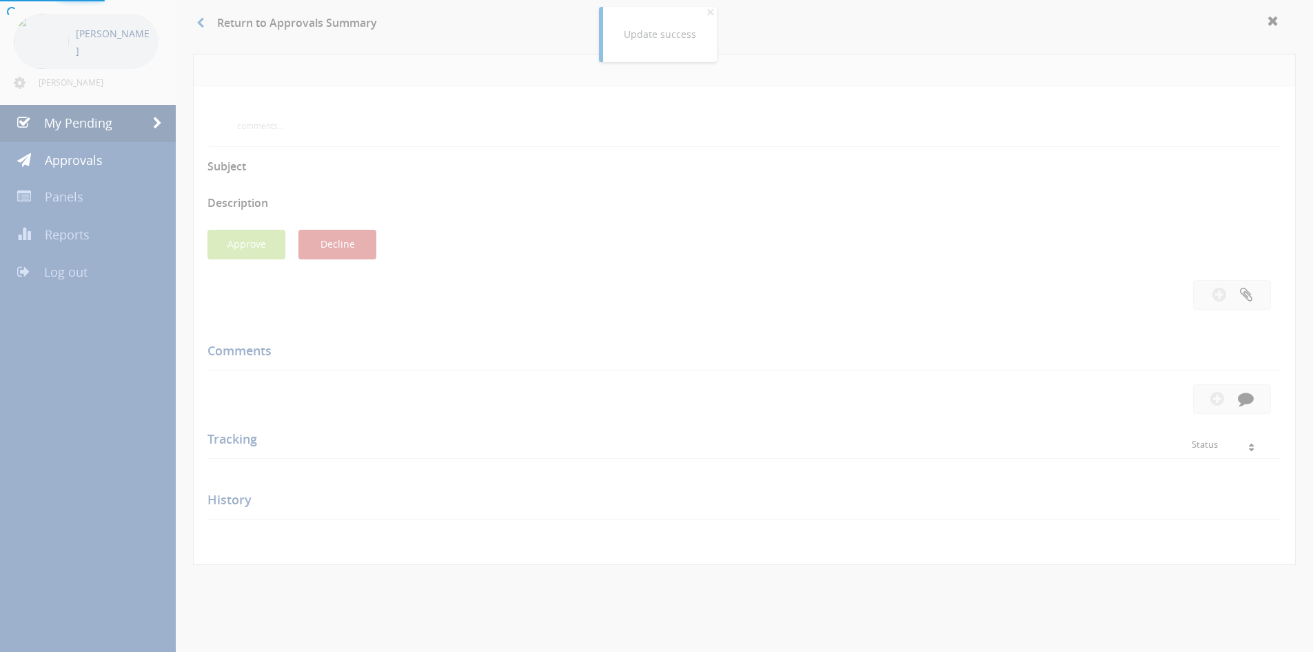
scroll to position [463, 0]
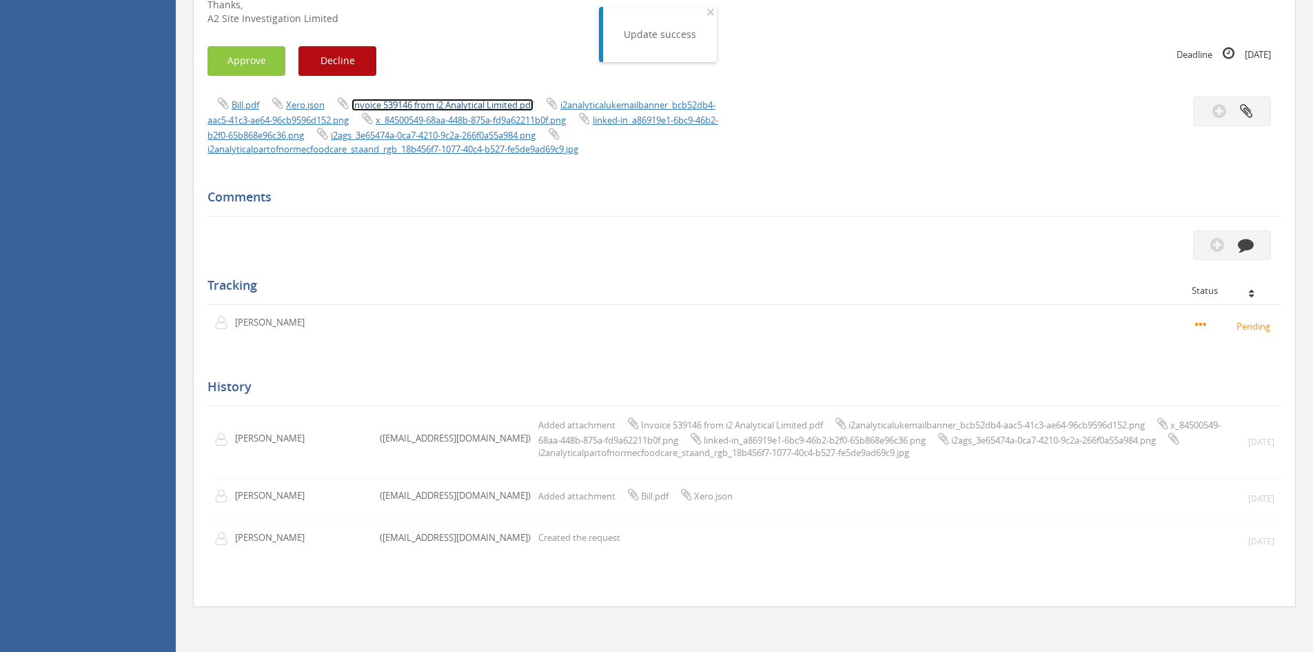
click at [461, 99] on link "Invoice 539146 from i2 Analytical Limited.pdf" at bounding box center [443, 105] width 182 height 12
drag, startPoint x: 262, startPoint y: 23, endPoint x: 264, endPoint y: 30, distance: 7.9
click at [262, 46] on button "Approve" at bounding box center [247, 61] width 78 height 30
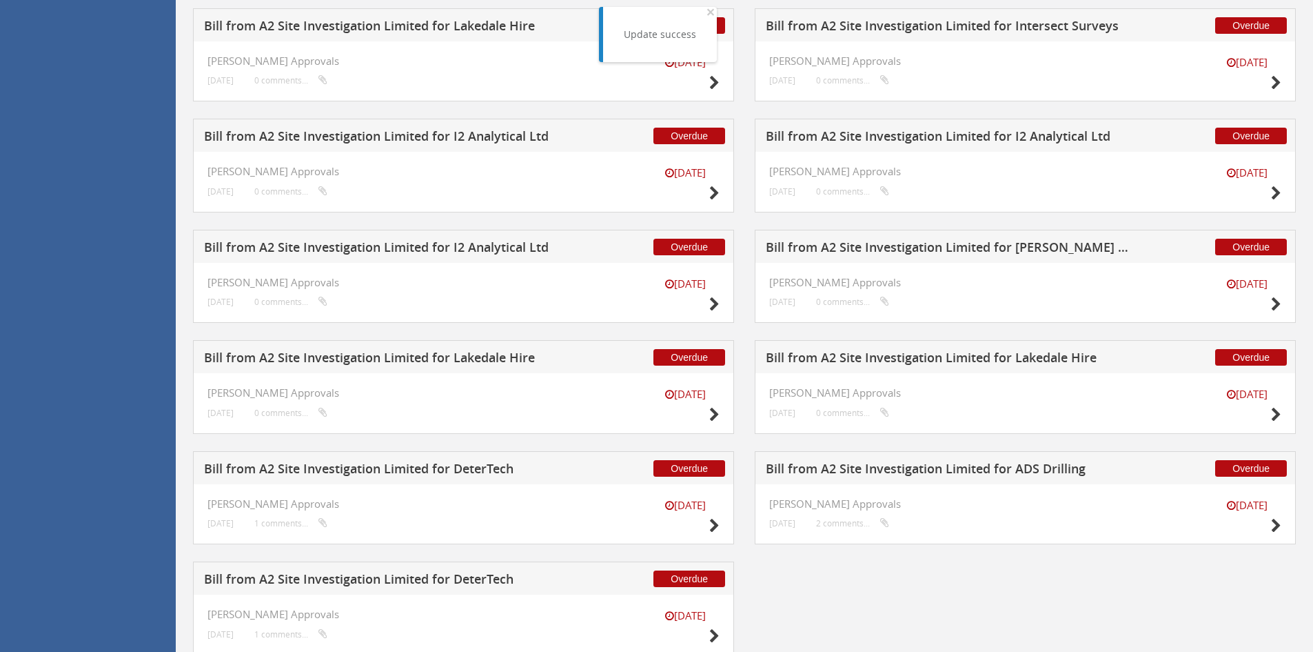
scroll to position [632, 0]
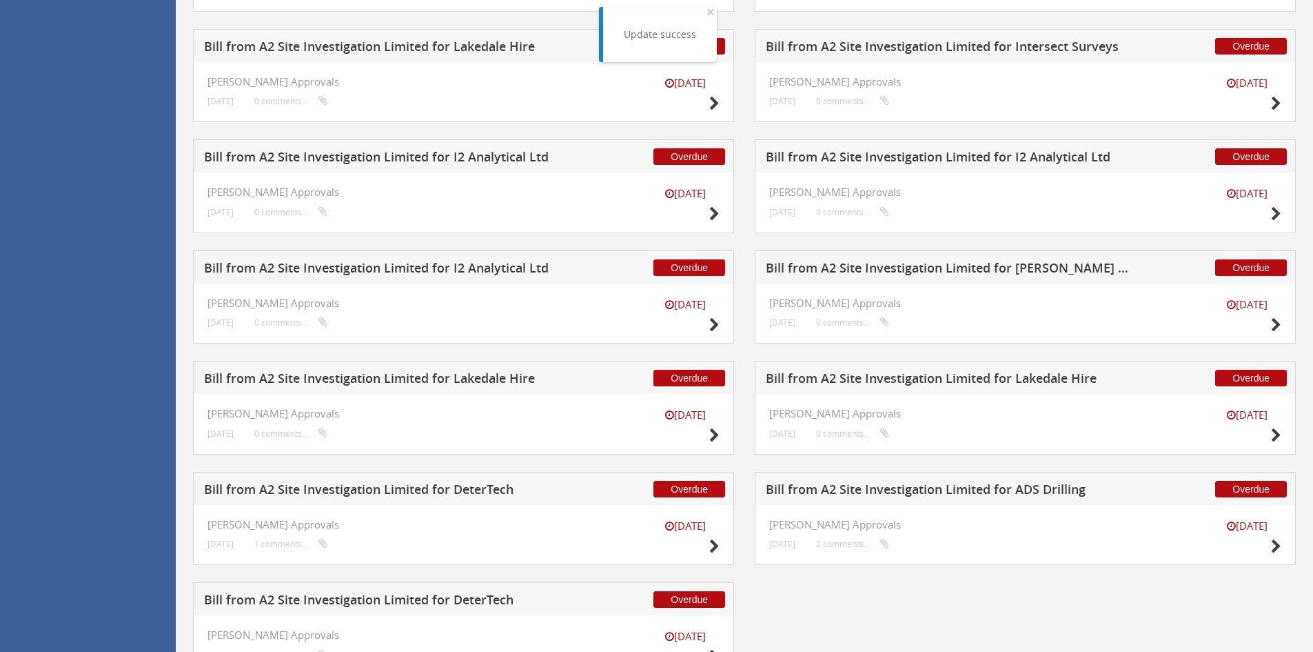
click at [472, 265] on h5 "Bill from A2 Site Investigation Limited for I2 Analytical Ltd" at bounding box center [385, 269] width 363 height 17
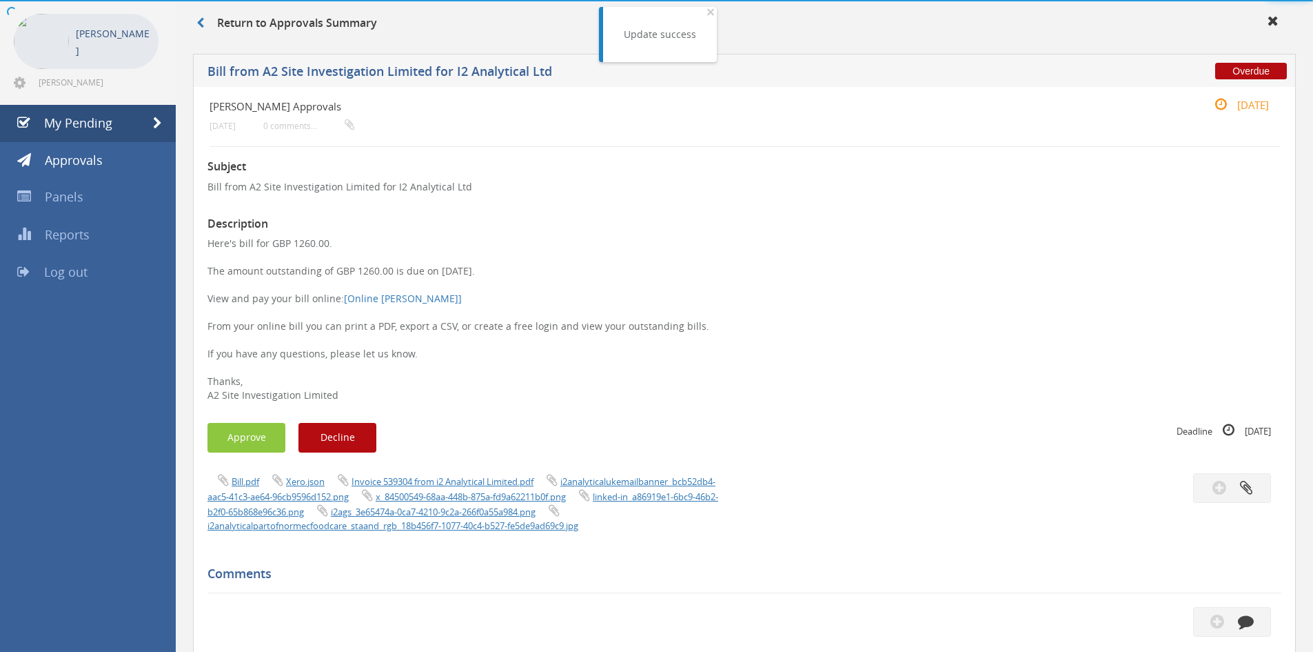
scroll to position [463, 0]
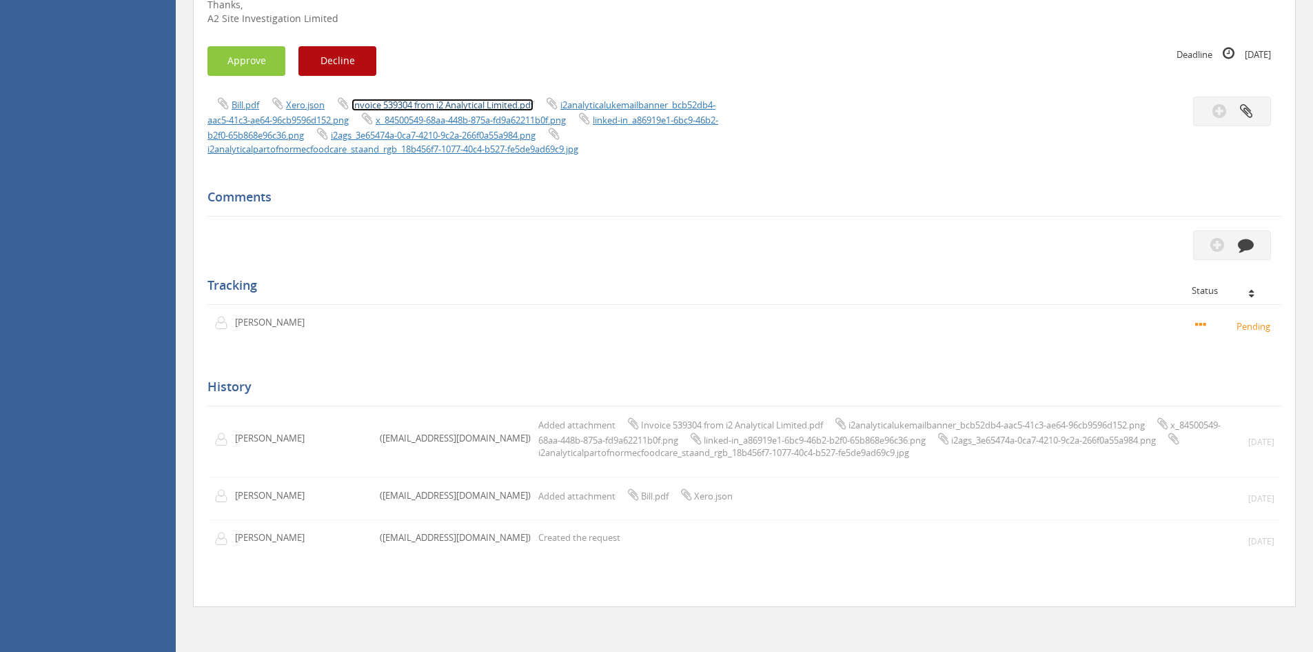
click at [408, 99] on link "Invoice 539304 from i2 Analytical Limited.pdf" at bounding box center [443, 105] width 182 height 12
click at [243, 46] on button "Approve" at bounding box center [247, 61] width 78 height 30
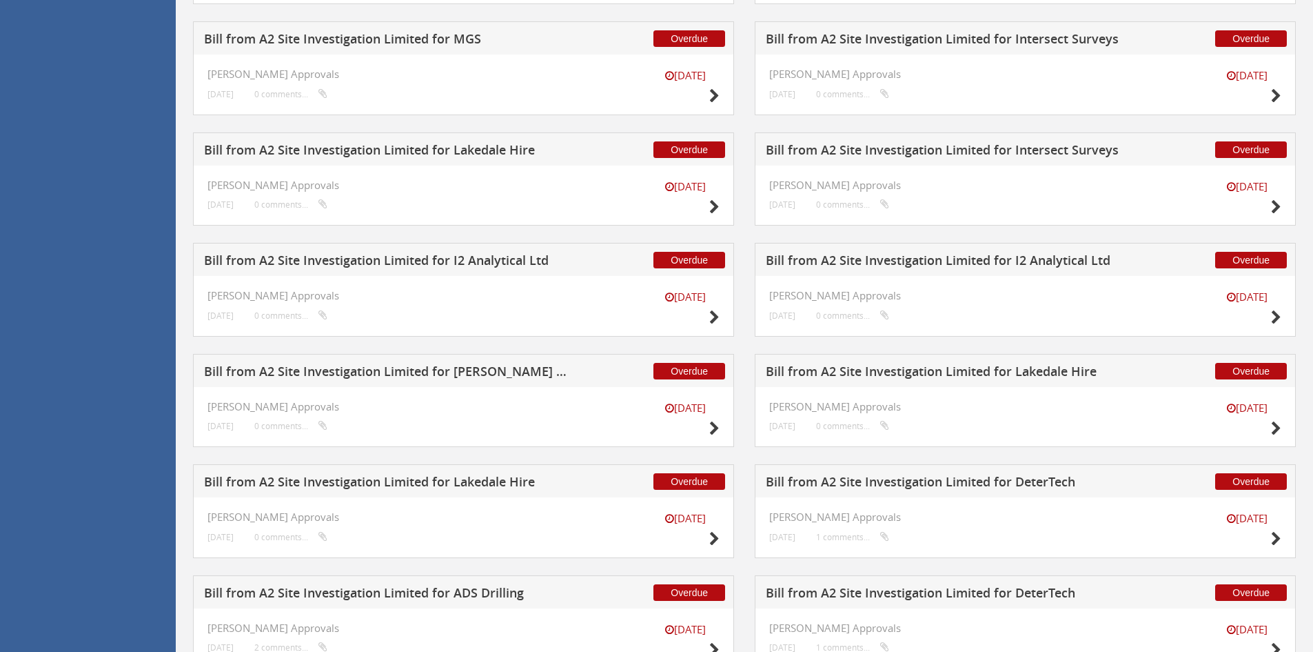
scroll to position [589, 0]
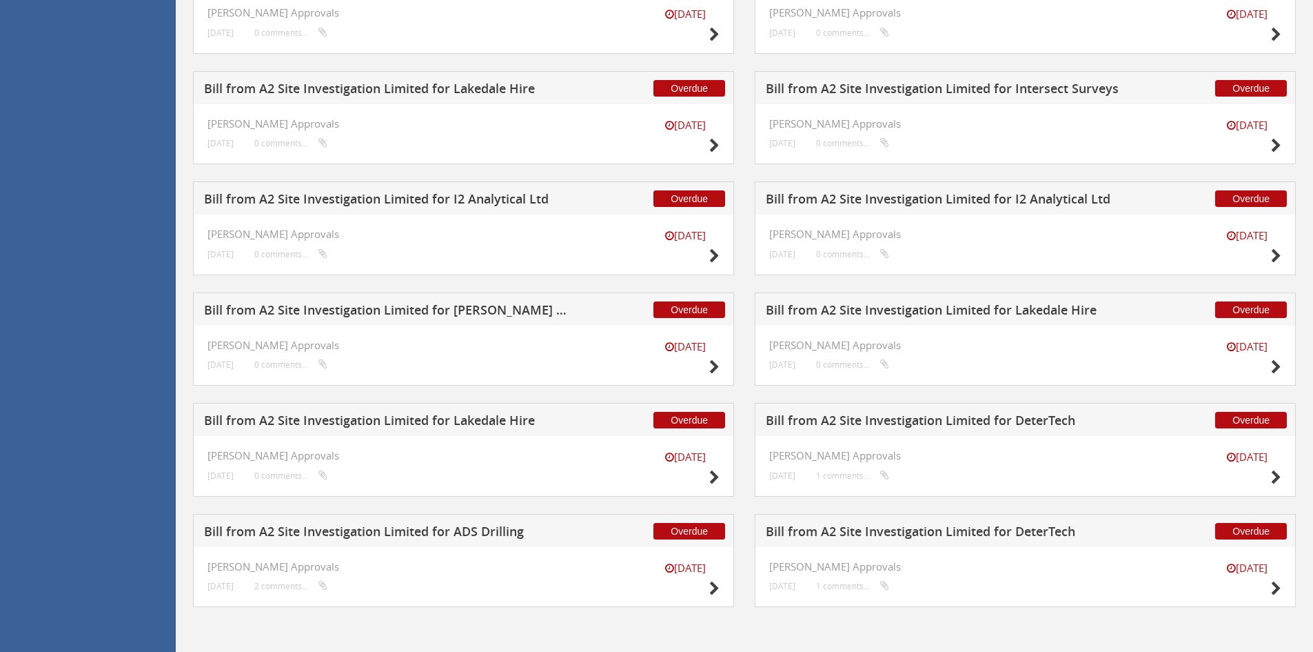
click at [499, 308] on h5 "Bill from A2 Site Investigation Limited for [PERSON_NAME] Drilling Ltd" at bounding box center [385, 311] width 363 height 17
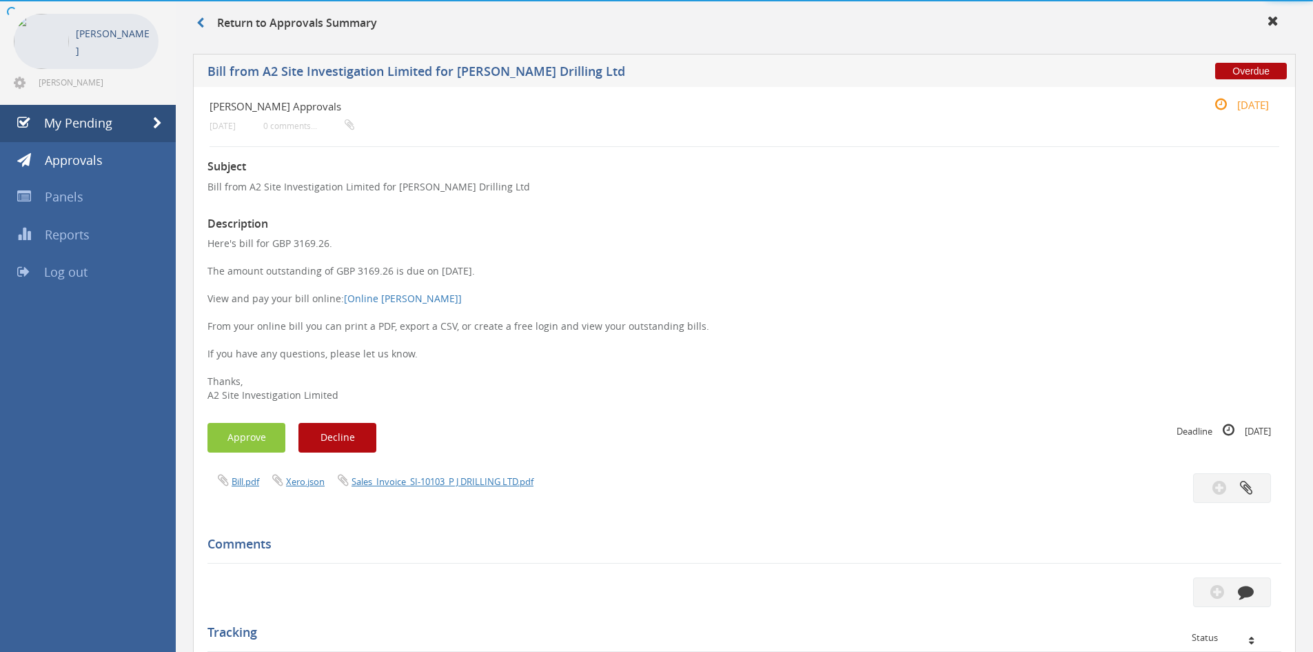
scroll to position [375, 0]
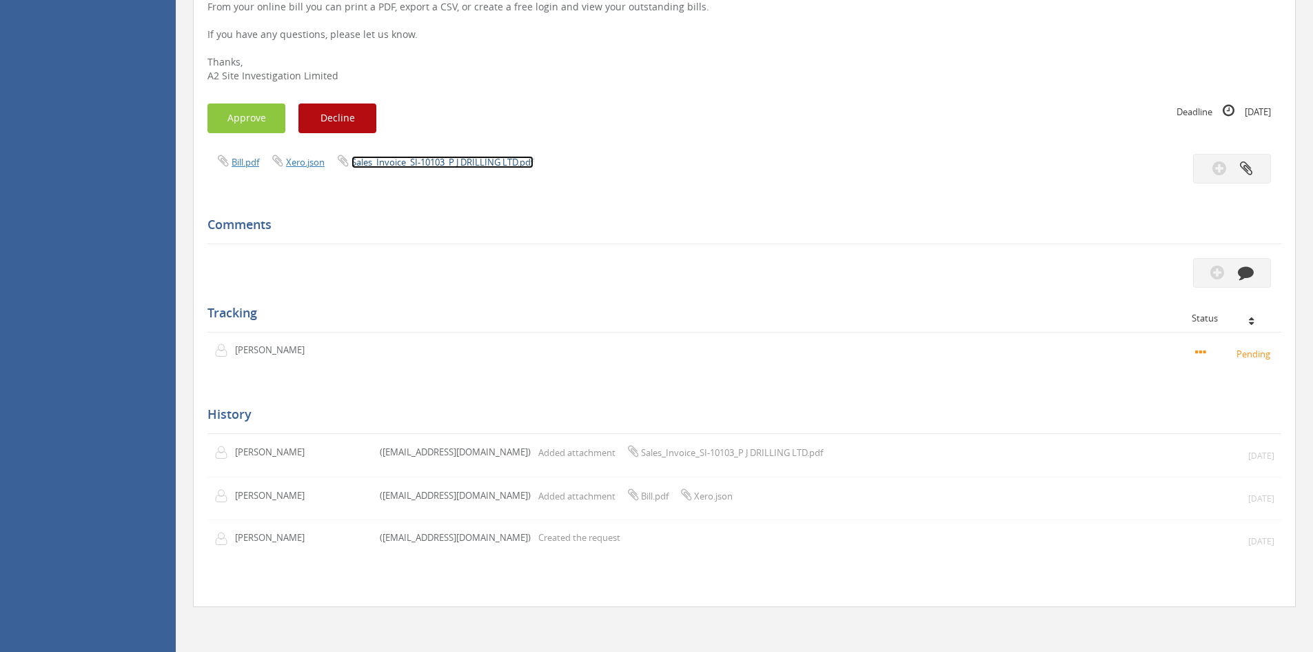
click at [408, 163] on link "Sales_Invoice_SI-10103_P J DRILLING LTD.pdf" at bounding box center [443, 162] width 182 height 12
click at [253, 118] on button "Approve" at bounding box center [247, 118] width 78 height 30
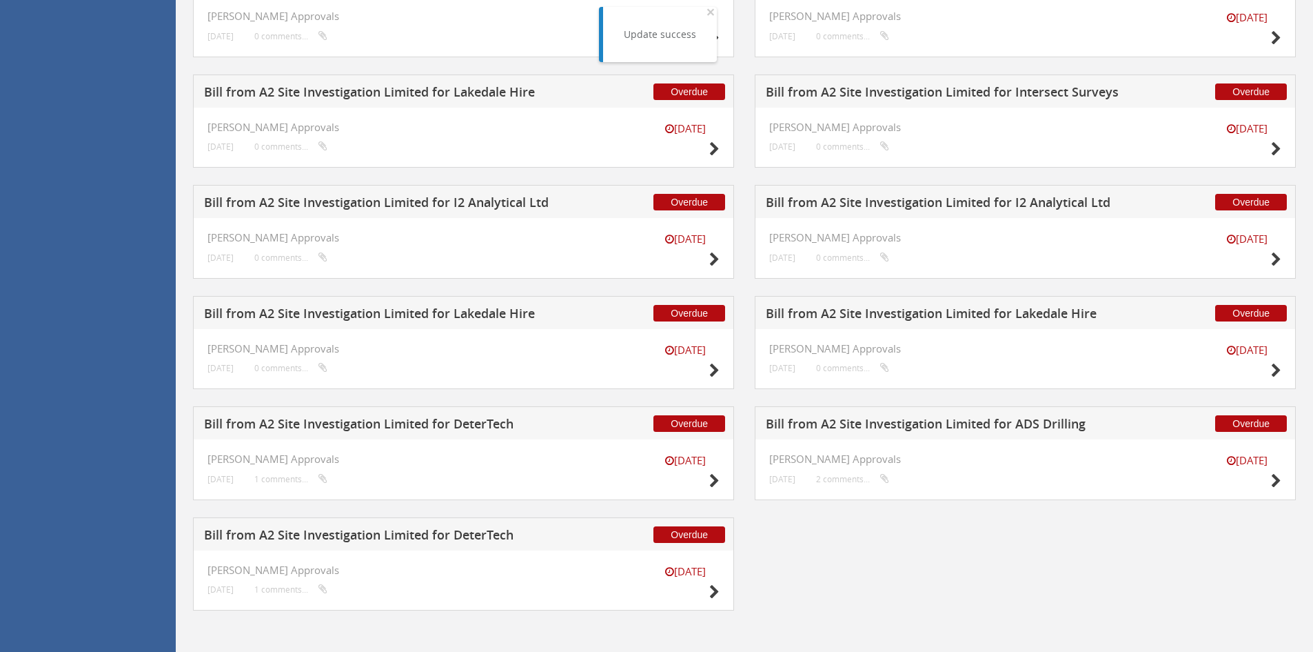
scroll to position [589, 0]
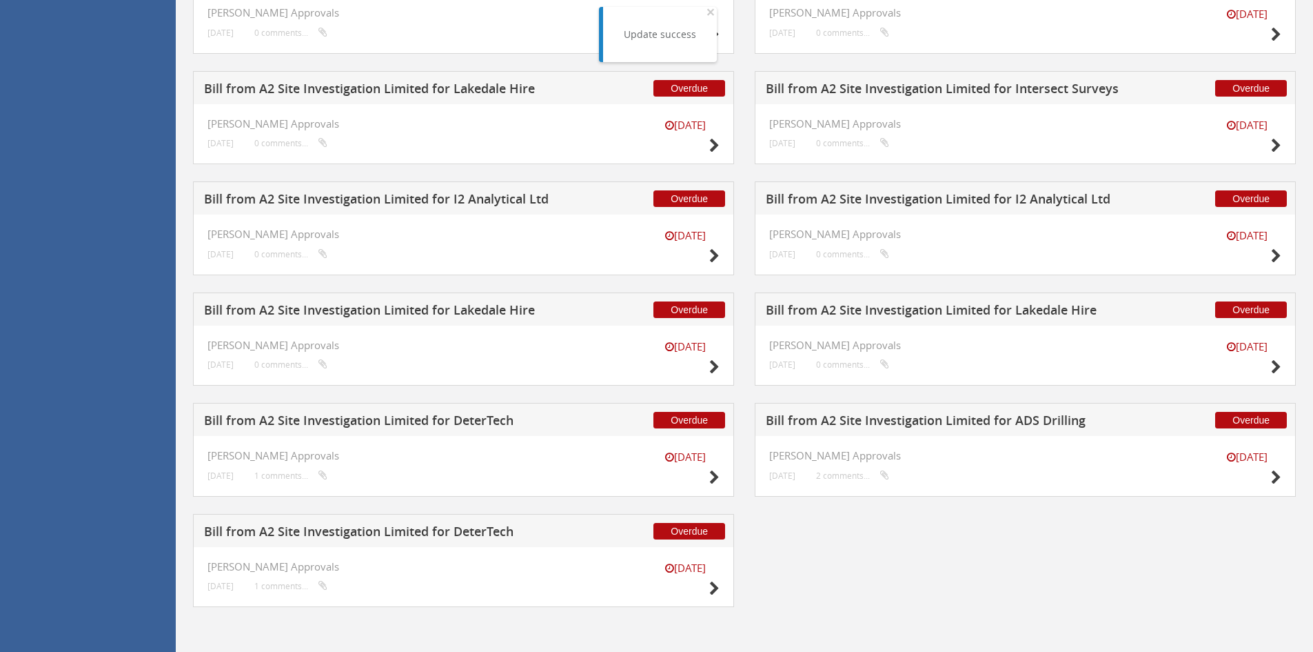
click at [907, 199] on h5 "Bill from A2 Site Investigation Limited for I2 Analytical Ltd" at bounding box center [947, 200] width 363 height 17
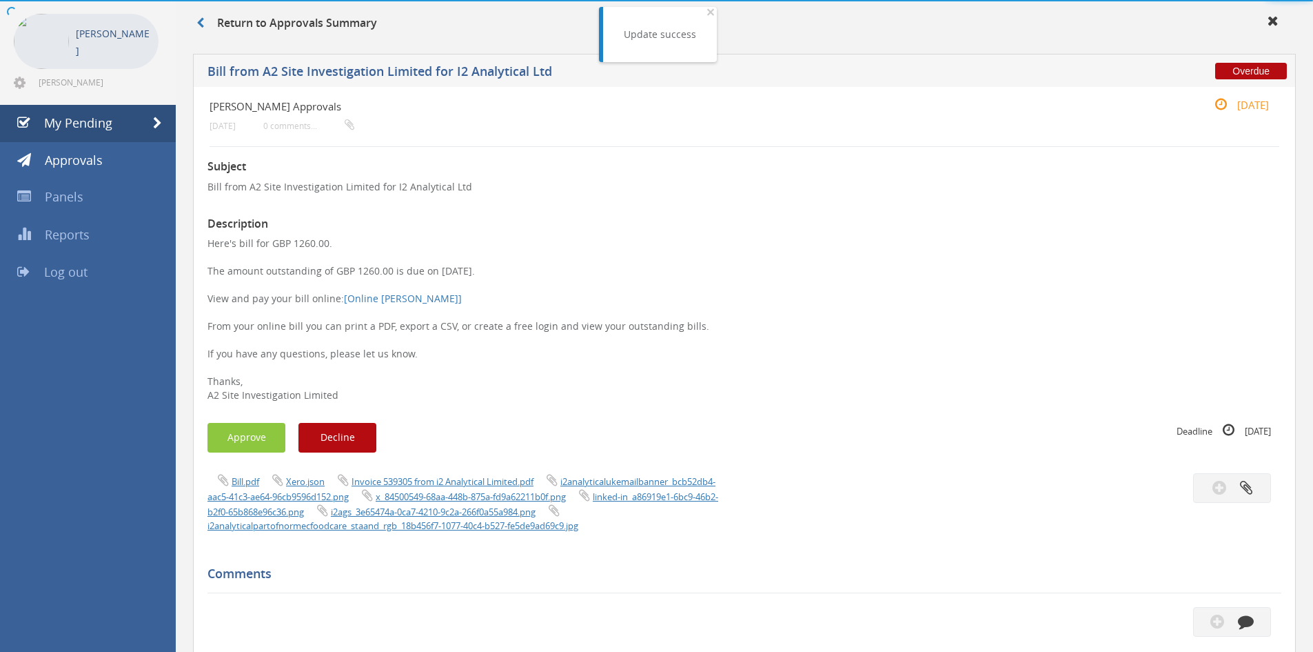
scroll to position [463, 0]
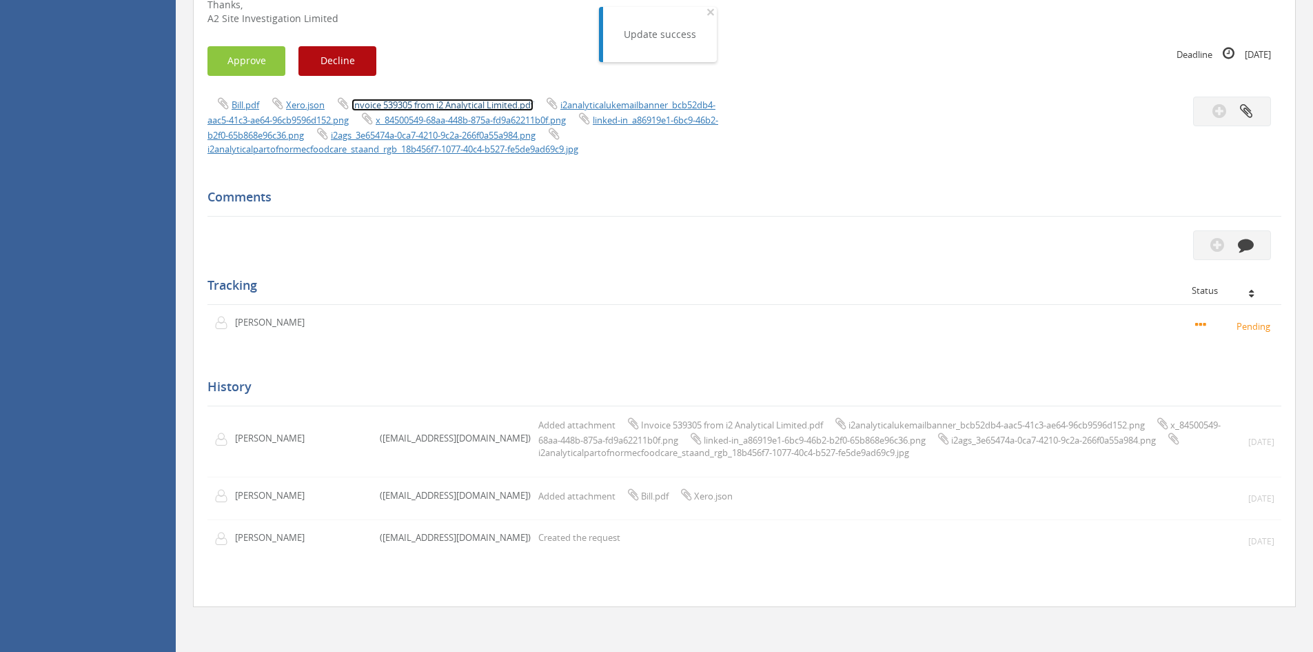
click at [456, 99] on link "Invoice 539305 from i2 Analytical Limited.pdf" at bounding box center [443, 105] width 182 height 12
drag, startPoint x: 259, startPoint y: 35, endPoint x: 270, endPoint y: 54, distance: 21.6
click at [259, 46] on button "Approve" at bounding box center [247, 61] width 78 height 30
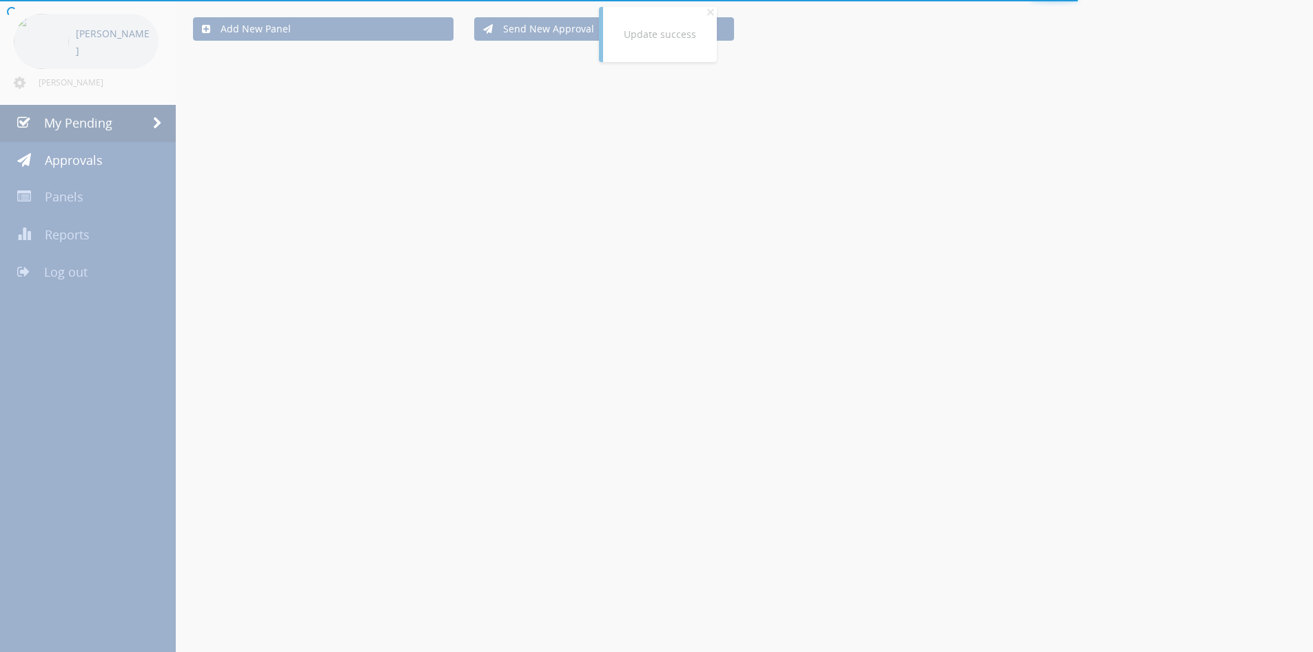
scroll to position [463, 0]
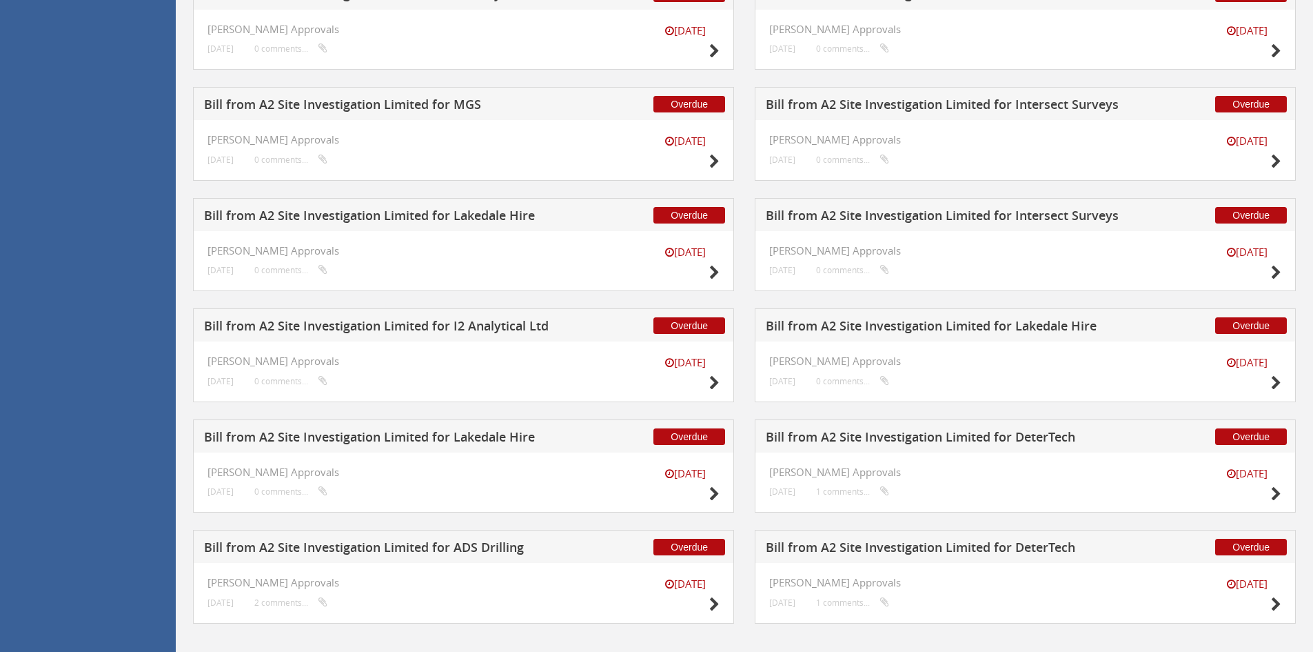
click at [456, 327] on h5 "Bill from A2 Site Investigation Limited for I2 Analytical Ltd" at bounding box center [385, 327] width 363 height 17
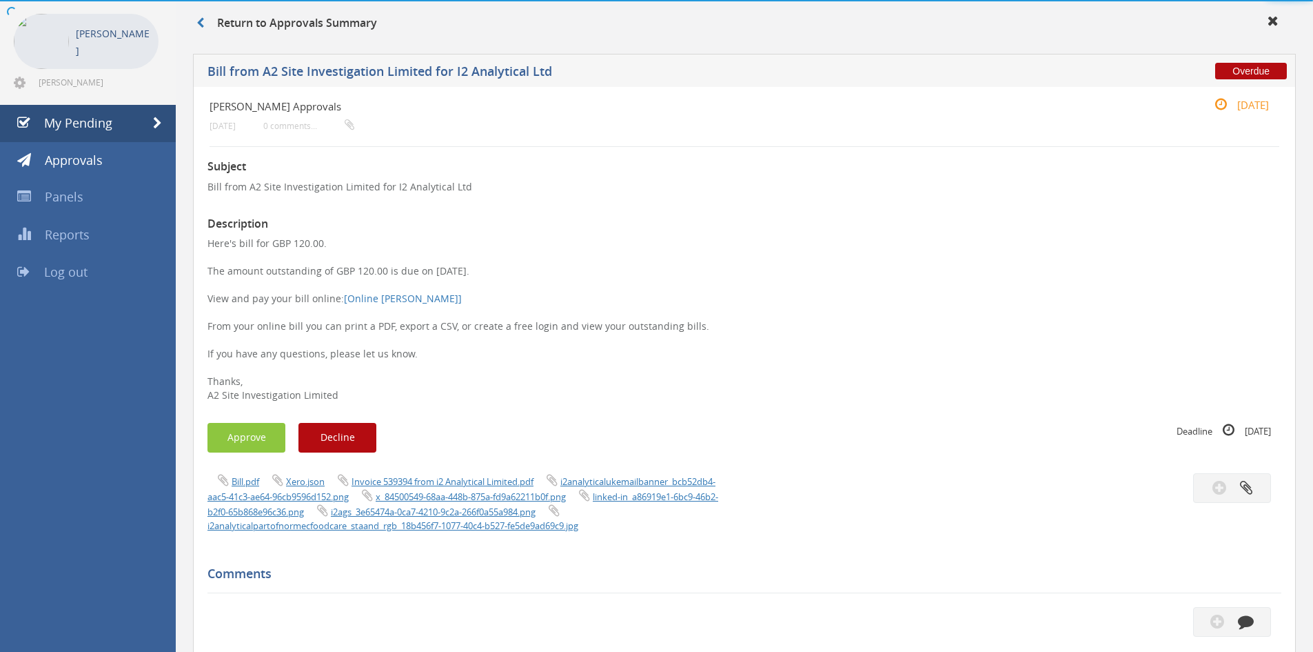
scroll to position [463, 0]
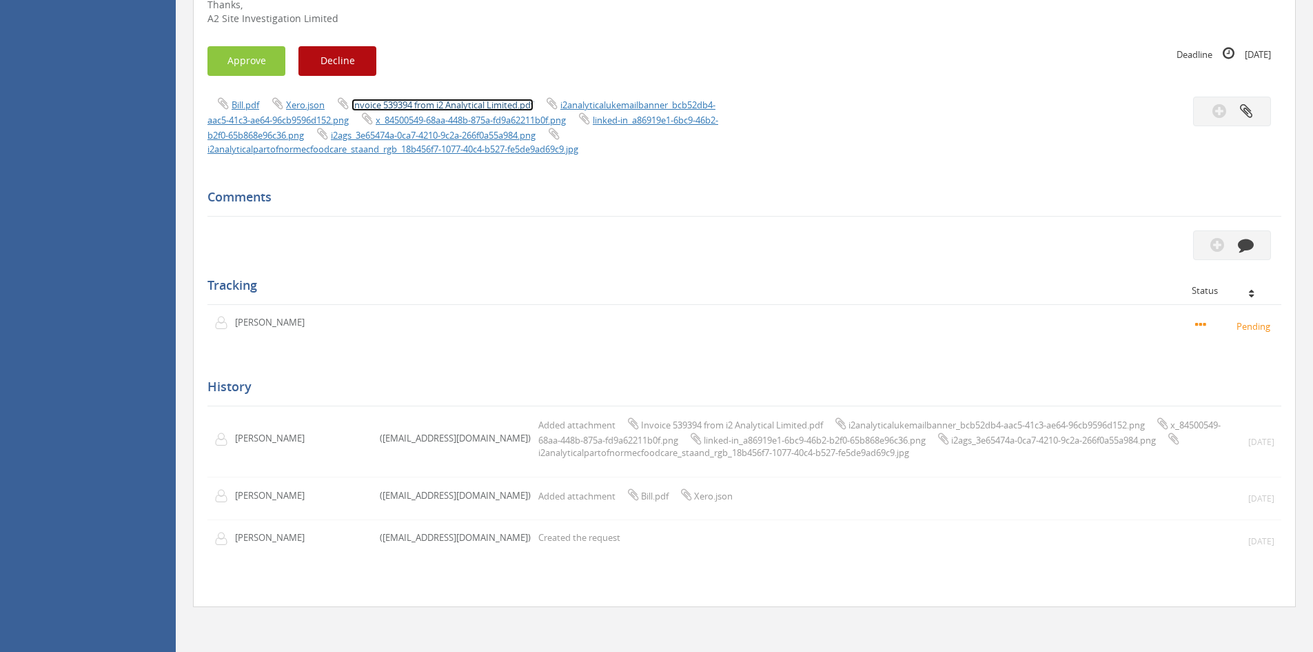
click at [467, 99] on link "Invoice 539394 from i2 Analytical Limited.pdf" at bounding box center [443, 105] width 182 height 12
click at [238, 46] on button "Approve" at bounding box center [247, 61] width 78 height 30
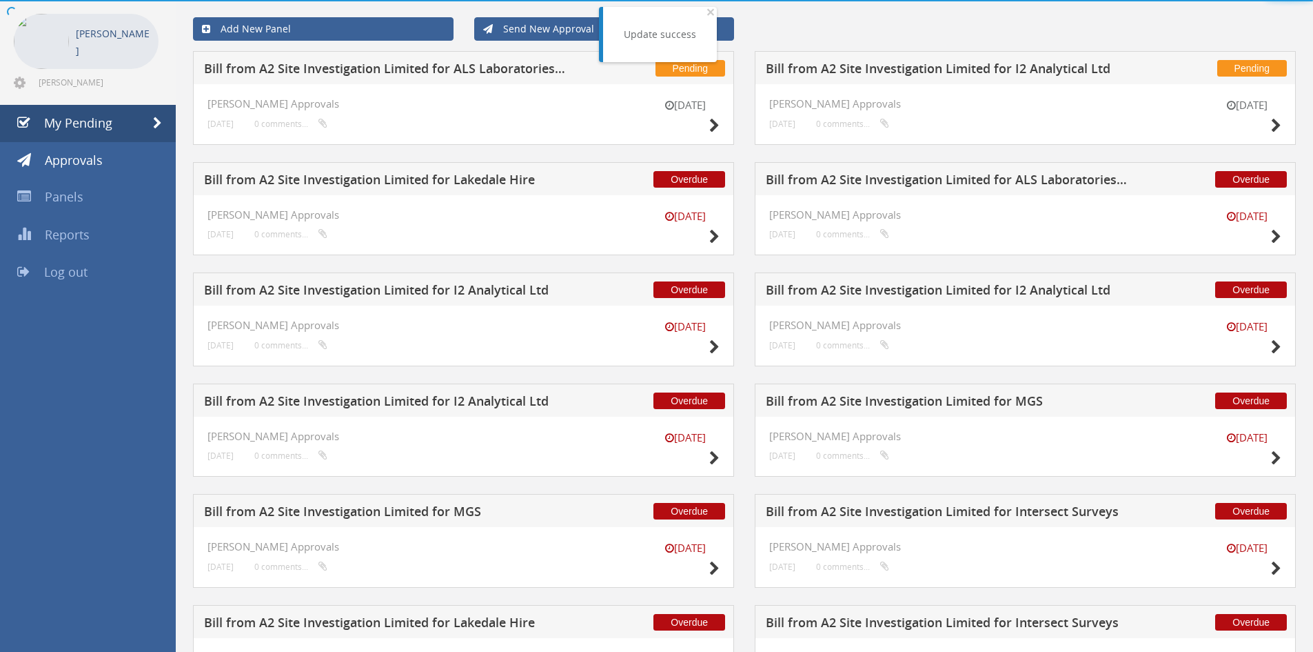
scroll to position [463, 0]
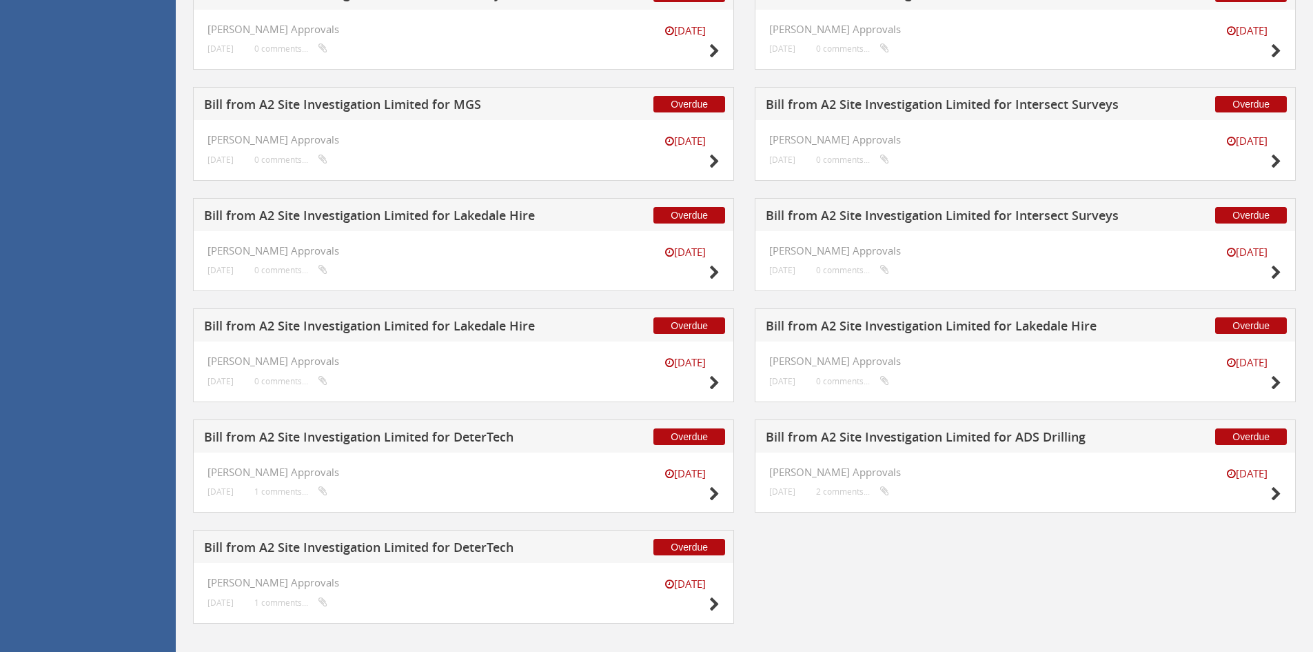
click at [849, 210] on h5 "Bill from A2 Site Investigation Limited for Intersect Surveys" at bounding box center [947, 217] width 363 height 17
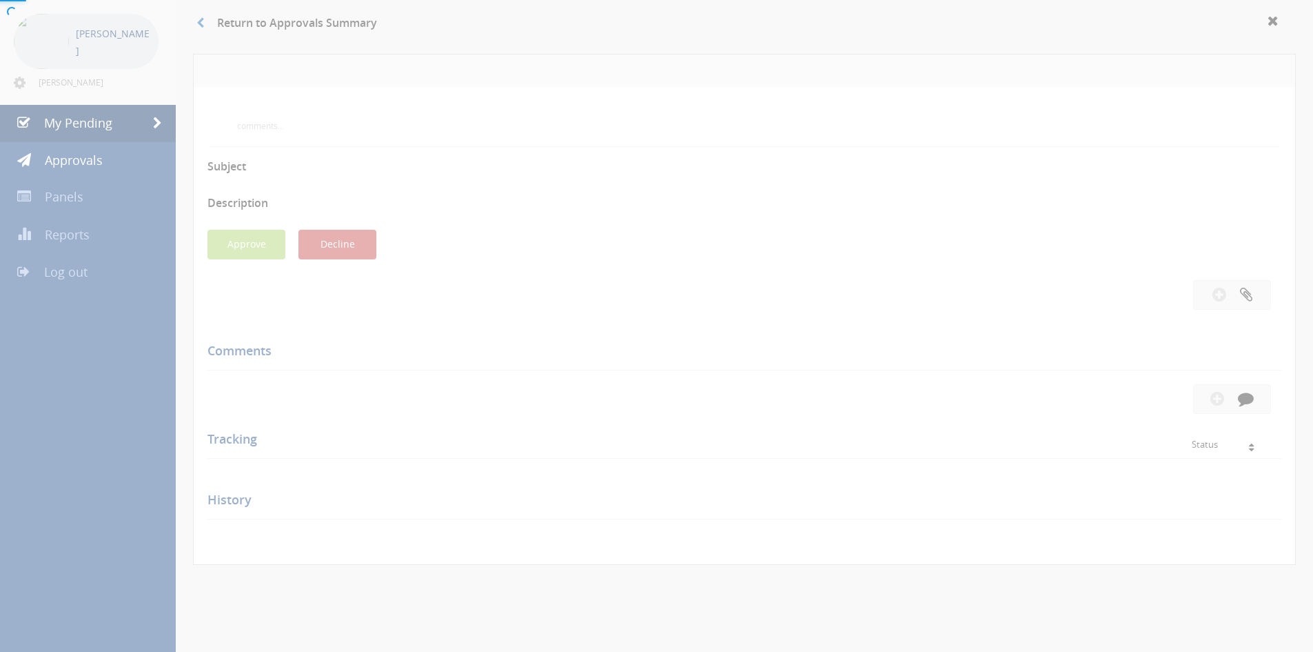
scroll to position [375, 0]
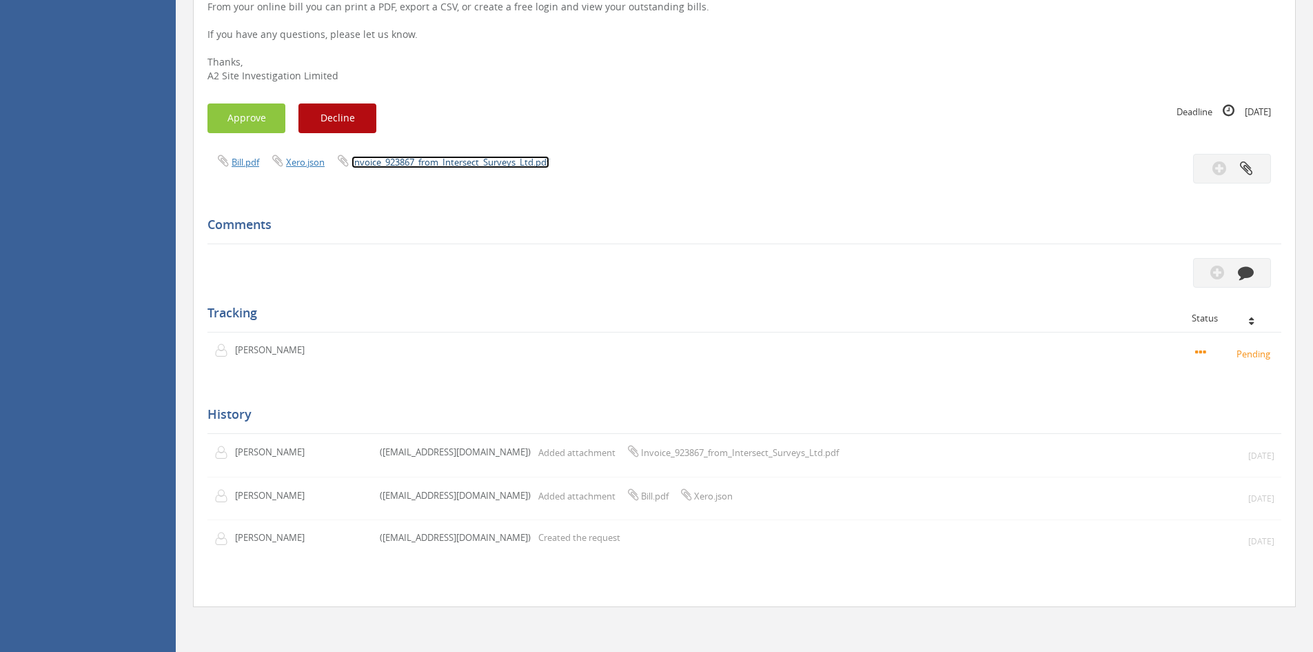
click at [509, 162] on link "Invoice_923867_from_Intersect_Surveys_Ltd.pdf" at bounding box center [451, 162] width 198 height 12
click at [228, 110] on button "Approve" at bounding box center [247, 118] width 78 height 30
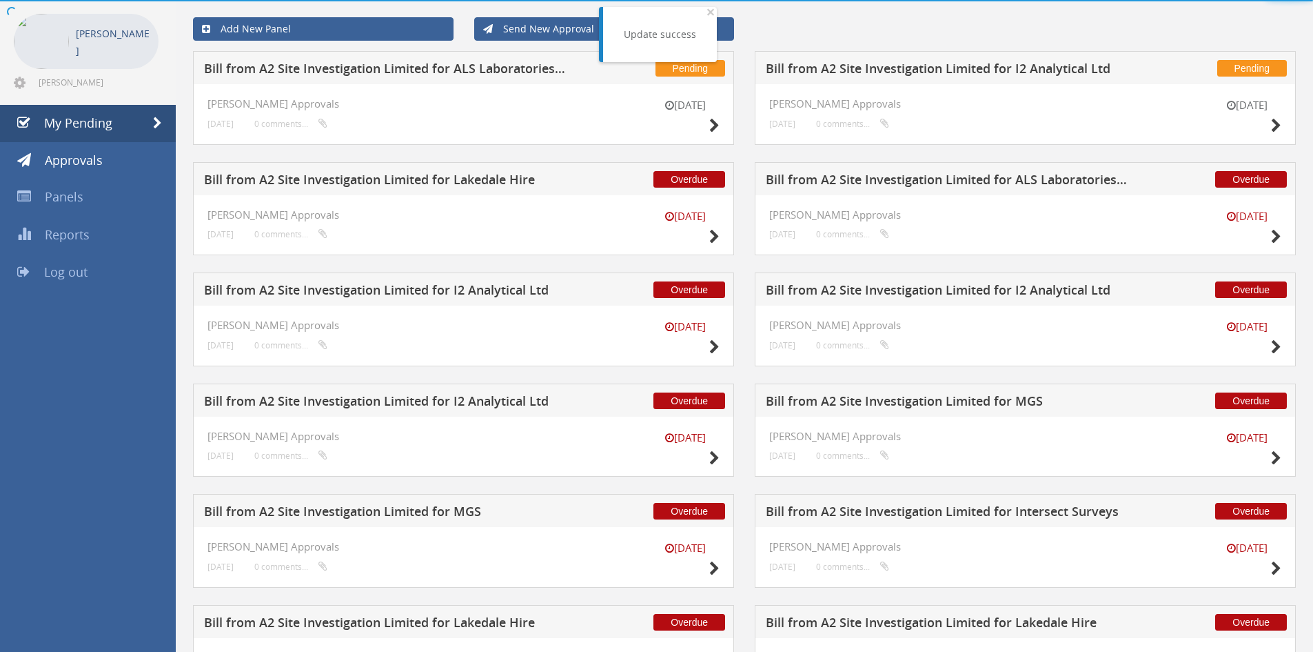
scroll to position [368, 0]
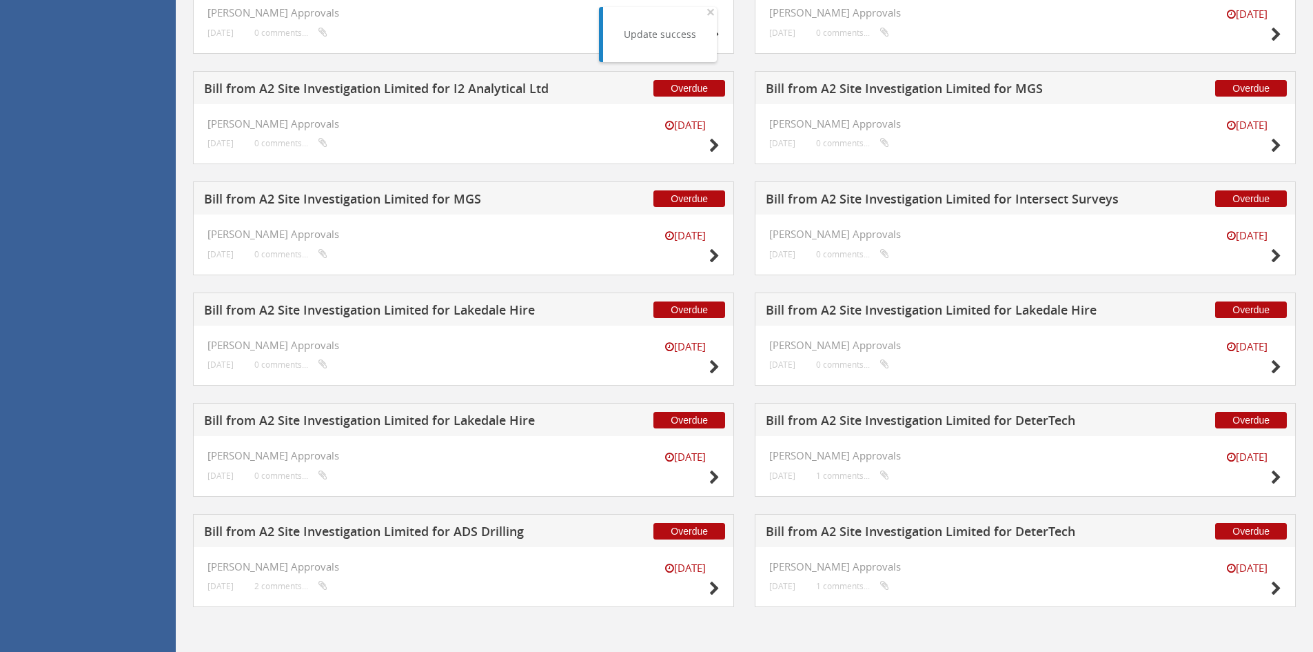
click at [891, 195] on h5 "Bill from A2 Site Investigation Limited for Intersect Surveys" at bounding box center [947, 200] width 363 height 17
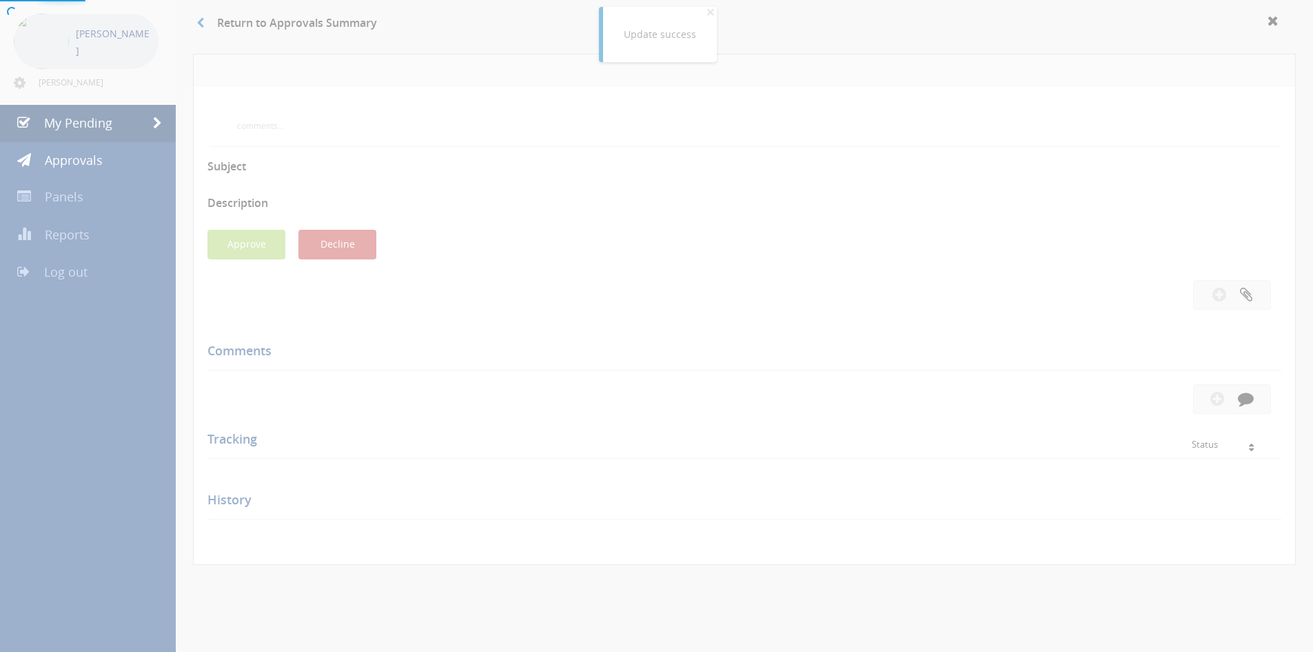
scroll to position [375, 0]
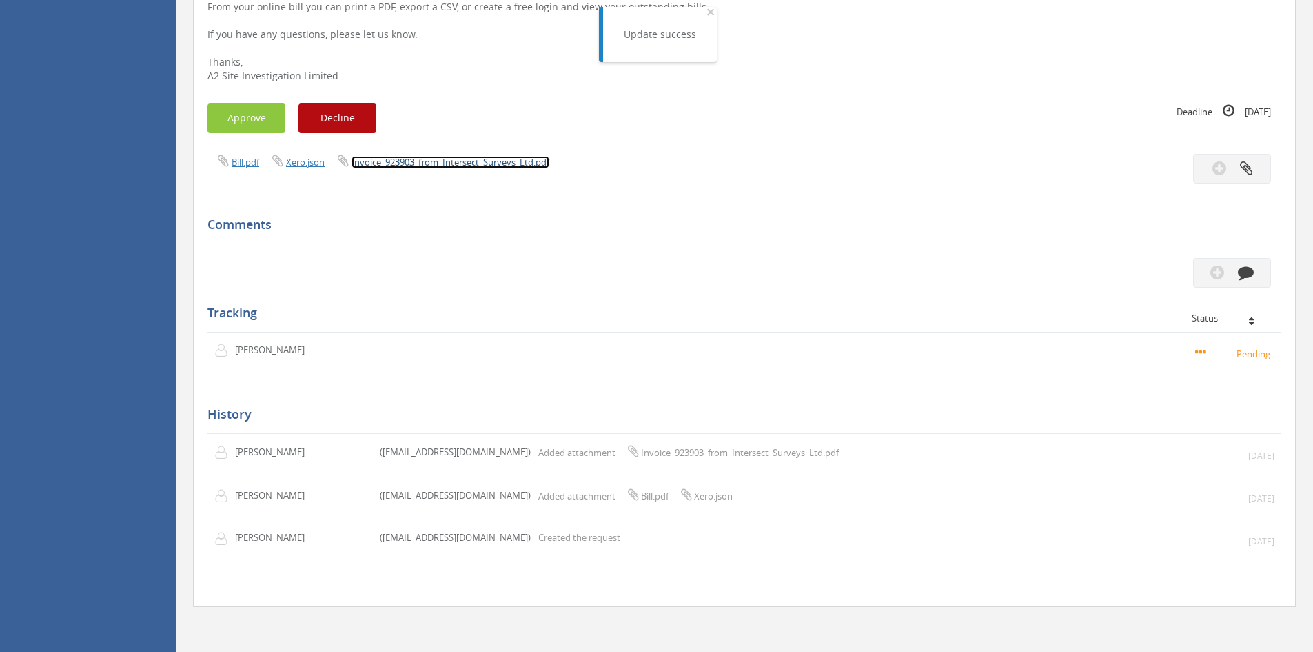
click at [393, 163] on link "Invoice_923903_from_Intersect_Surveys_Ltd.pdf" at bounding box center [451, 162] width 198 height 12
click at [239, 109] on button "Approve" at bounding box center [247, 118] width 78 height 30
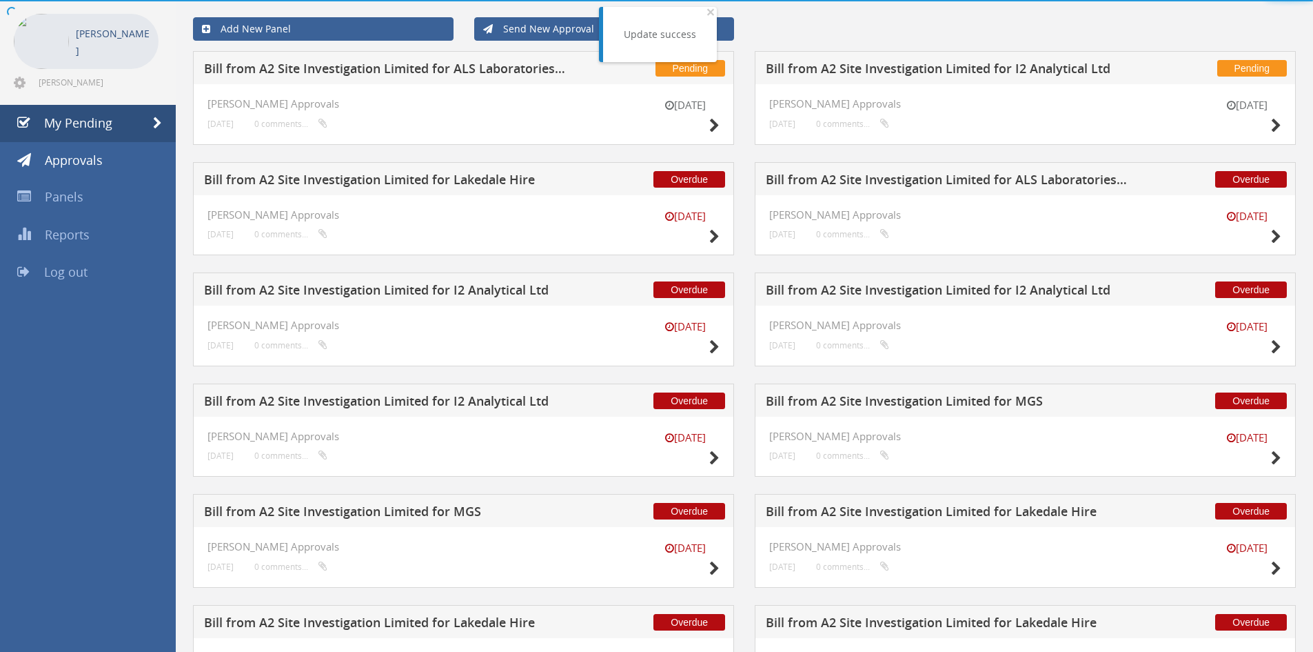
scroll to position [368, 0]
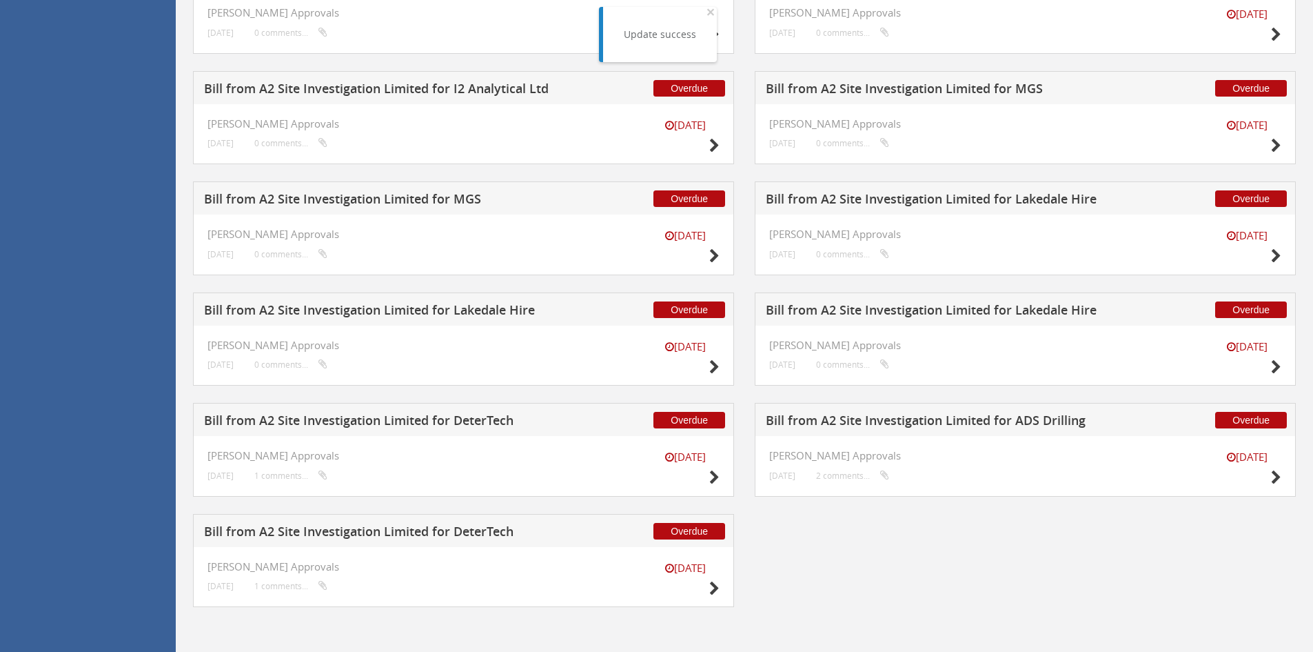
click at [437, 197] on h5 "Bill from A2 Site Investigation Limited for MGS" at bounding box center [385, 200] width 363 height 17
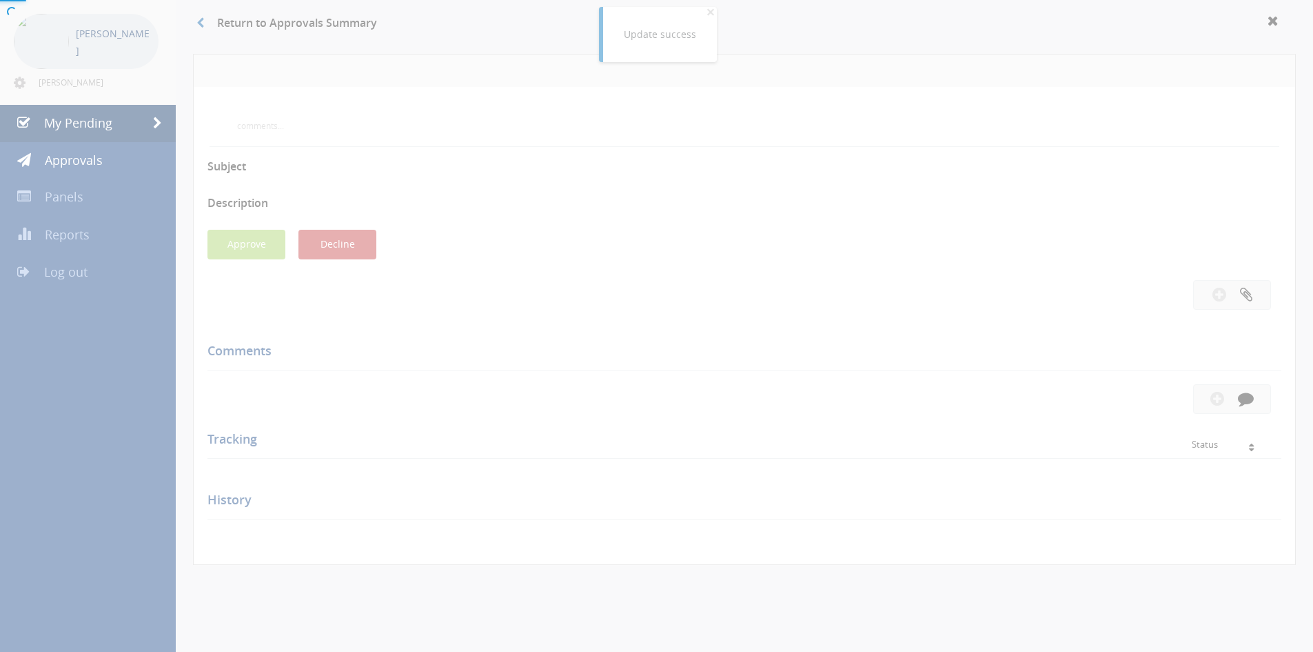
scroll to position [375, 0]
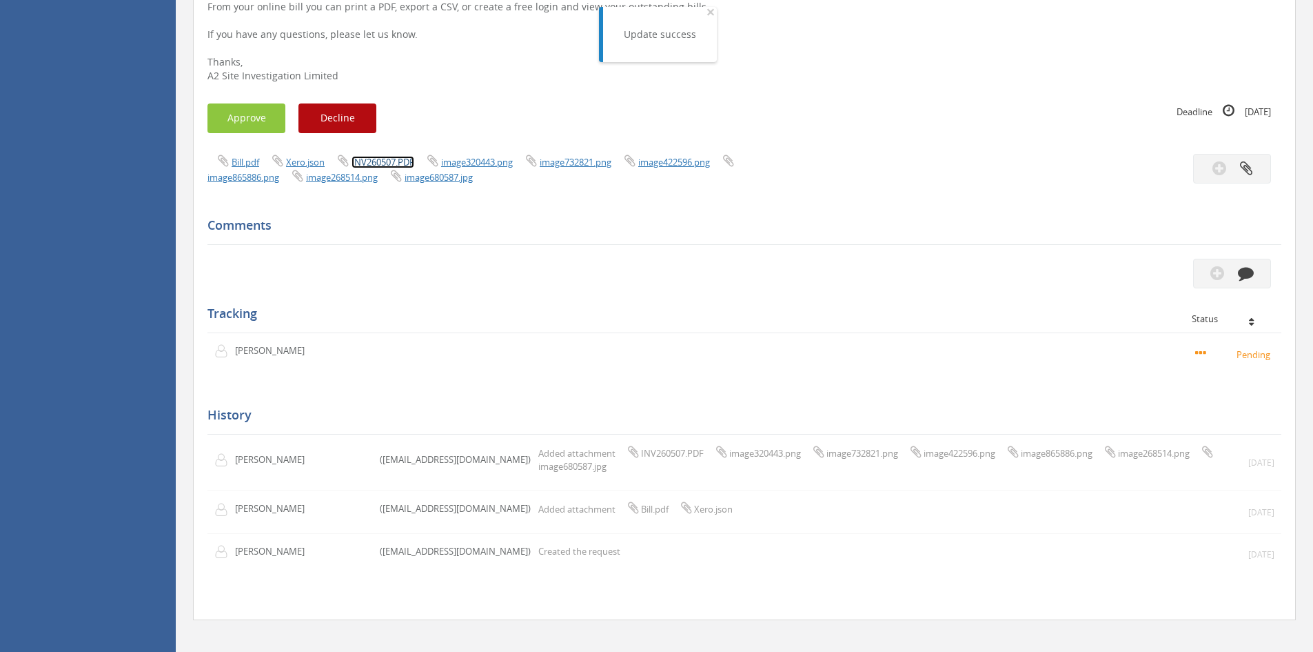
click at [379, 162] on link "INV260507.PDF" at bounding box center [383, 162] width 63 height 12
click at [238, 119] on button "Approve" at bounding box center [247, 118] width 78 height 30
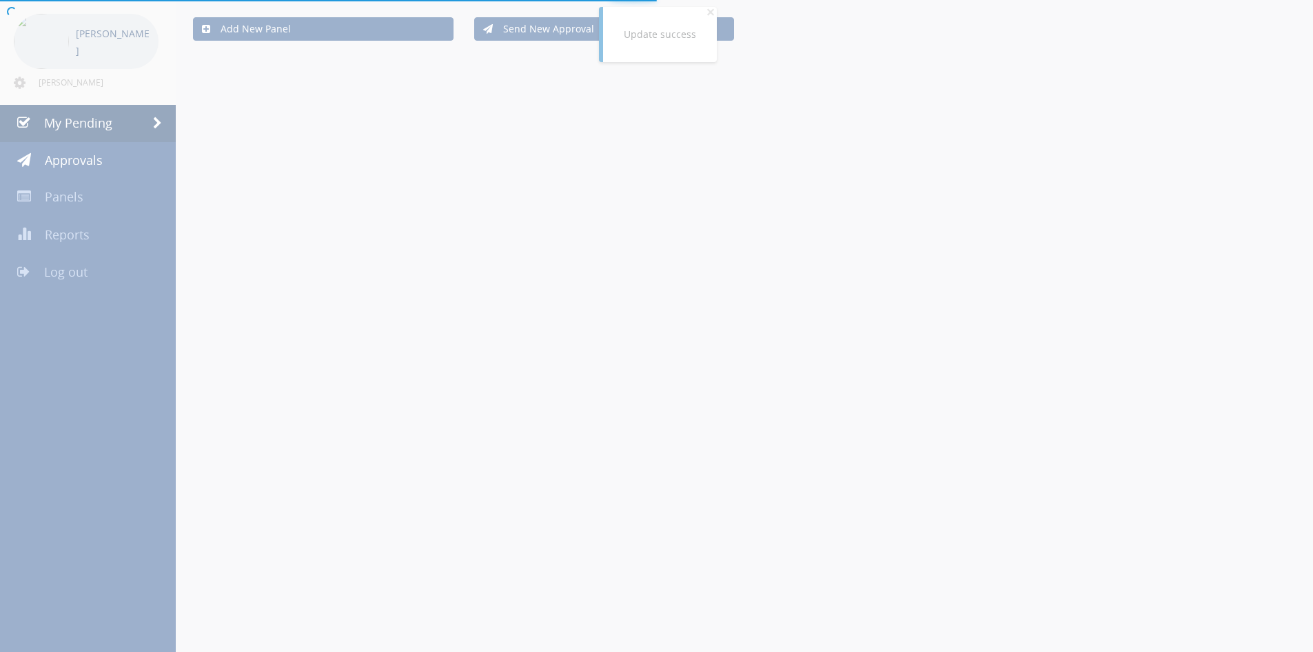
scroll to position [258, 0]
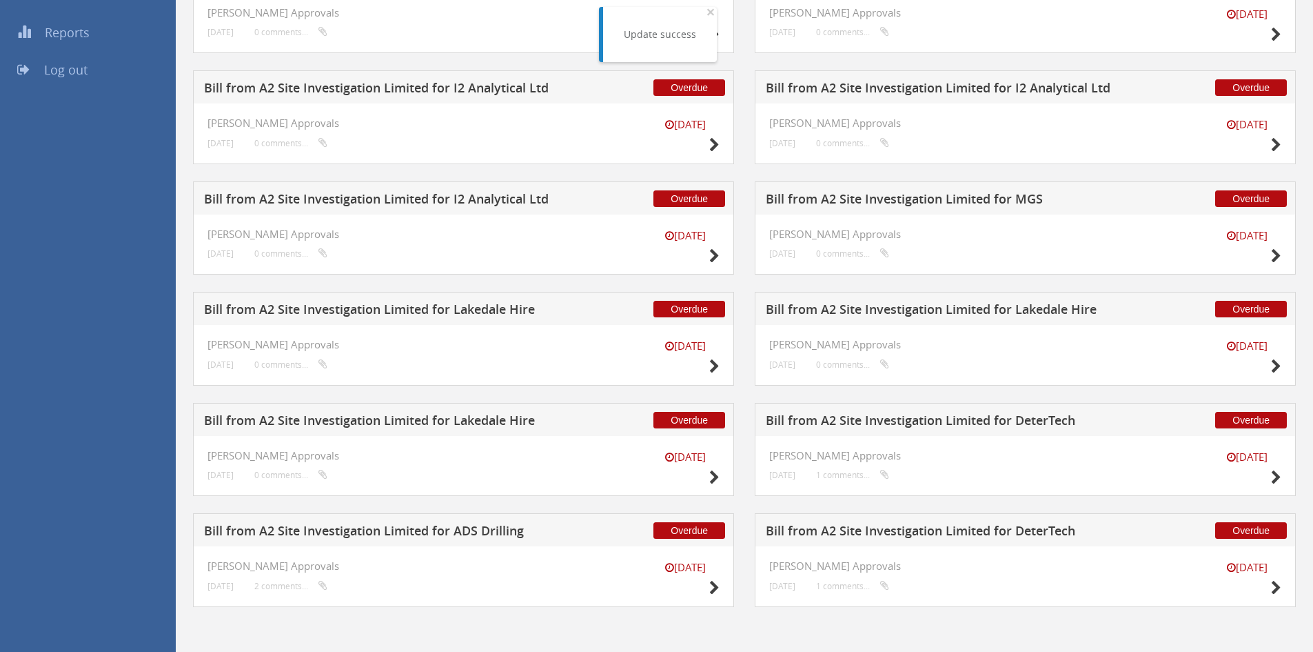
click at [875, 195] on h5 "Bill from A2 Site Investigation Limited for MGS" at bounding box center [947, 200] width 363 height 17
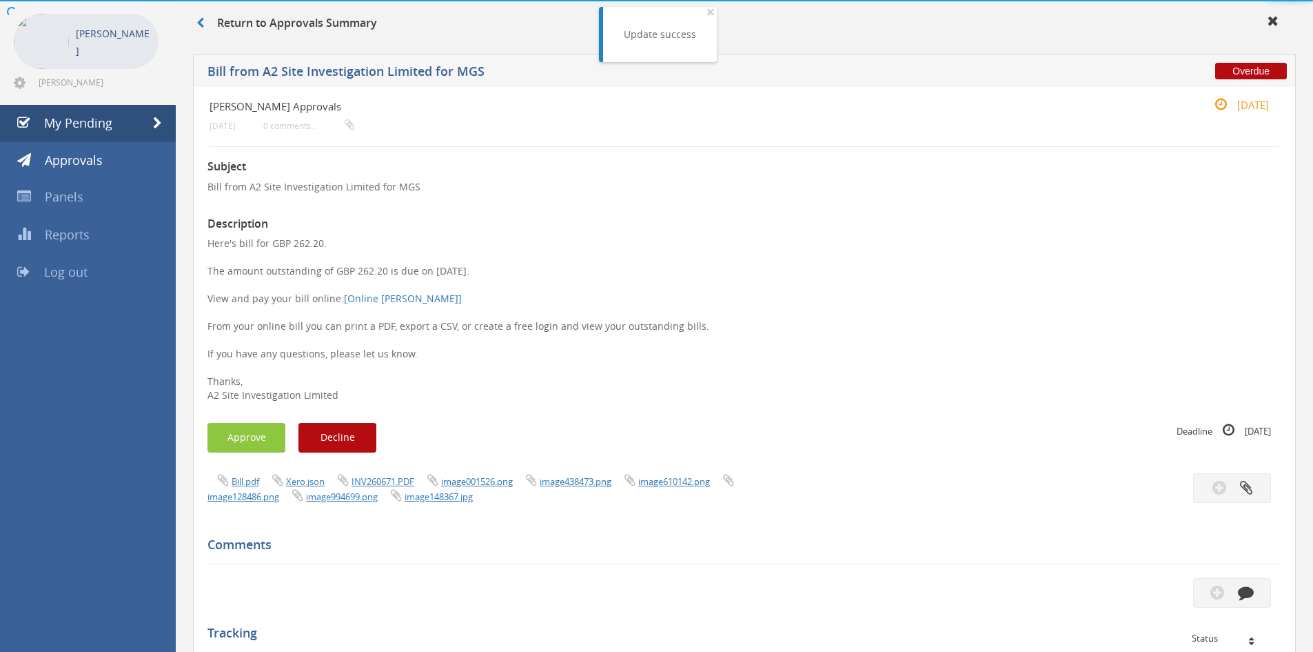
scroll to position [375, 0]
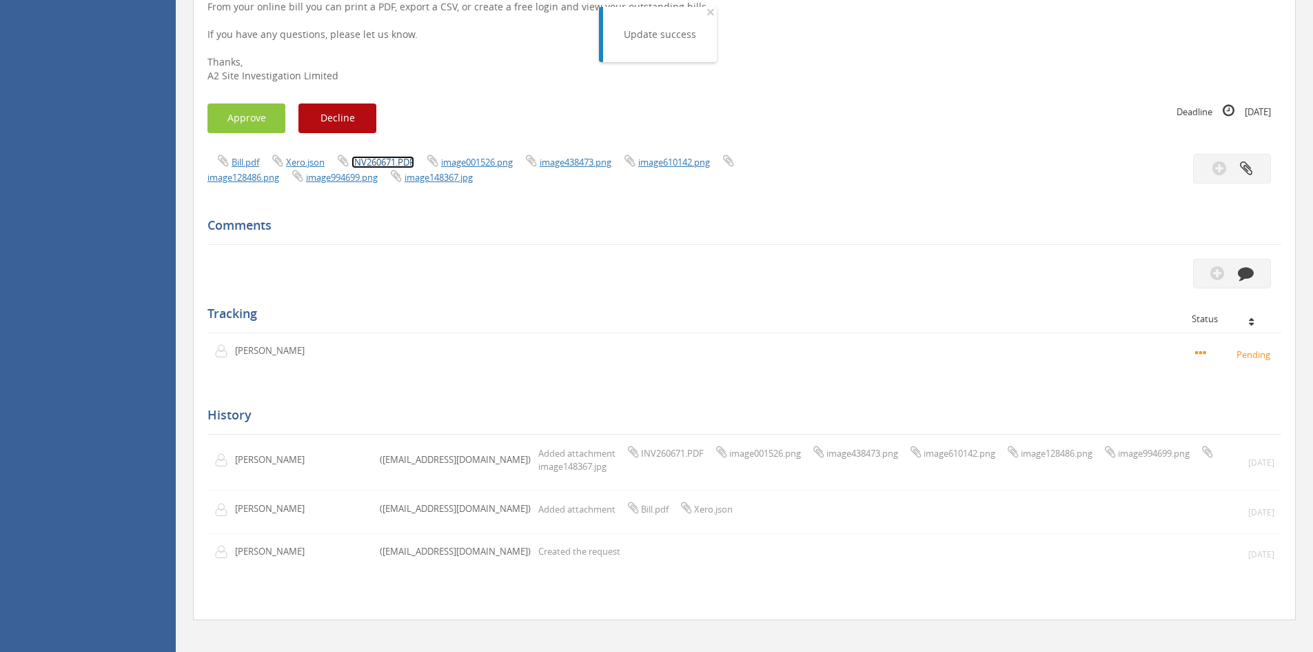
click at [378, 159] on link "INV260671.PDF" at bounding box center [383, 162] width 63 height 12
click at [236, 112] on button "Approve" at bounding box center [247, 118] width 78 height 30
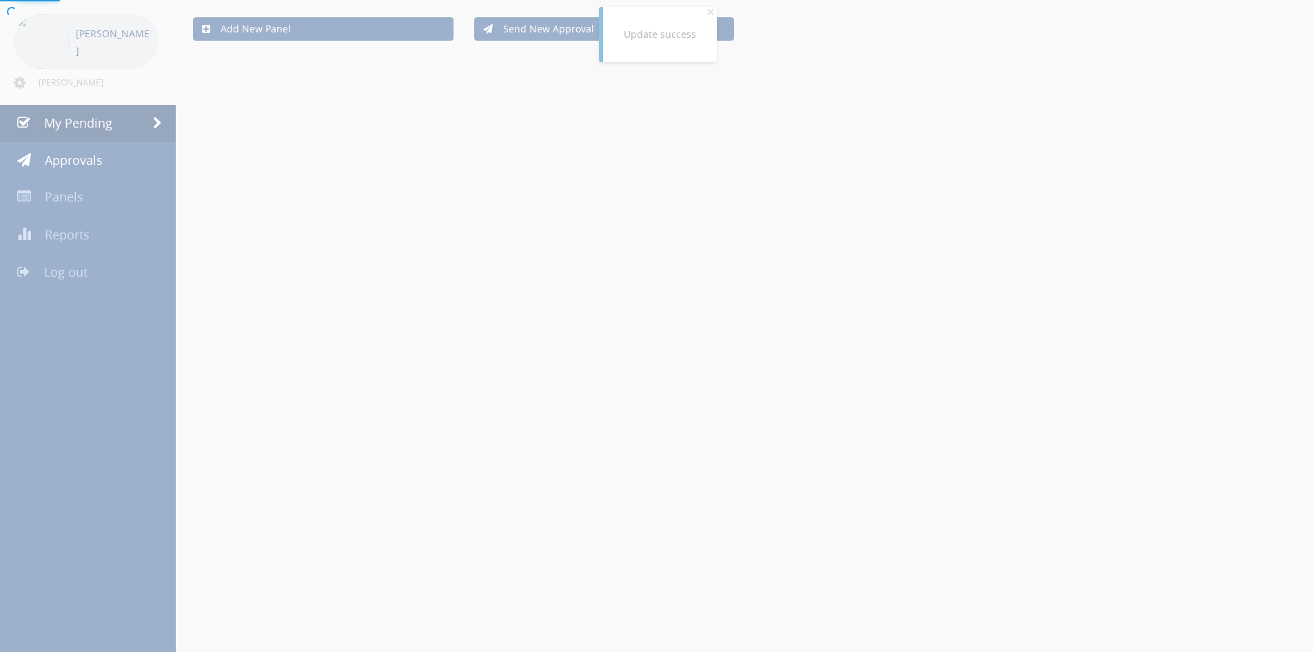
scroll to position [258, 0]
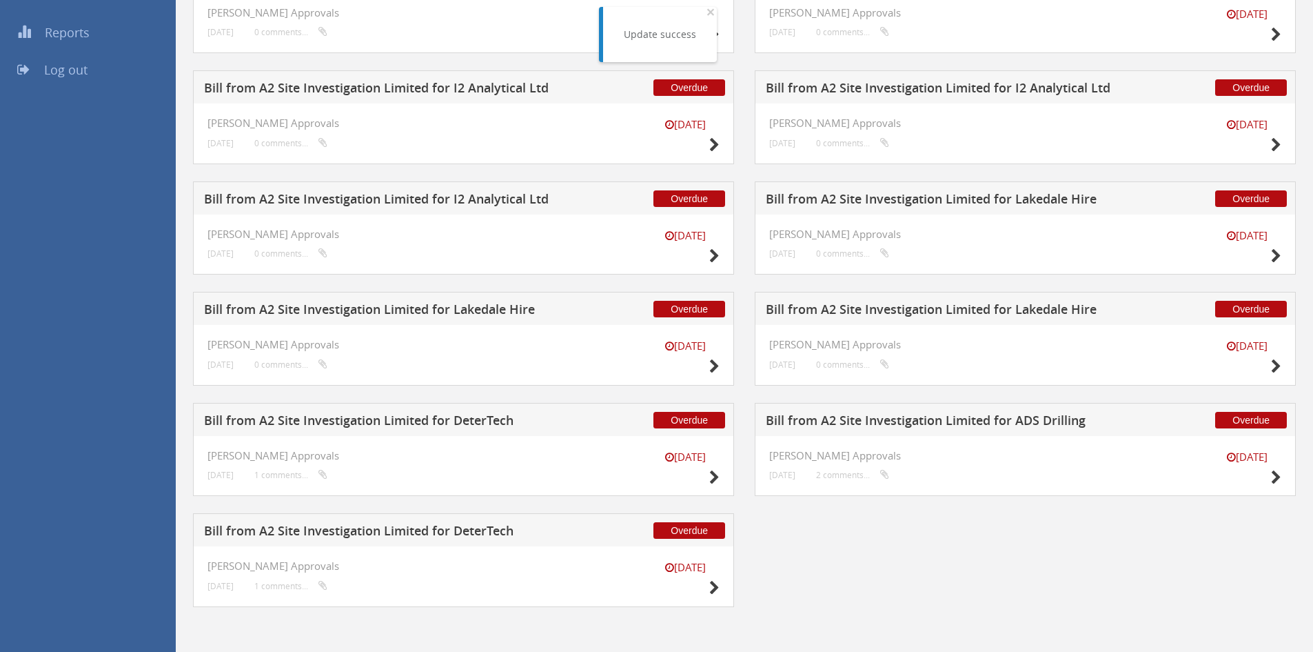
click at [495, 199] on h5 "Bill from A2 Site Investigation Limited for I2 Analytical Ltd" at bounding box center [385, 200] width 363 height 17
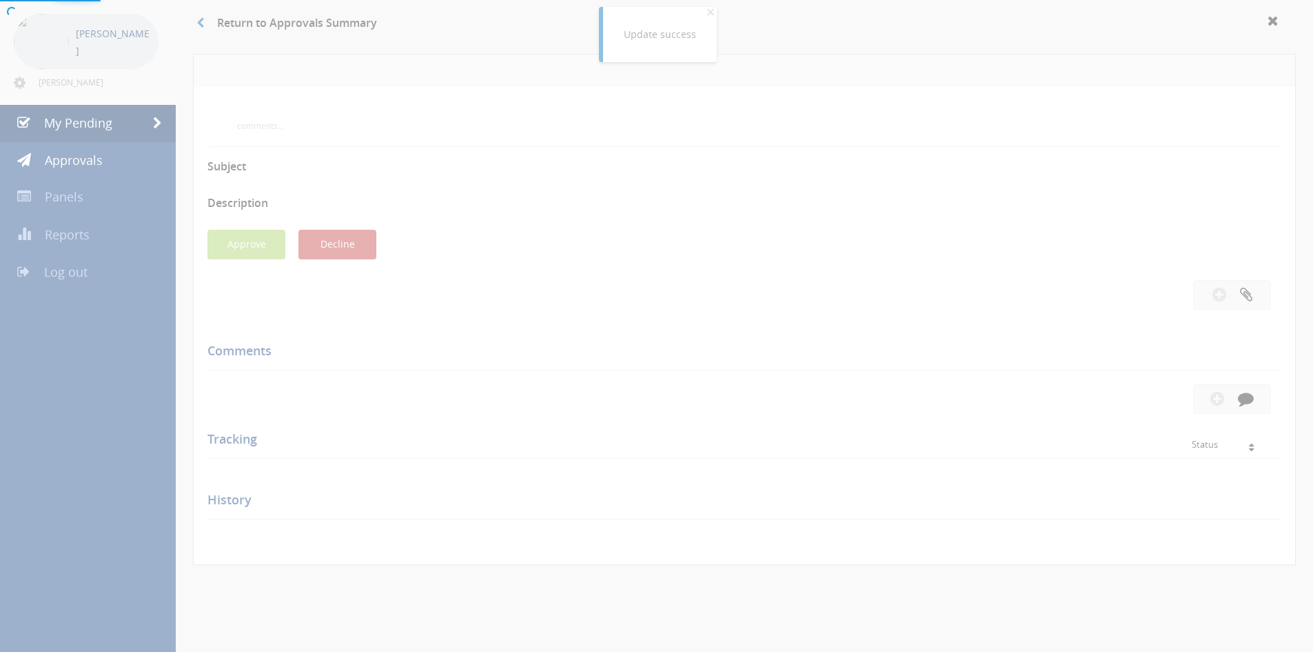
scroll to position [375, 0]
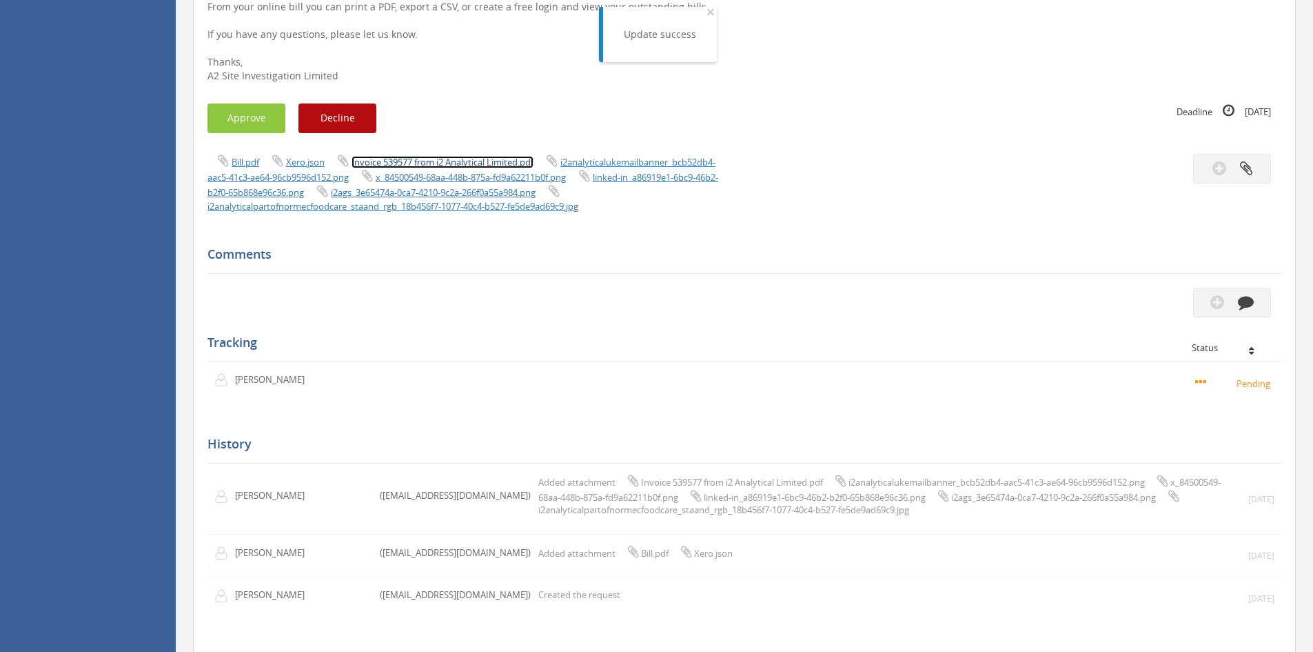
click at [403, 159] on link "Invoice 539577 from i2 Analytical Limited.pdf" at bounding box center [443, 162] width 182 height 12
click at [217, 115] on button "Approve" at bounding box center [247, 118] width 78 height 30
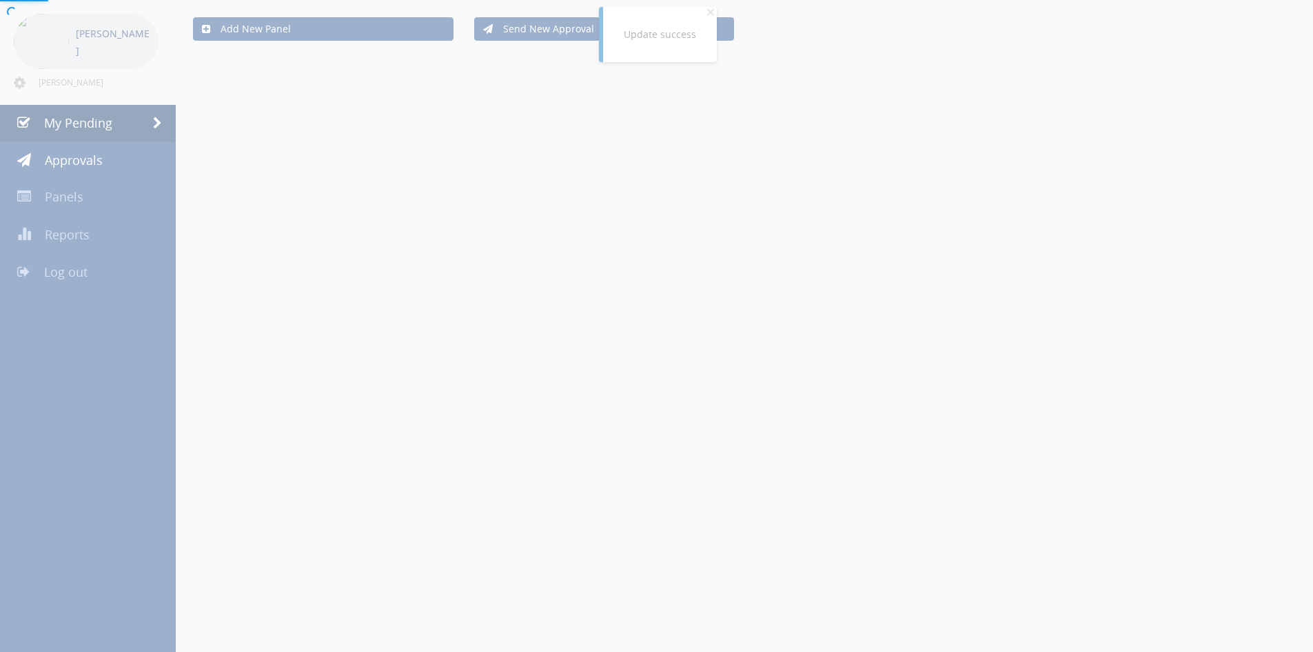
scroll to position [147, 0]
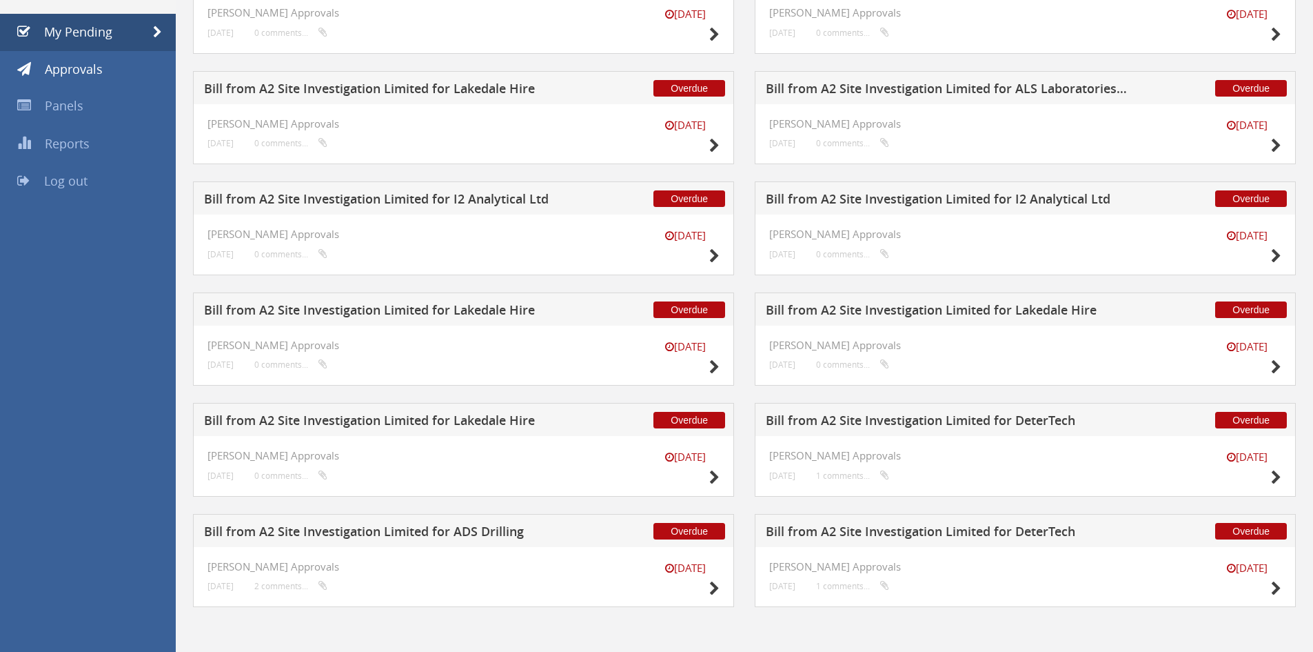
click at [883, 194] on h5 "Bill from A2 Site Investigation Limited for I2 Analytical Ltd" at bounding box center [947, 200] width 363 height 17
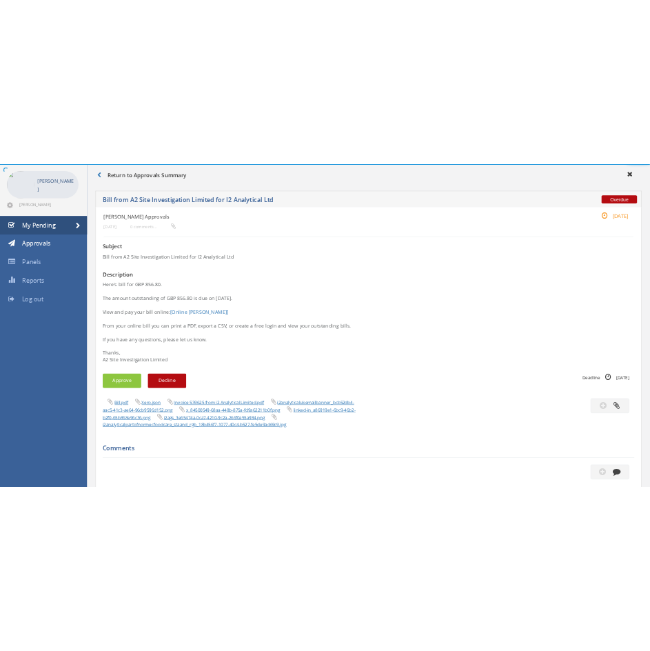
scroll to position [375, 0]
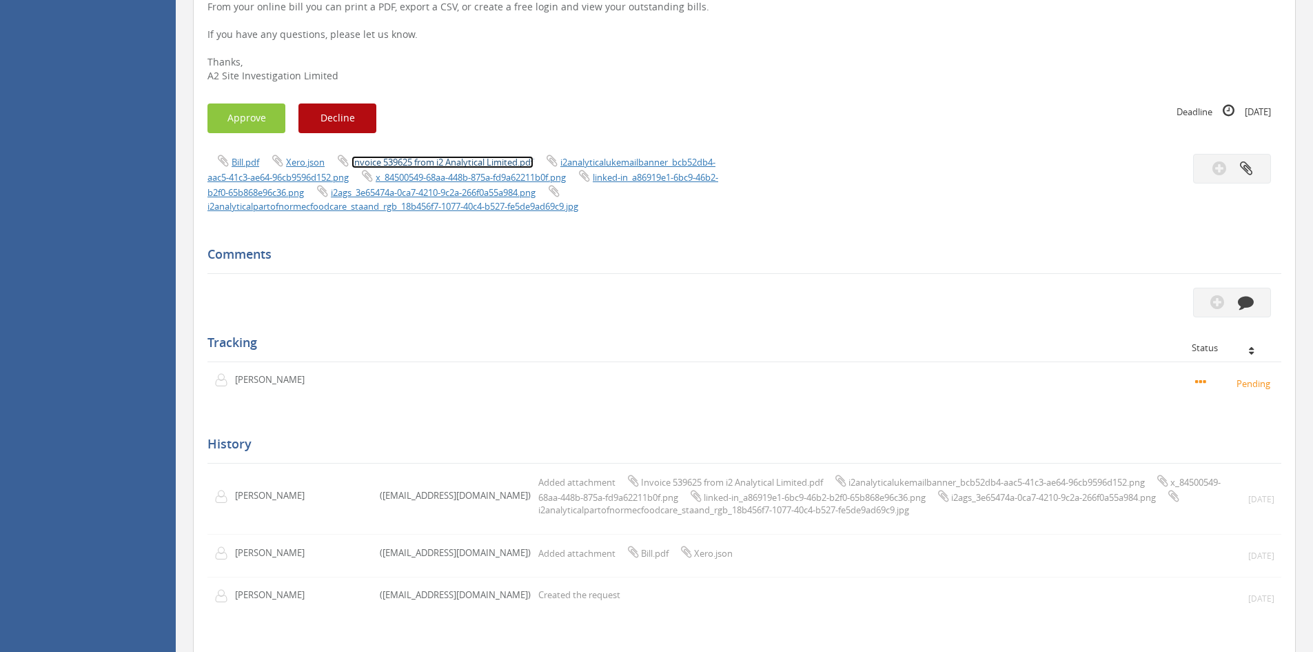
click at [458, 163] on link "Invoice 539625 from i2 Analytical Limited.pdf" at bounding box center [443, 162] width 182 height 12
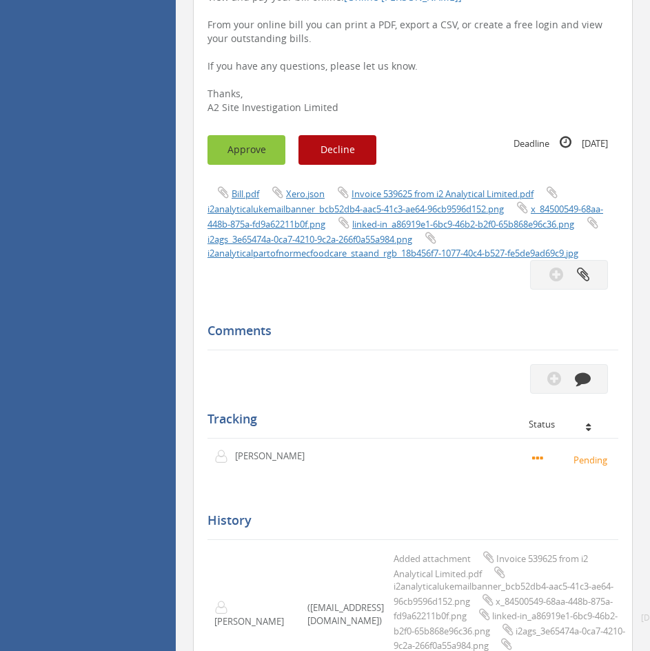
click at [250, 151] on button "Approve" at bounding box center [247, 150] width 78 height 30
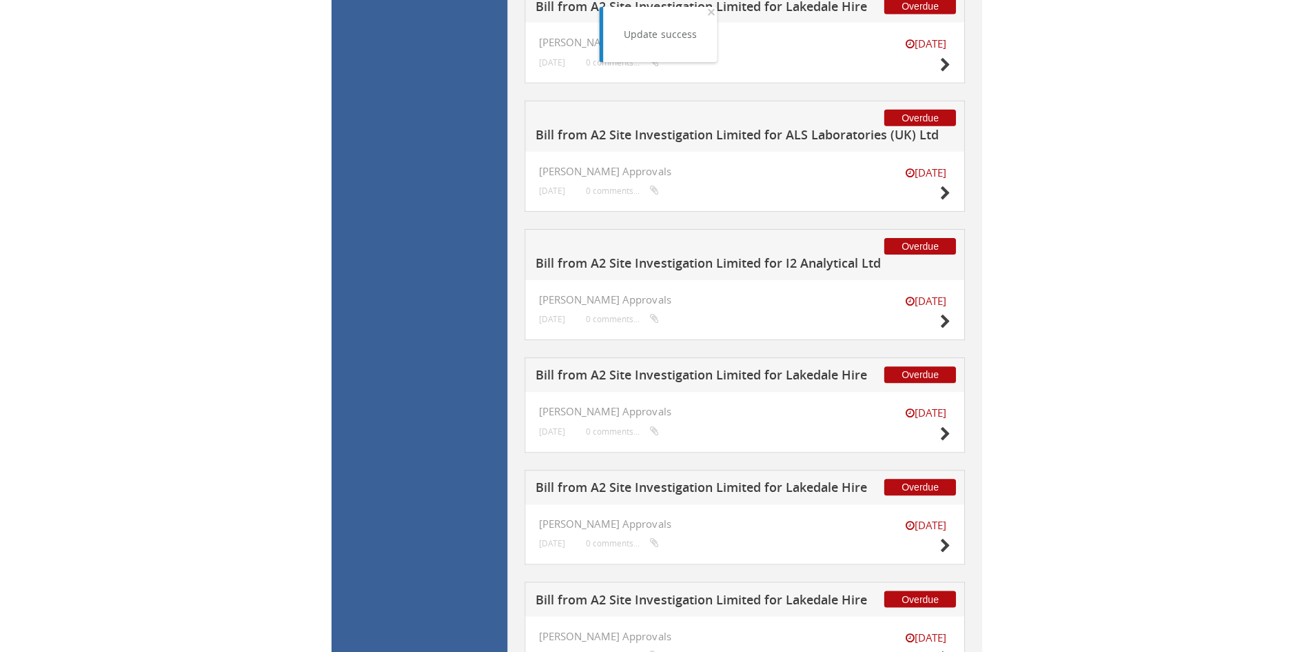
scroll to position [147, 0]
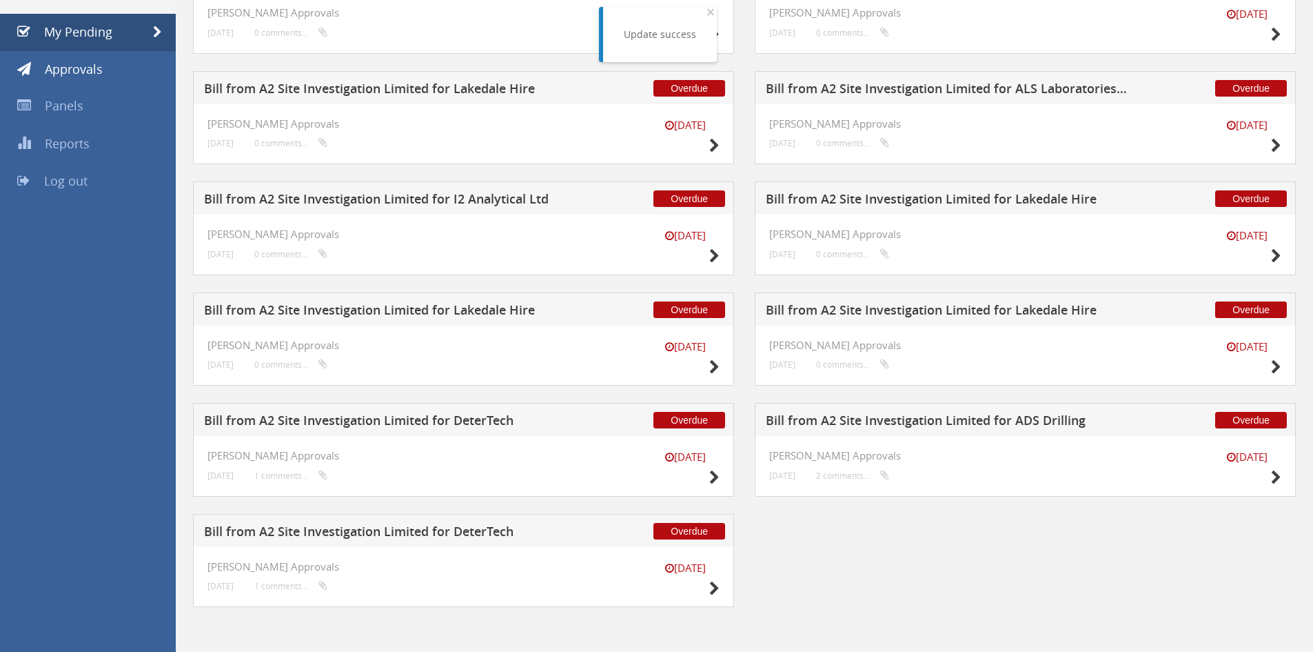
click at [482, 196] on h5 "Bill from A2 Site Investigation Limited for I2 Analytical Ltd" at bounding box center [385, 200] width 363 height 17
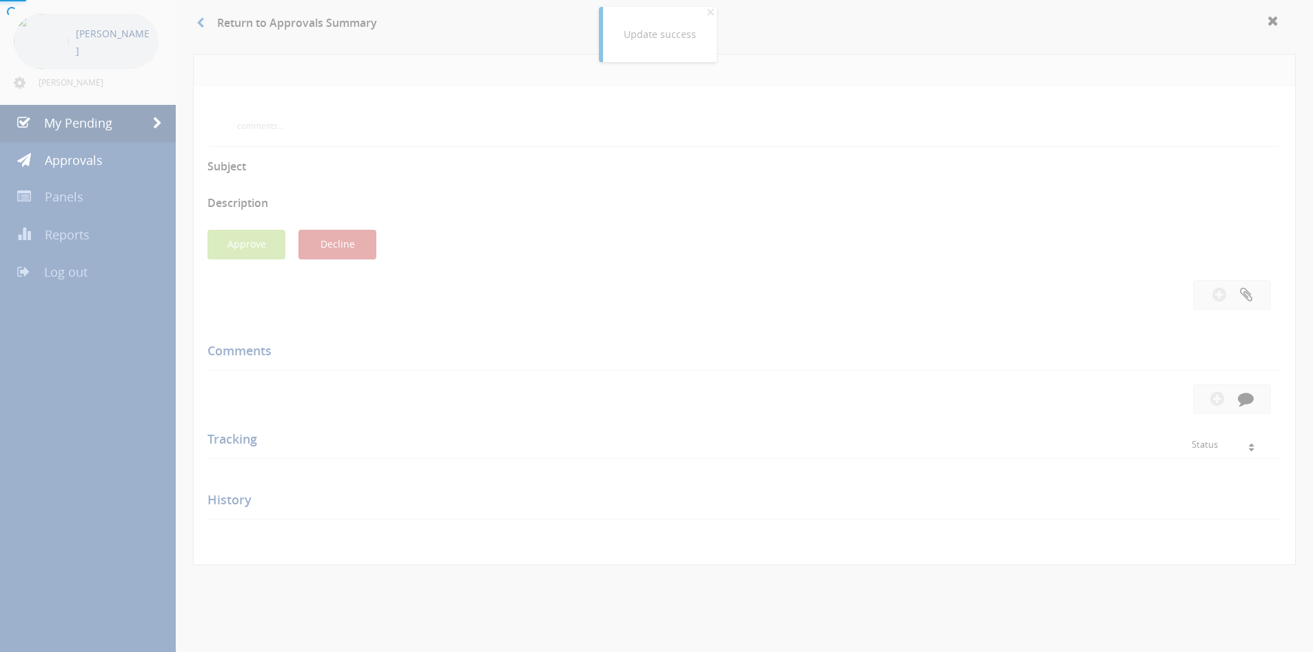
scroll to position [147, 0]
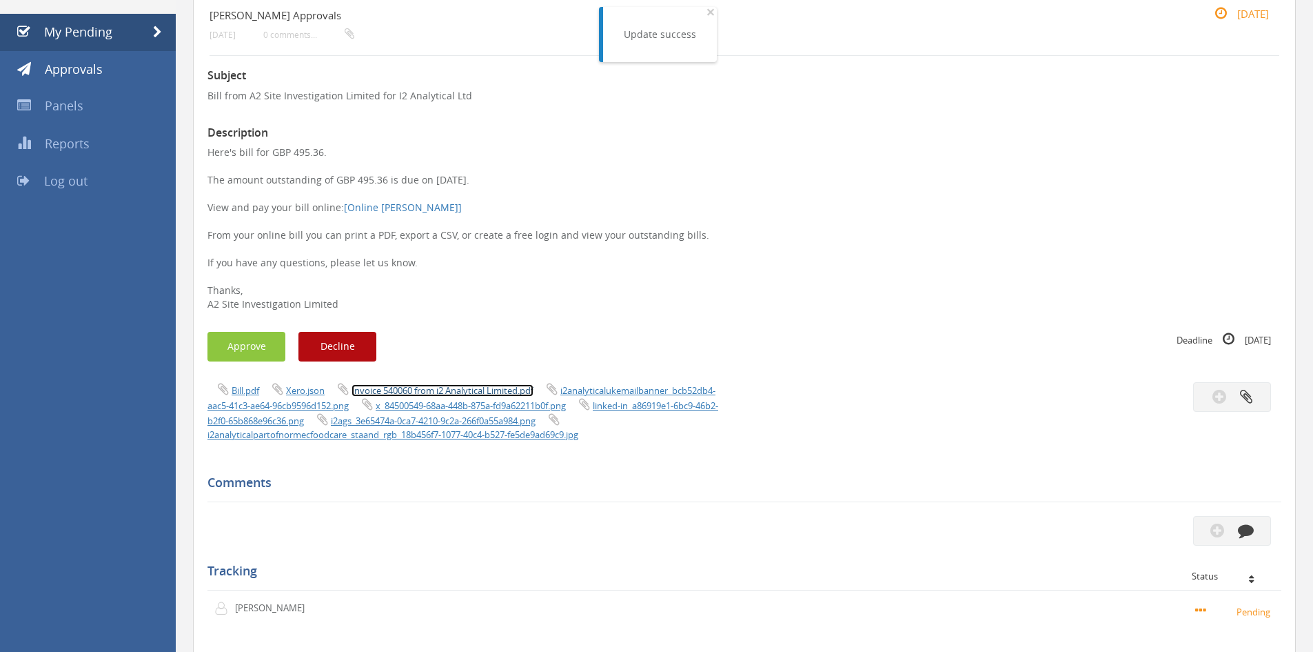
click at [418, 390] on link "Invoice 540060 from i2 Analytical Limited.pdf" at bounding box center [443, 390] width 182 height 12
click at [232, 350] on button "Approve" at bounding box center [247, 347] width 78 height 30
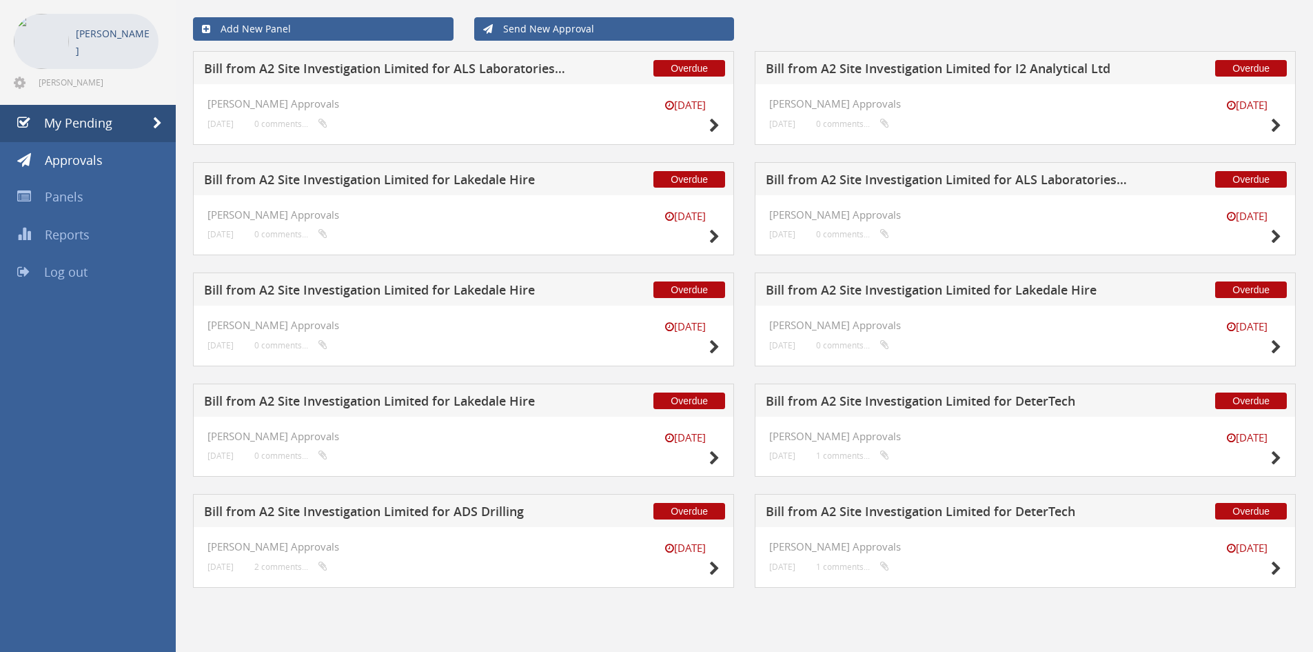
scroll to position [56, 0]
